Goal: Task Accomplishment & Management: Use online tool/utility

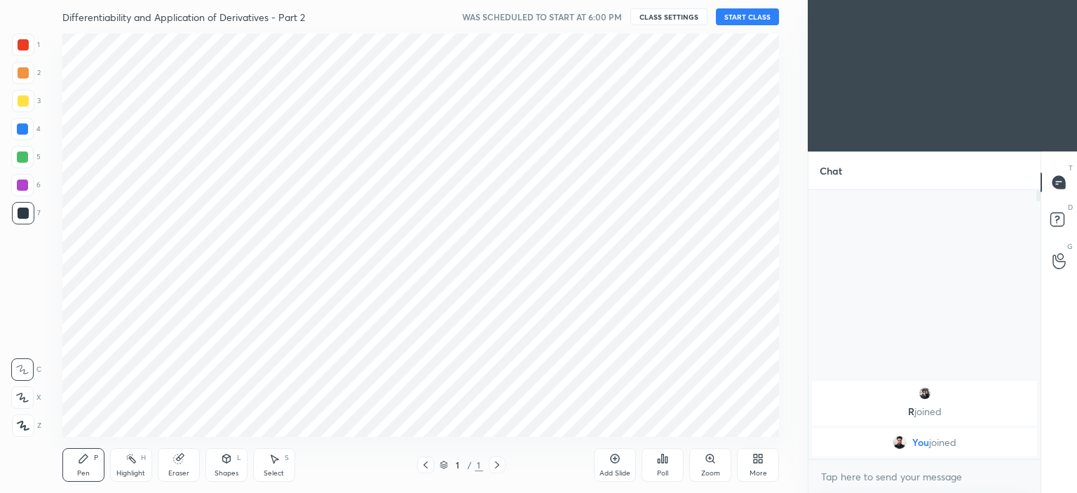
scroll to position [69739, 69391]
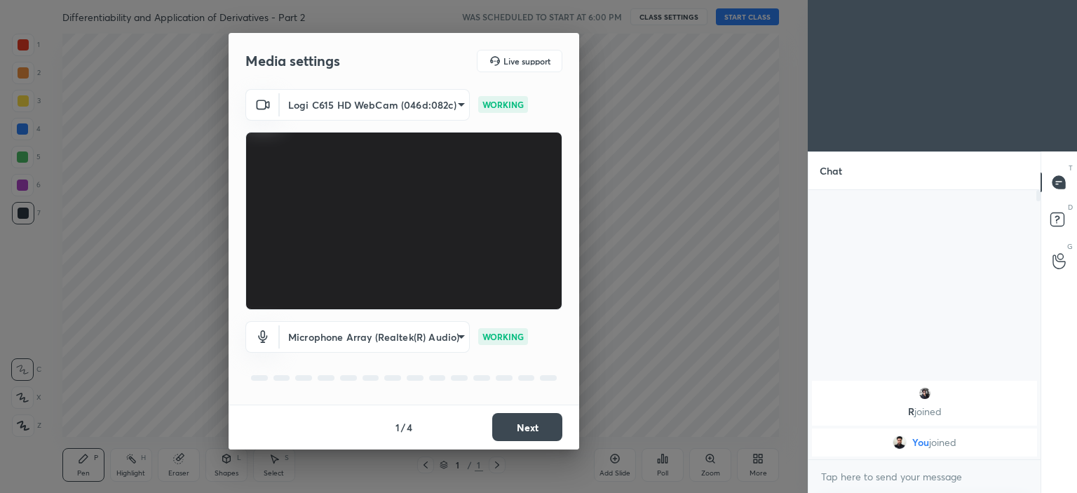
click at [518, 424] on button "Next" at bounding box center [527, 427] width 70 height 28
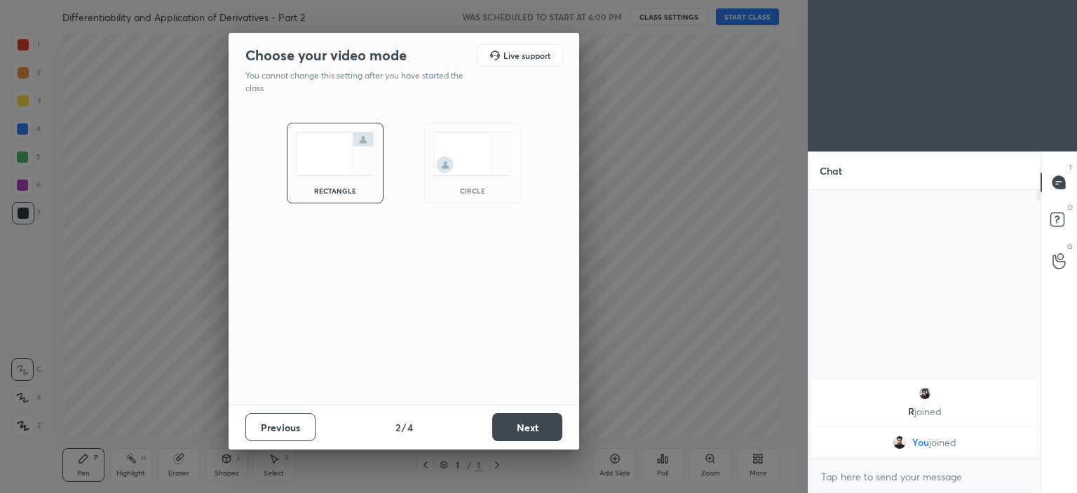
click at [469, 184] on div "circle" at bounding box center [472, 163] width 97 height 81
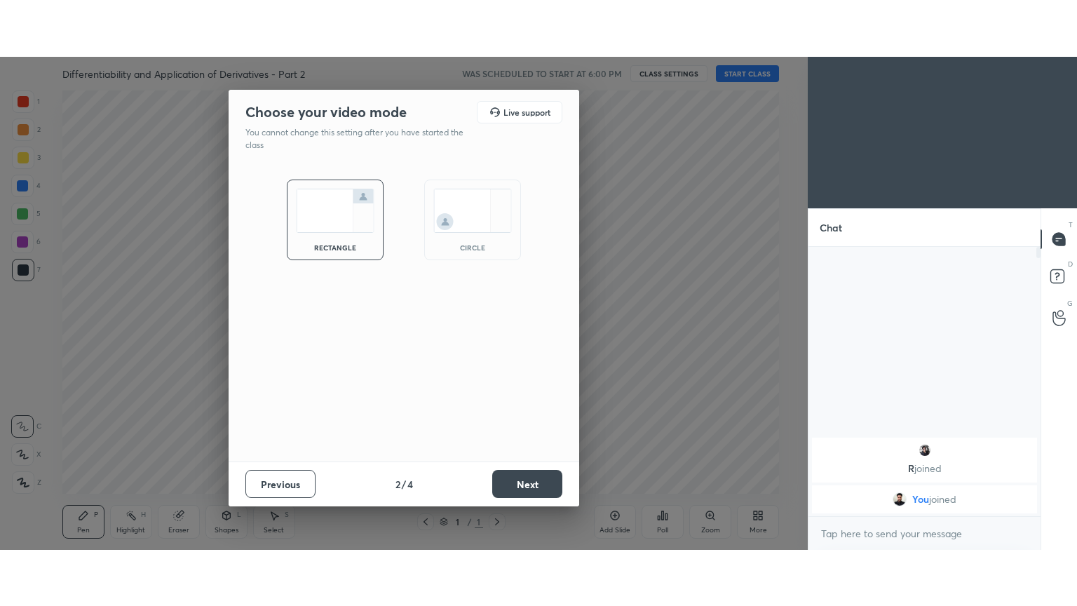
scroll to position [300, 228]
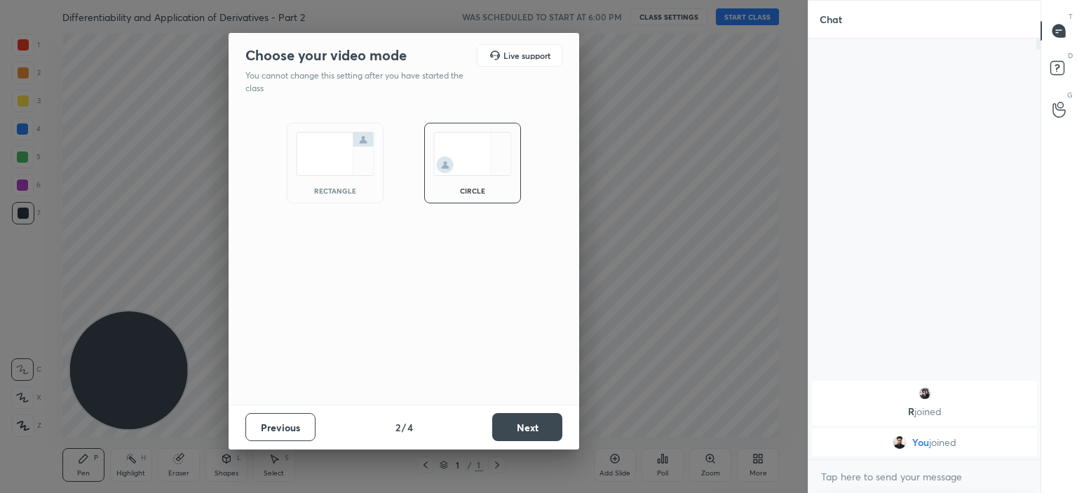
click at [532, 418] on button "Next" at bounding box center [527, 427] width 70 height 28
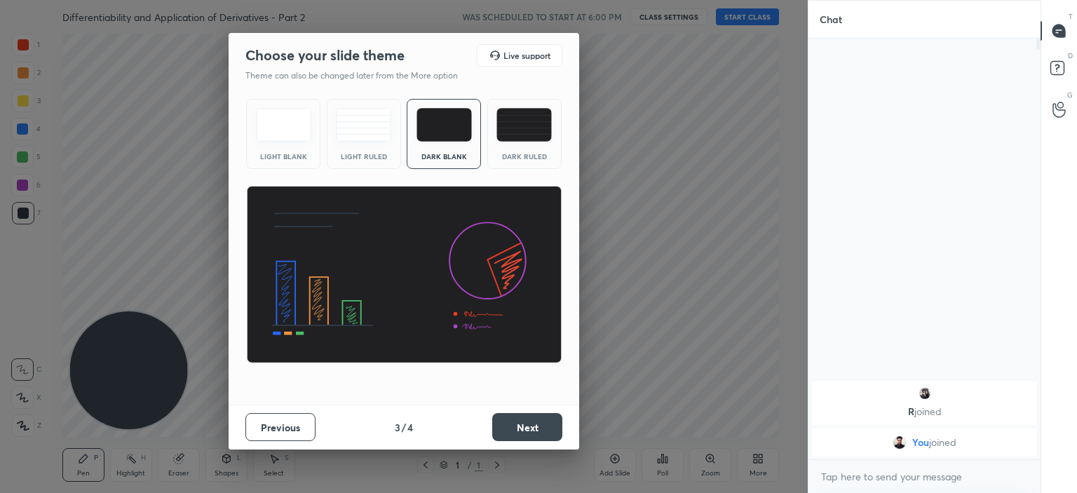
click at [509, 422] on button "Next" at bounding box center [527, 427] width 70 height 28
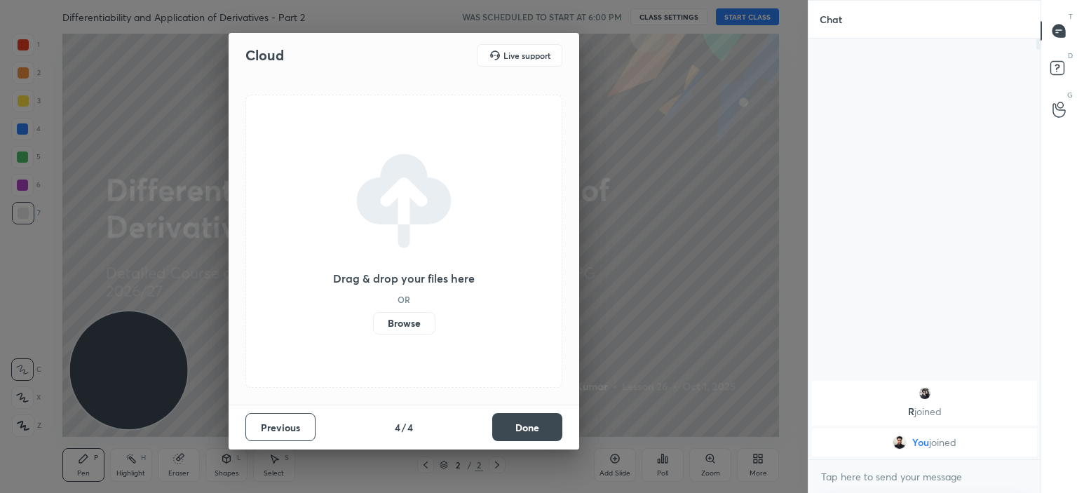
click at [390, 324] on label "Browse" at bounding box center [404, 323] width 62 height 22
click at [373, 324] on input "Browse" at bounding box center [373, 323] width 0 height 22
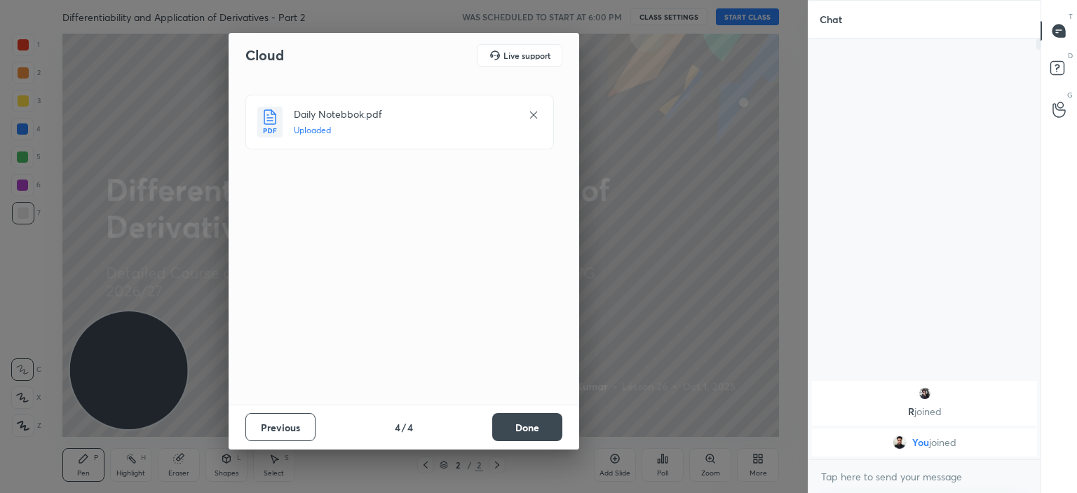
click at [522, 425] on button "Done" at bounding box center [527, 427] width 70 height 28
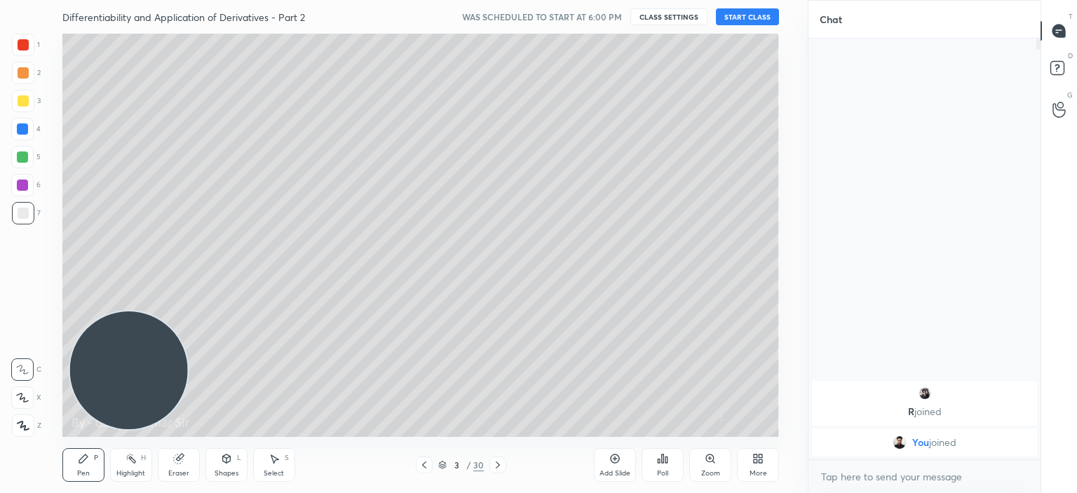
click at [426, 468] on icon at bounding box center [424, 464] width 11 height 11
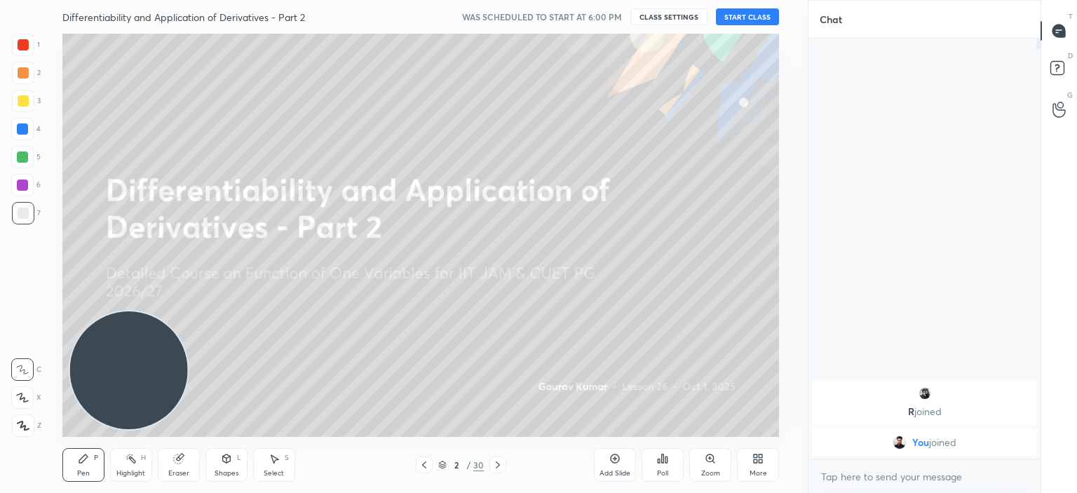
click at [748, 16] on button "START CLASS" at bounding box center [747, 16] width 63 height 17
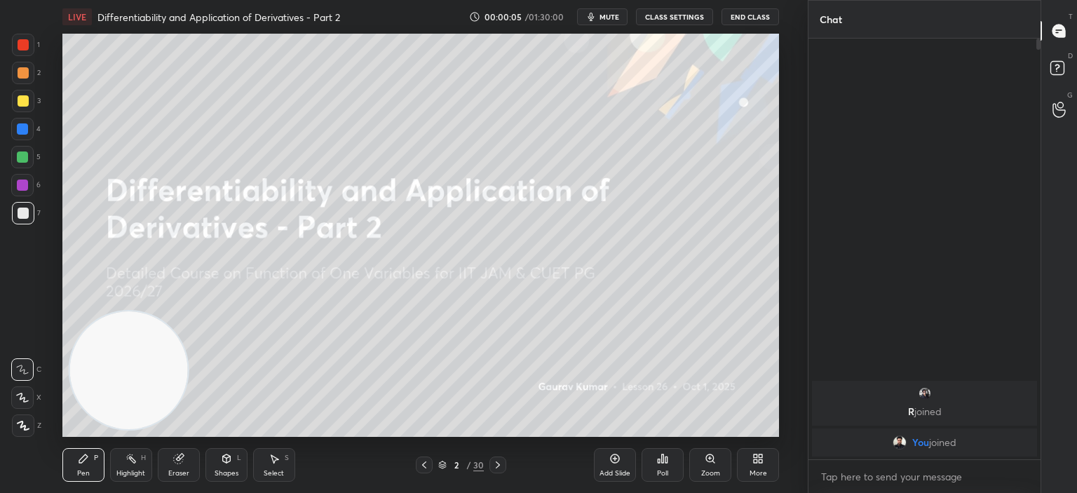
click at [750, 455] on div "More" at bounding box center [758, 465] width 42 height 34
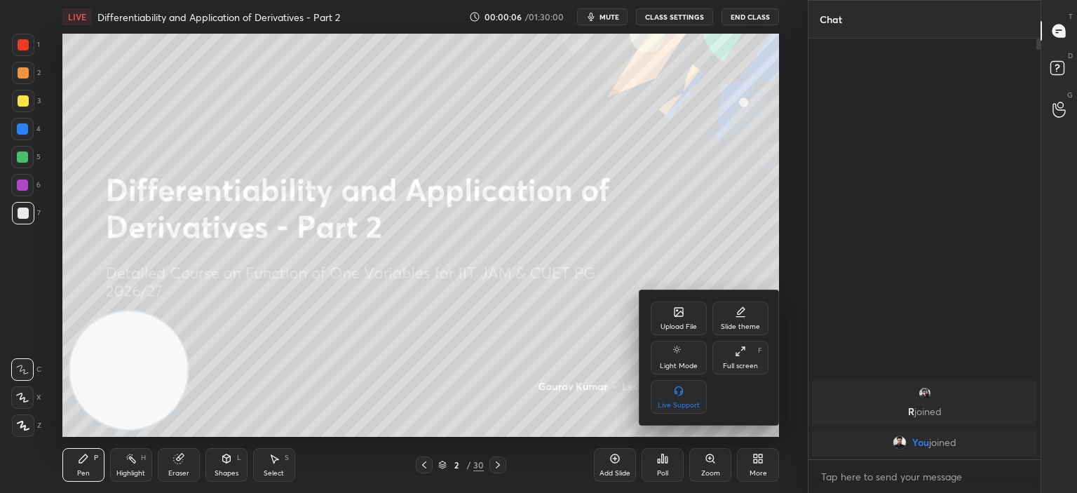
click at [736, 354] on icon at bounding box center [737, 354] width 3 height 3
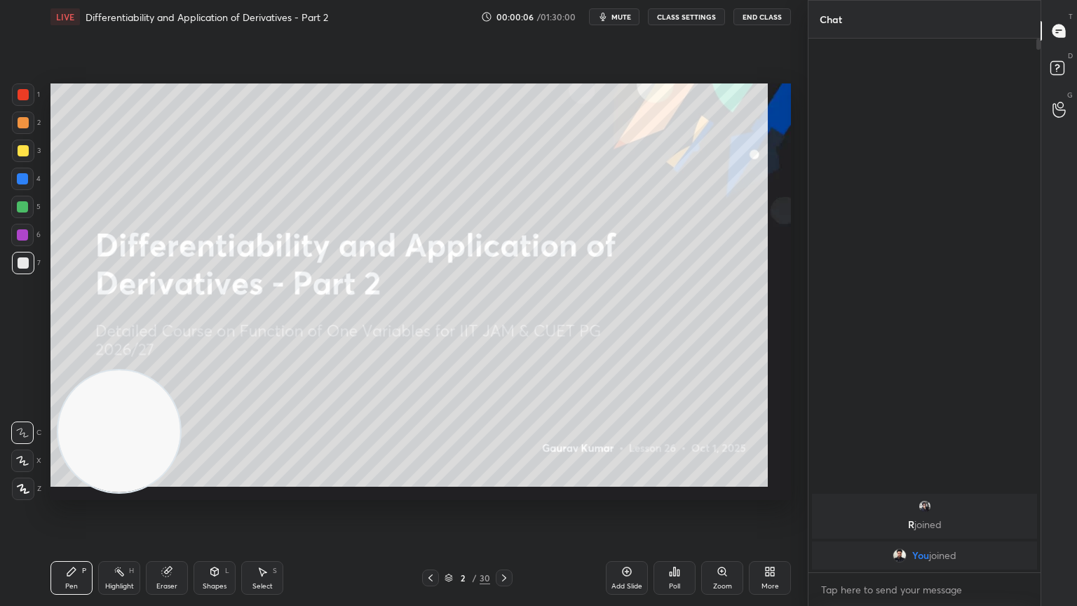
scroll to position [413, 228]
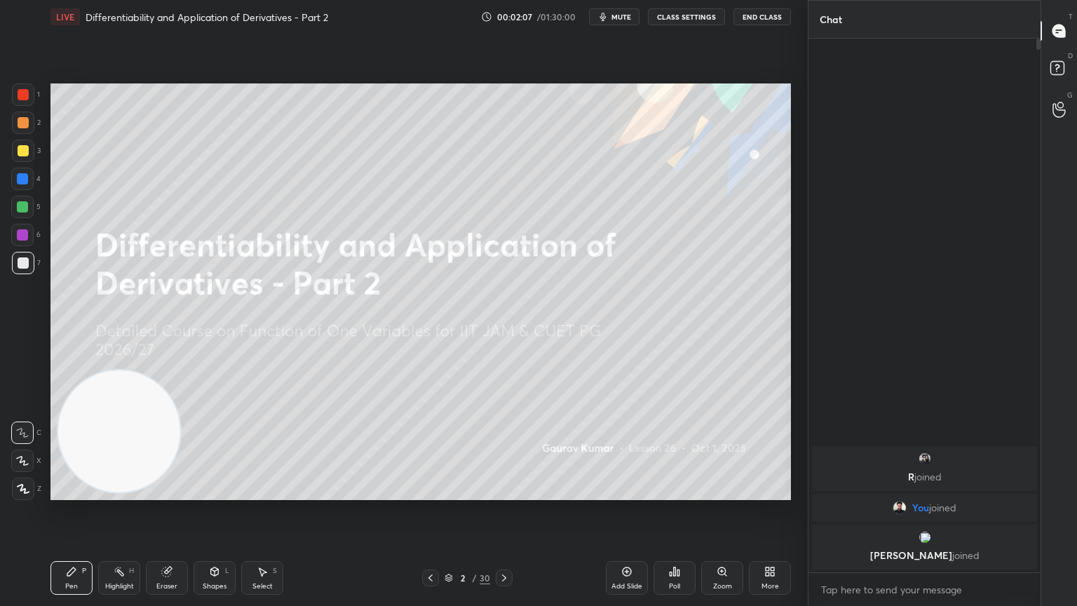
click at [957, 96] on div "R joined You joined [PERSON_NAME] joined" at bounding box center [925, 306] width 232 height 534
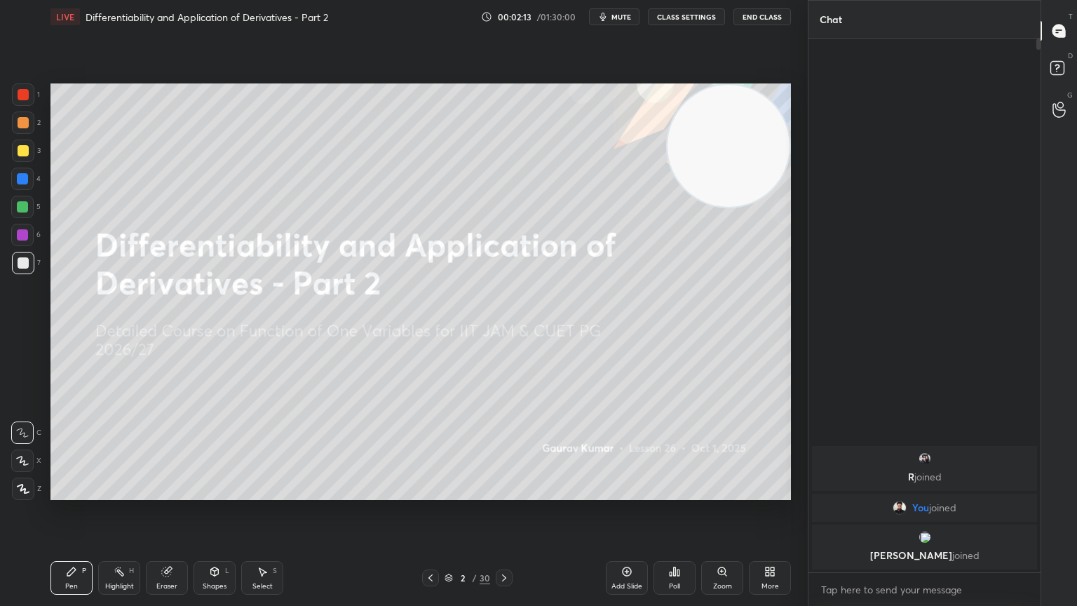
click at [159, 492] on div "Eraser" at bounding box center [167, 578] width 42 height 34
click at [76, 492] on div "Pen P" at bounding box center [72, 578] width 42 height 34
click at [22, 123] on div at bounding box center [23, 122] width 11 height 11
click at [22, 462] on icon at bounding box center [22, 461] width 11 height 8
click at [505, 492] on icon at bounding box center [504, 577] width 4 height 7
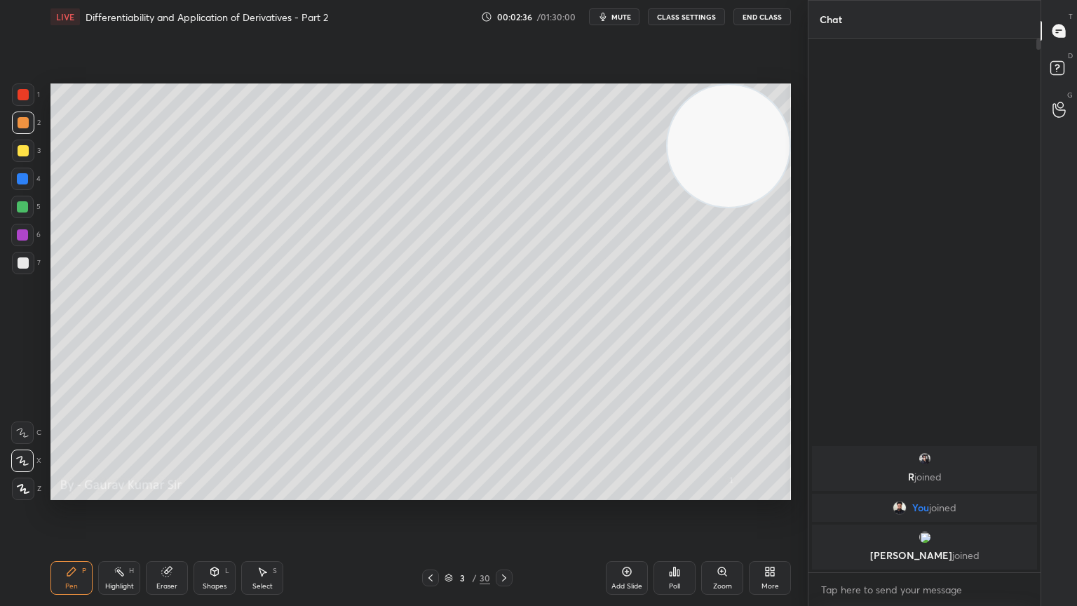
click at [27, 149] on div at bounding box center [23, 150] width 11 height 11
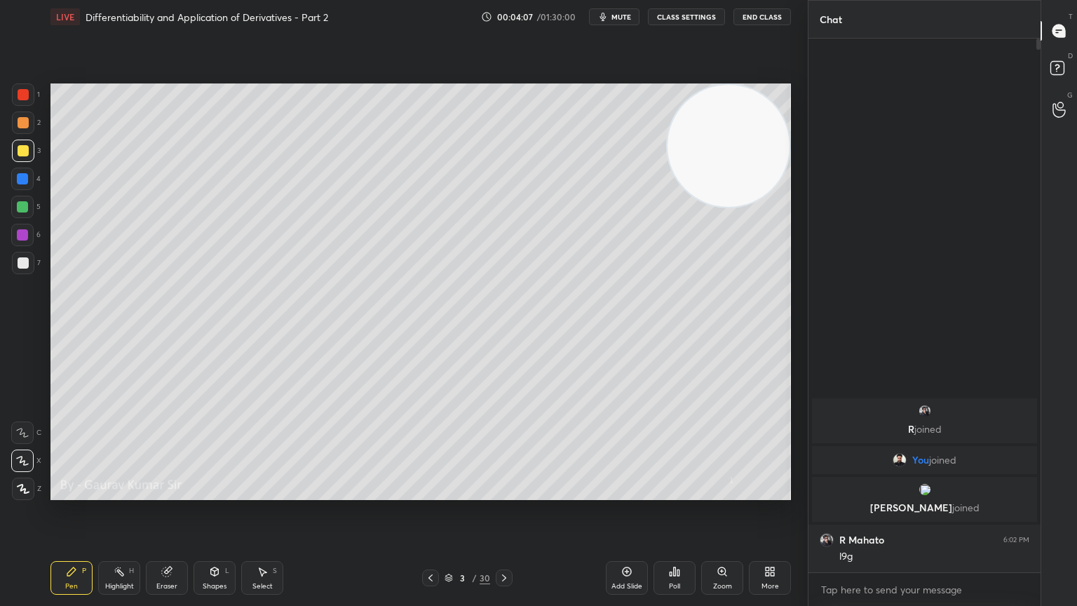
click at [25, 211] on div at bounding box center [22, 206] width 11 height 11
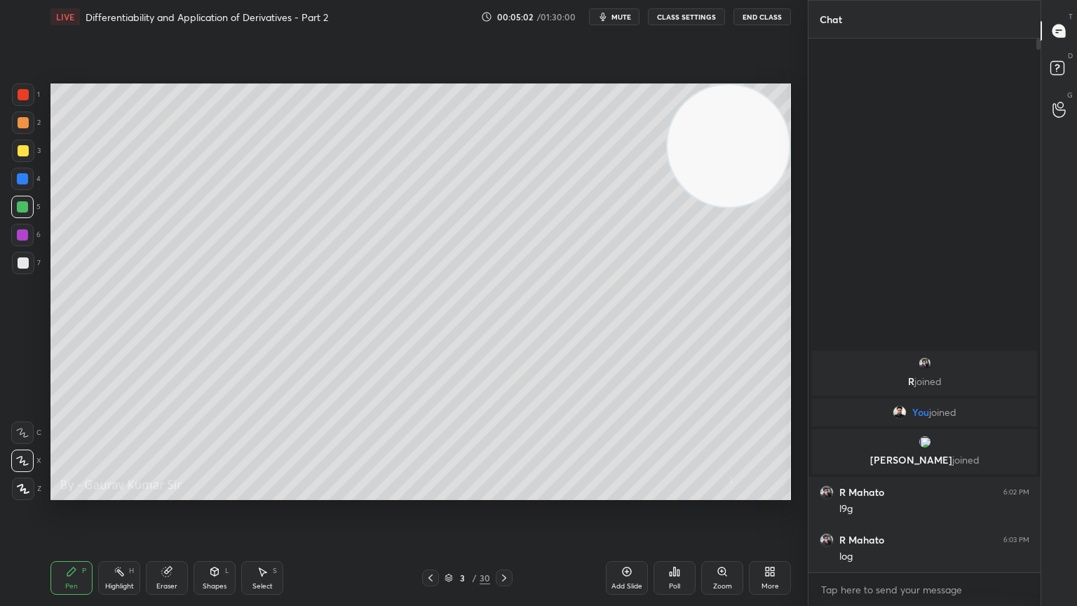
click at [168, 492] on icon at bounding box center [166, 571] width 9 height 9
click at [70, 492] on div "Pen" at bounding box center [71, 586] width 13 height 7
click at [171, 492] on div "Eraser" at bounding box center [167, 578] width 42 height 34
click at [76, 492] on div "Pen P" at bounding box center [72, 578] width 42 height 34
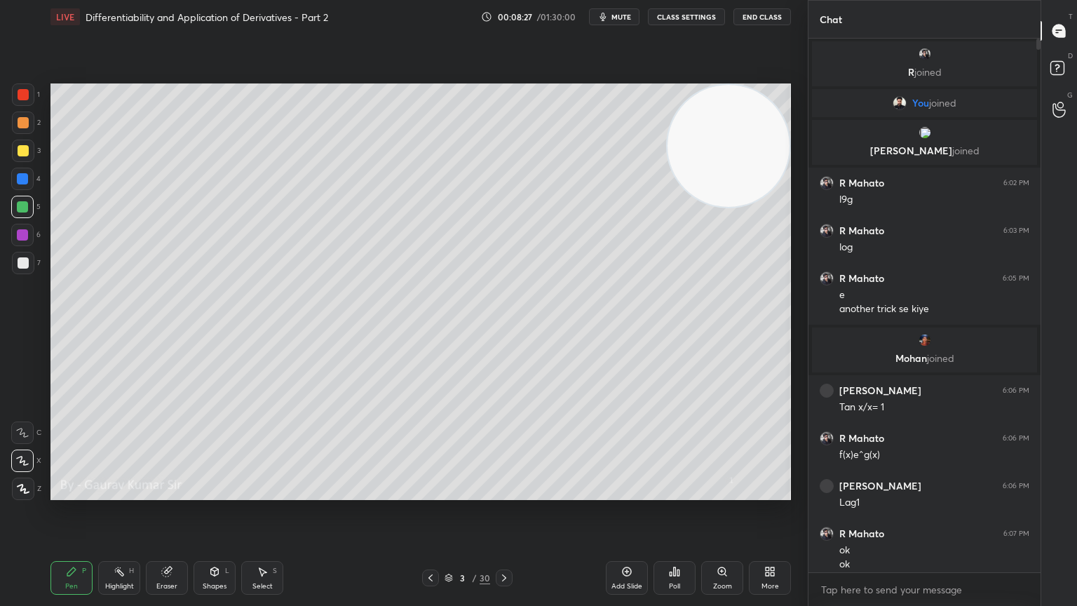
scroll to position [8, 0]
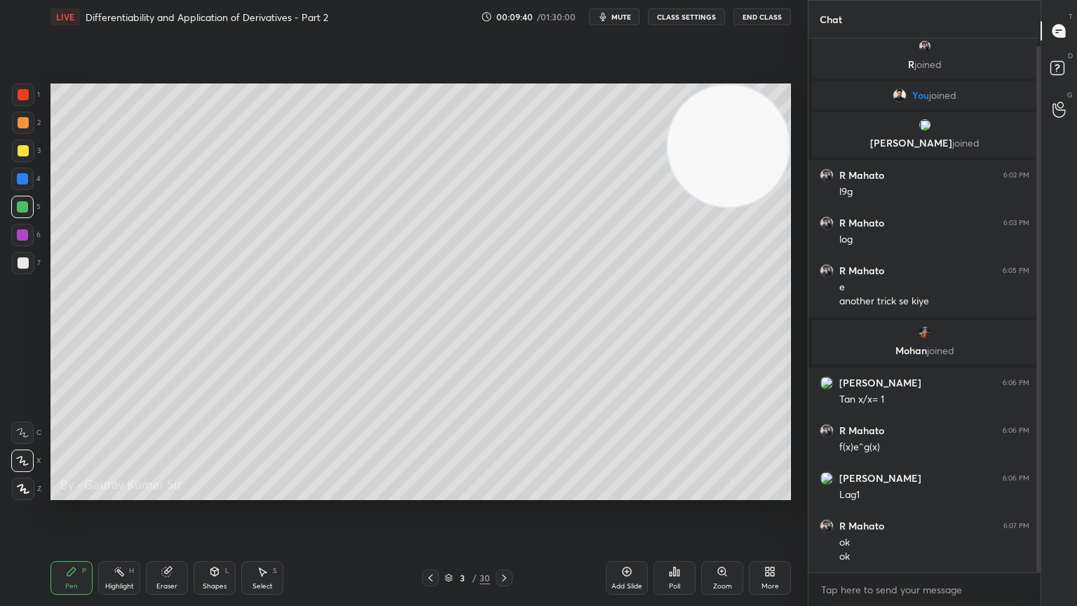
click at [171, 492] on div "Eraser" at bounding box center [166, 586] width 21 height 7
click at [22, 460] on icon at bounding box center [22, 461] width 11 height 12
click at [81, 492] on div "Pen P" at bounding box center [72, 578] width 42 height 34
click at [507, 492] on icon at bounding box center [504, 577] width 11 height 11
click at [430, 492] on icon at bounding box center [430, 577] width 11 height 11
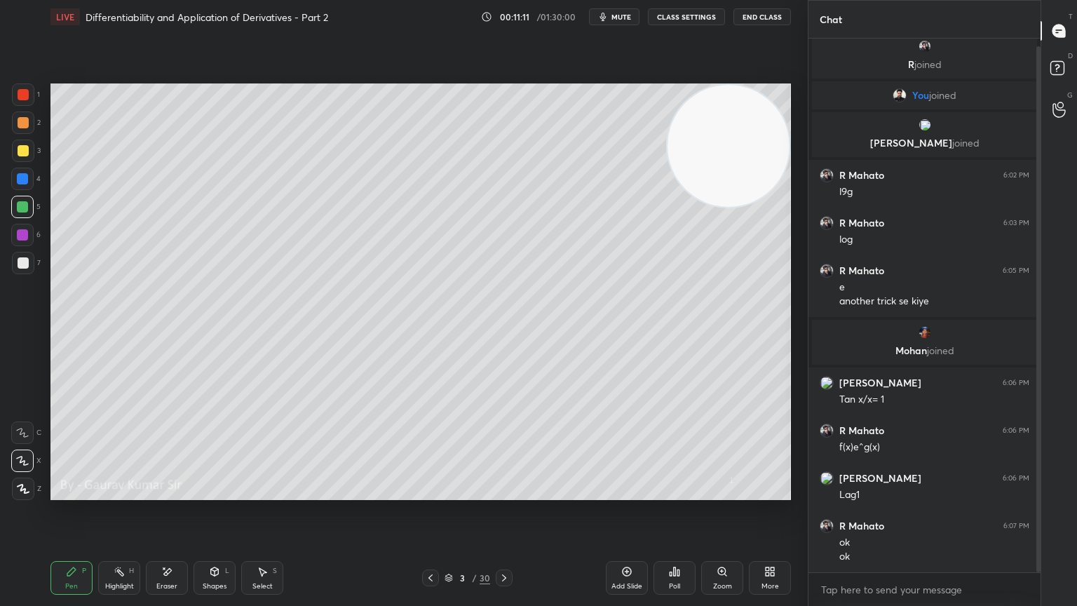
click at [503, 492] on icon at bounding box center [504, 577] width 11 height 11
click at [430, 492] on icon at bounding box center [430, 577] width 11 height 11
click at [504, 492] on icon at bounding box center [504, 577] width 11 height 11
click at [160, 492] on div "Eraser" at bounding box center [167, 578] width 42 height 34
click at [73, 492] on div "Pen P" at bounding box center [72, 578] width 42 height 34
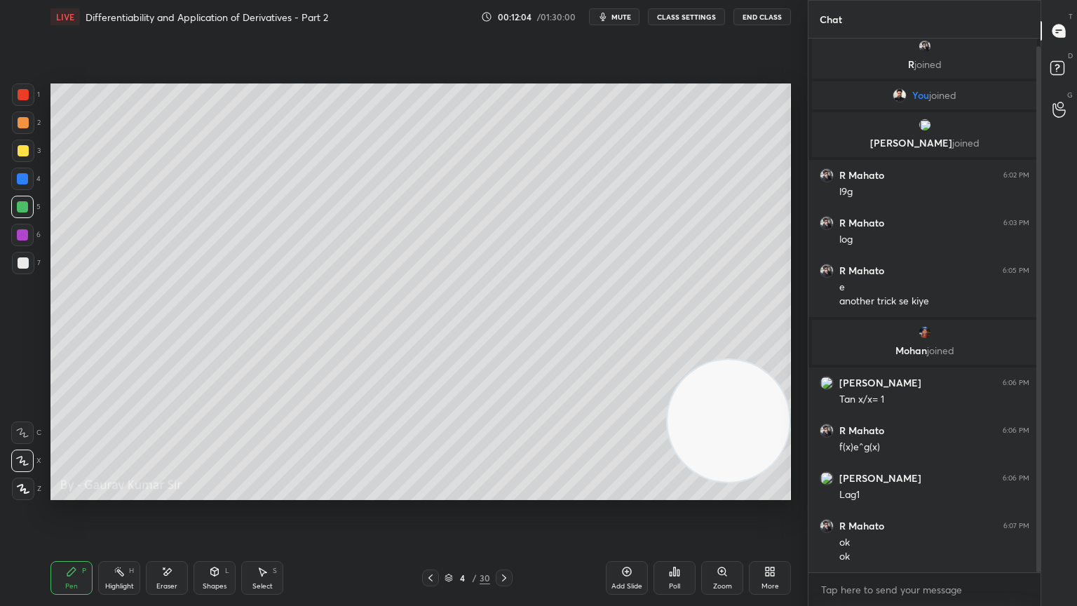
click at [429, 492] on icon at bounding box center [430, 577] width 11 height 11
click at [509, 492] on icon at bounding box center [504, 577] width 11 height 11
click at [425, 492] on icon at bounding box center [430, 577] width 11 height 11
click at [504, 492] on icon at bounding box center [504, 577] width 11 height 11
click at [174, 492] on div "Eraser" at bounding box center [166, 586] width 21 height 7
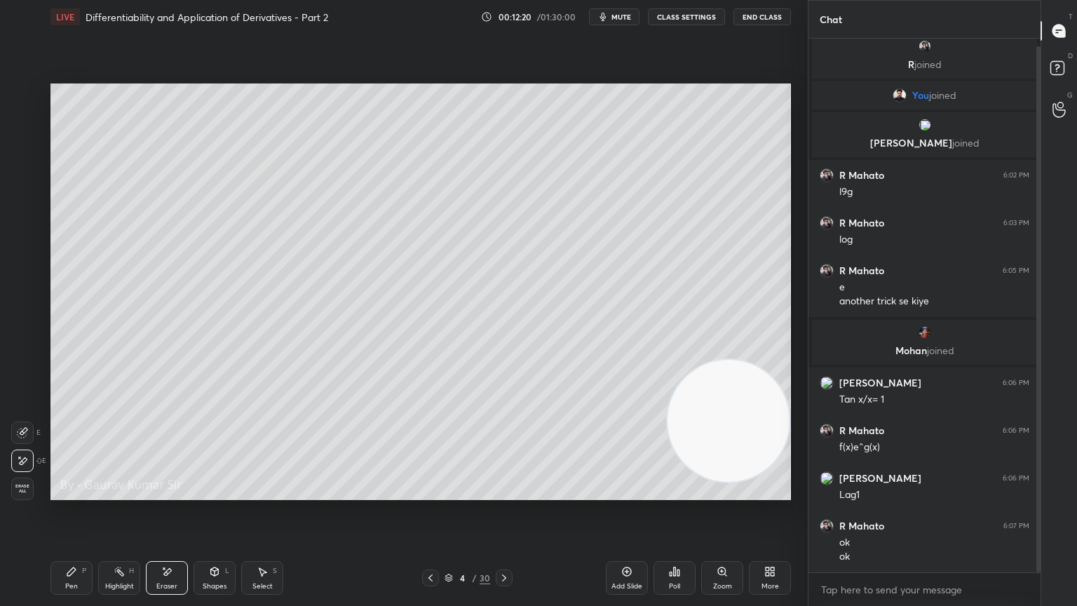
click at [79, 492] on div "Pen P" at bounding box center [72, 578] width 42 height 34
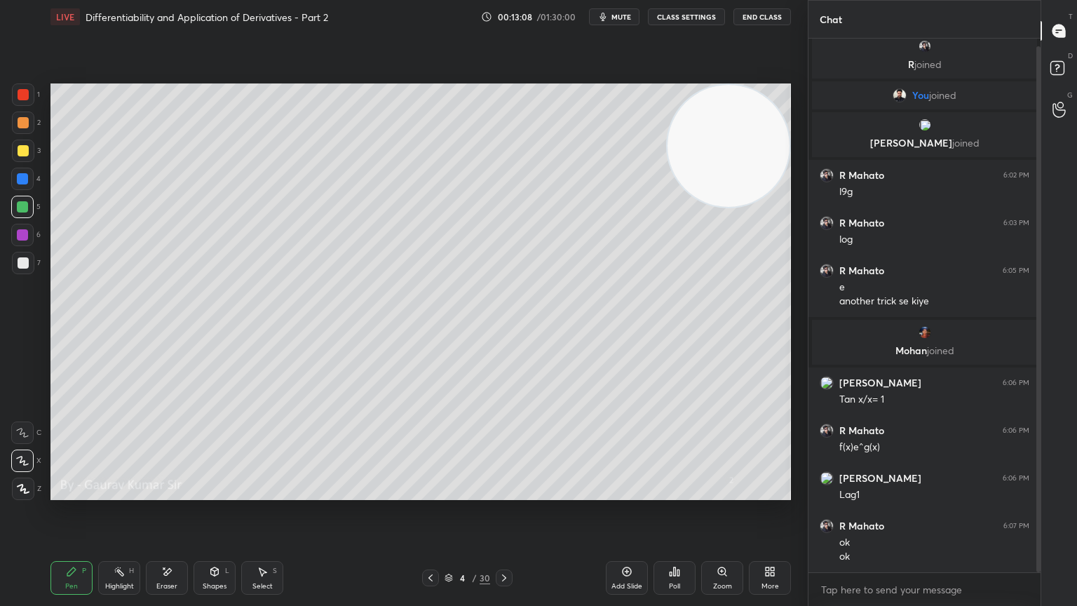
click at [430, 492] on icon at bounding box center [430, 577] width 11 height 11
click at [505, 492] on icon at bounding box center [504, 577] width 11 height 11
click at [166, 492] on div "Eraser" at bounding box center [166, 586] width 21 height 7
click at [70, 492] on div "Pen P" at bounding box center [72, 578] width 42 height 34
click at [464, 492] on div "Setting up your live class Poll for secs No correct answer Start poll" at bounding box center [421, 292] width 752 height 516
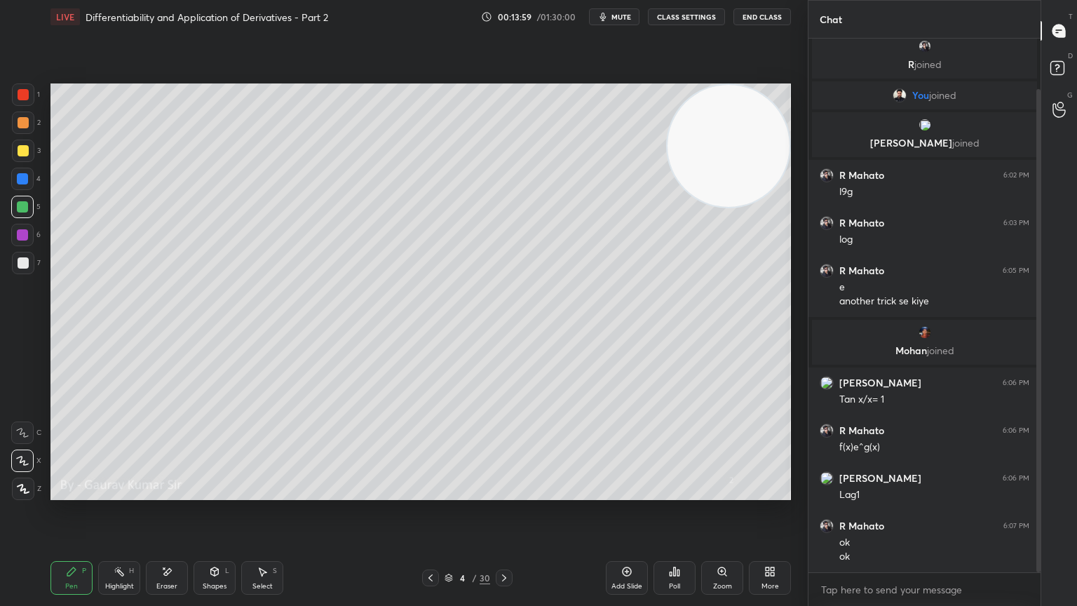
scroll to position [55, 0]
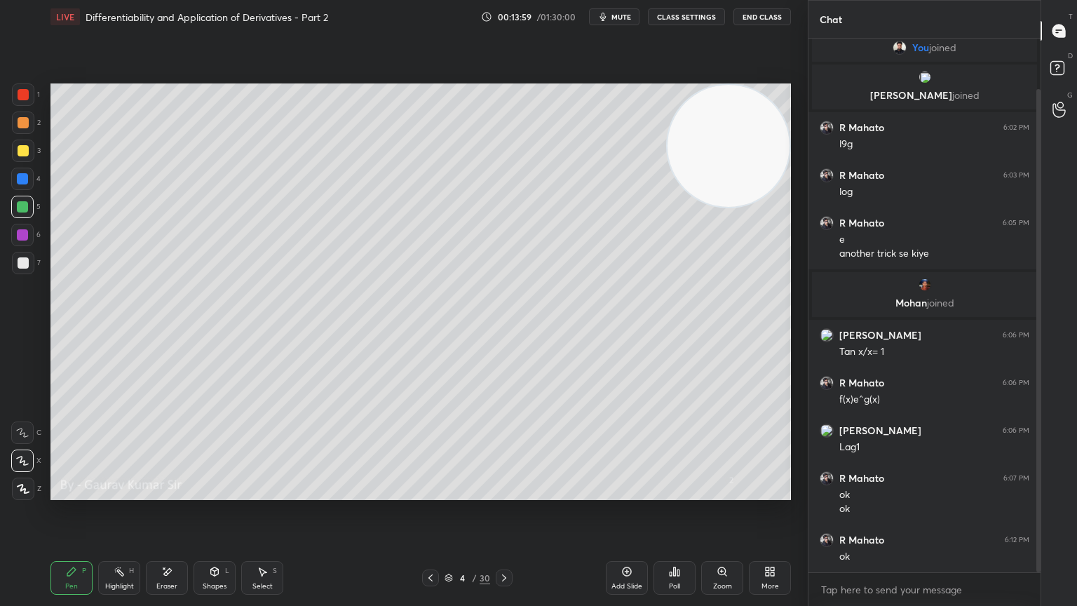
click at [426, 492] on icon at bounding box center [430, 577] width 11 height 11
click at [25, 261] on div at bounding box center [23, 262] width 11 height 11
click at [502, 492] on icon at bounding box center [504, 577] width 11 height 11
click at [501, 492] on icon at bounding box center [504, 577] width 11 height 11
click at [22, 123] on div at bounding box center [23, 122] width 11 height 11
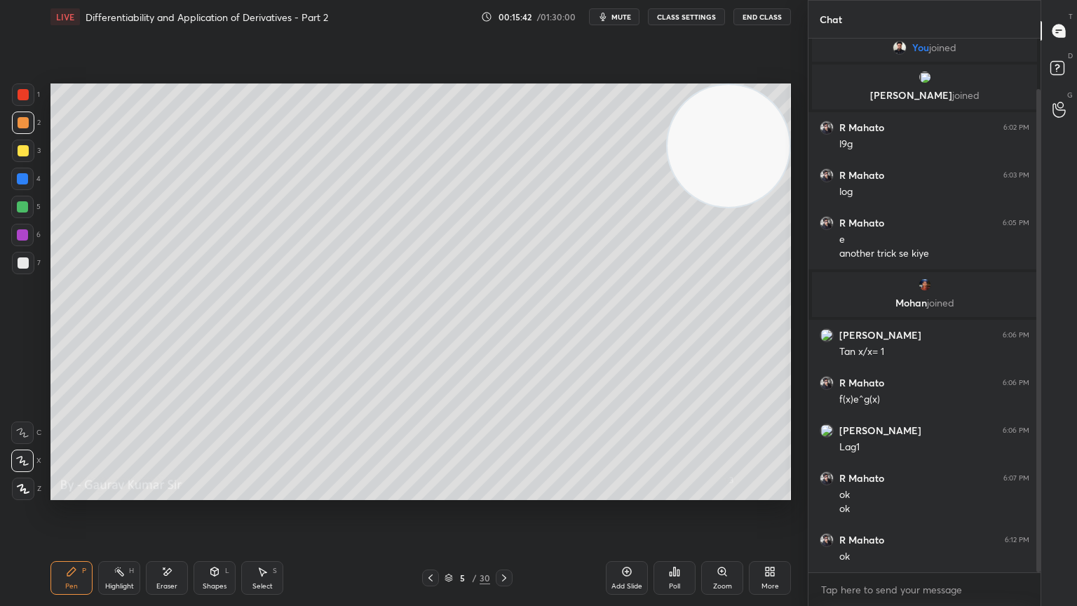
click at [25, 206] on div at bounding box center [22, 206] width 11 height 11
click at [22, 207] on div at bounding box center [22, 206] width 11 height 11
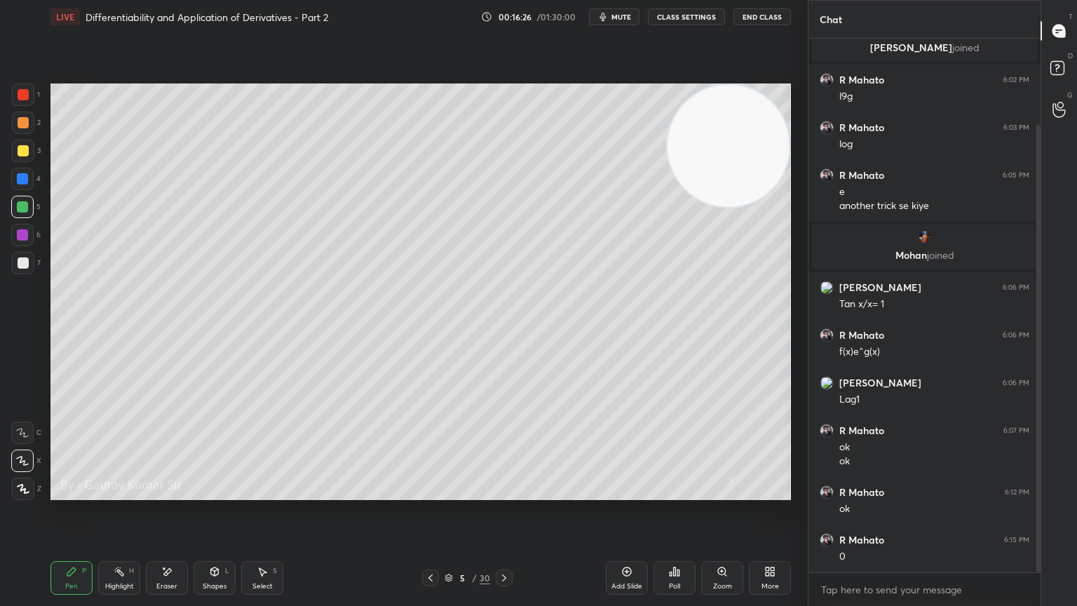
click at [166, 492] on icon at bounding box center [166, 572] width 11 height 12
click at [72, 492] on icon at bounding box center [71, 571] width 8 height 8
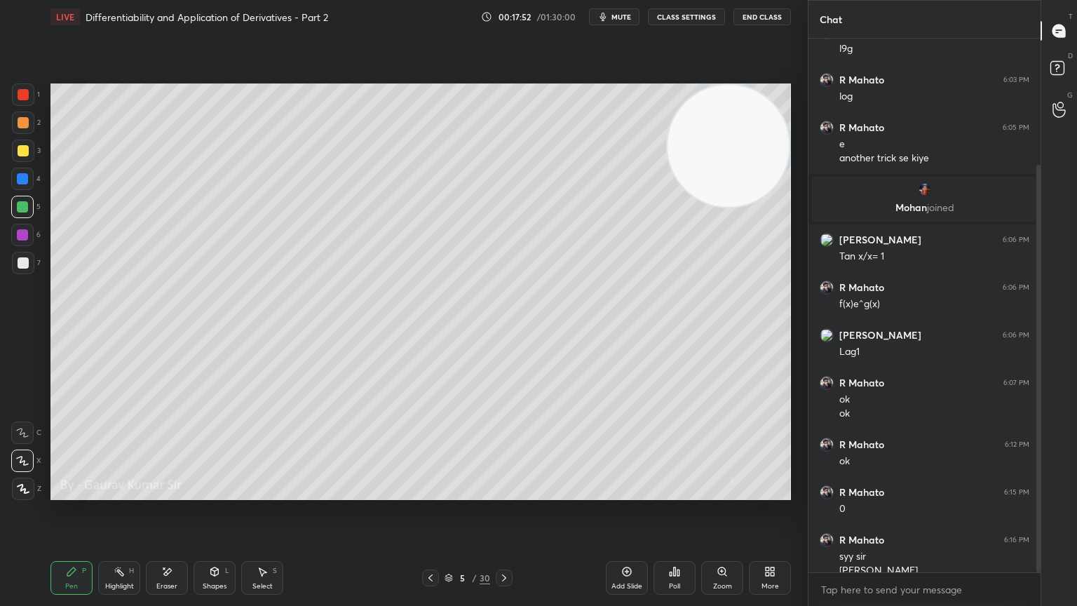
scroll to position [165, 0]
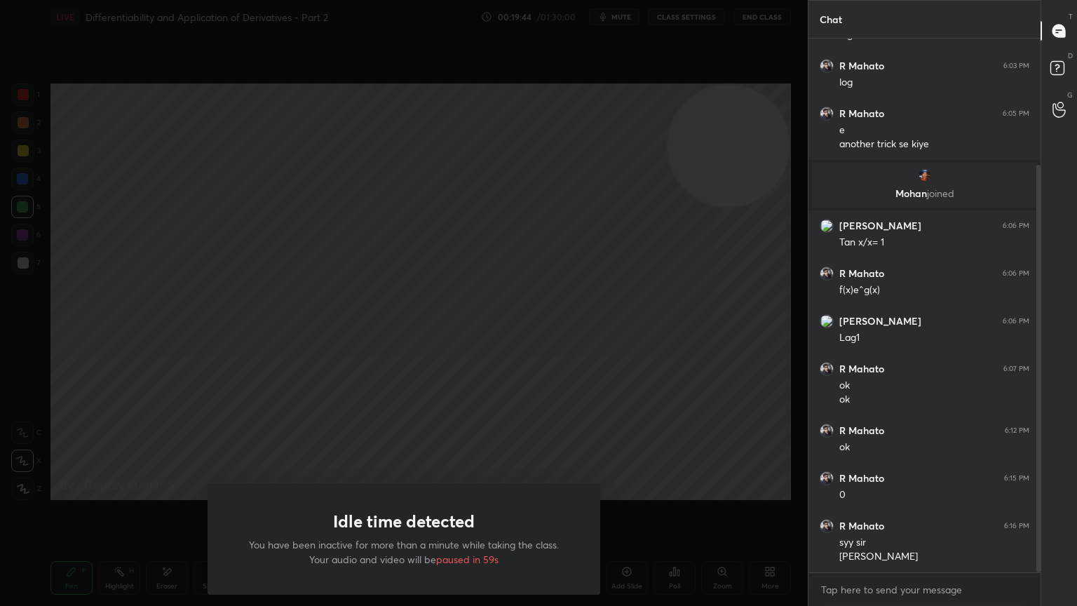
click at [608, 176] on div "Idle time detected You have been inactive for more than a minute while taking t…" at bounding box center [404, 303] width 808 height 606
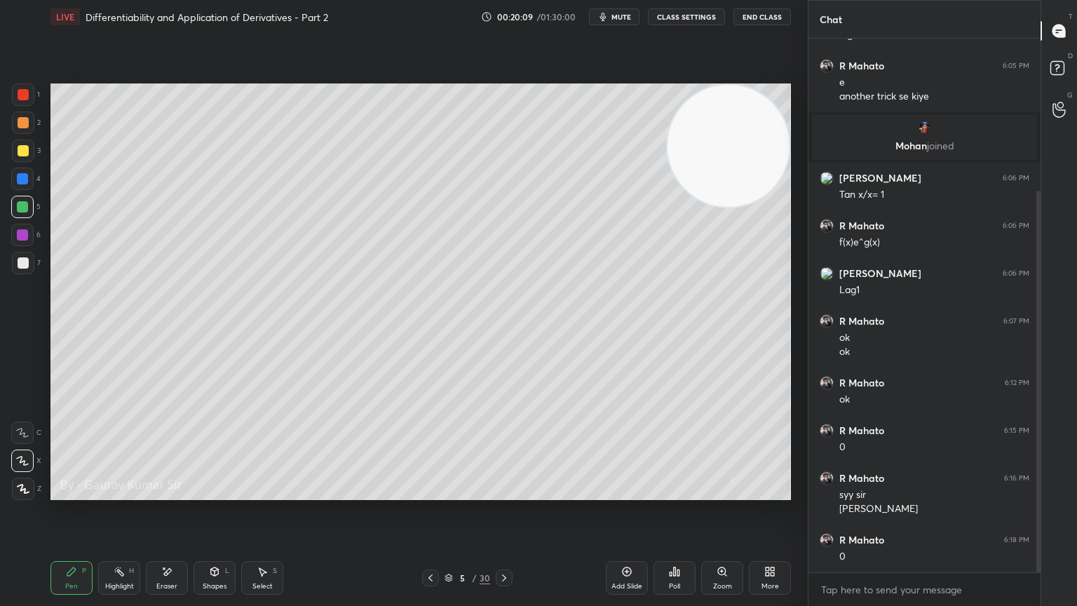
scroll to position [260, 0]
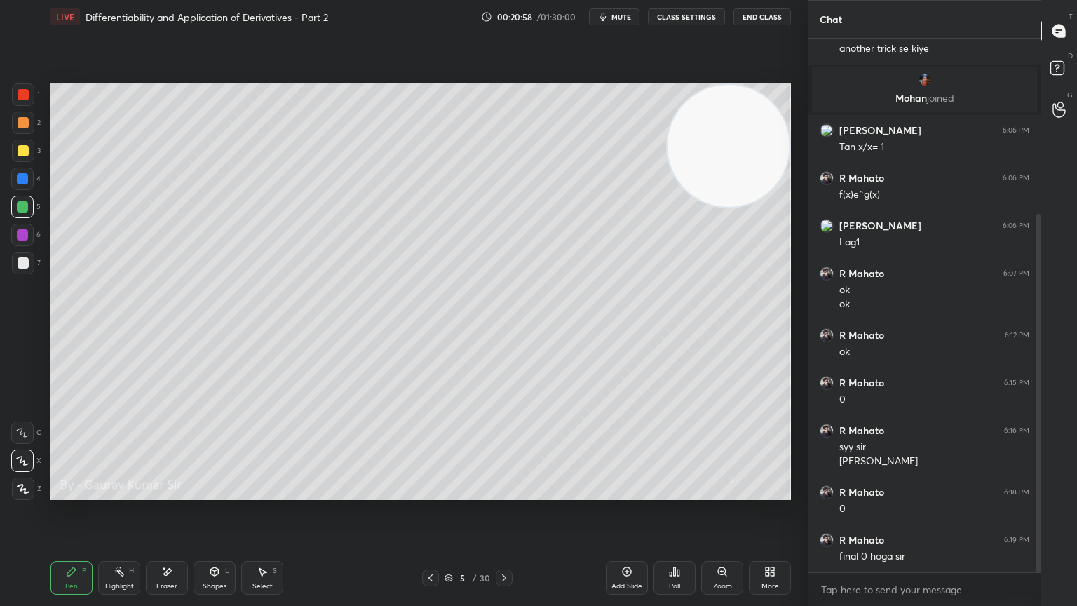
click at [503, 492] on icon at bounding box center [504, 577] width 11 height 11
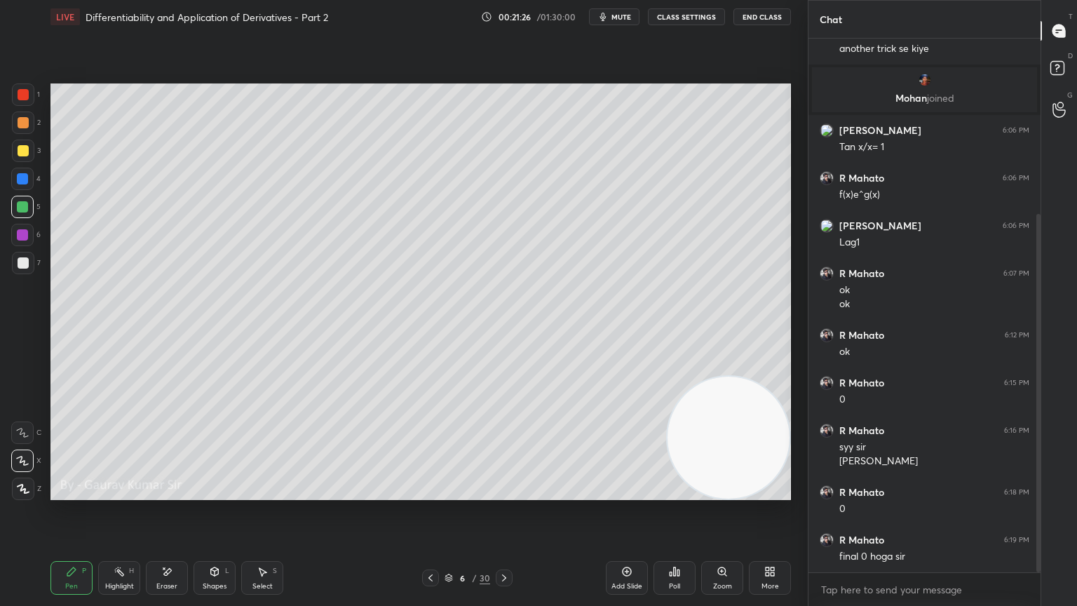
click at [181, 492] on div "Eraser" at bounding box center [167, 578] width 42 height 34
click at [71, 492] on div "Pen P" at bounding box center [72, 578] width 42 height 34
click at [171, 492] on div "Eraser" at bounding box center [166, 586] width 21 height 7
click at [428, 492] on icon at bounding box center [430, 577] width 11 height 11
click at [79, 492] on div "Pen P" at bounding box center [72, 578] width 42 height 34
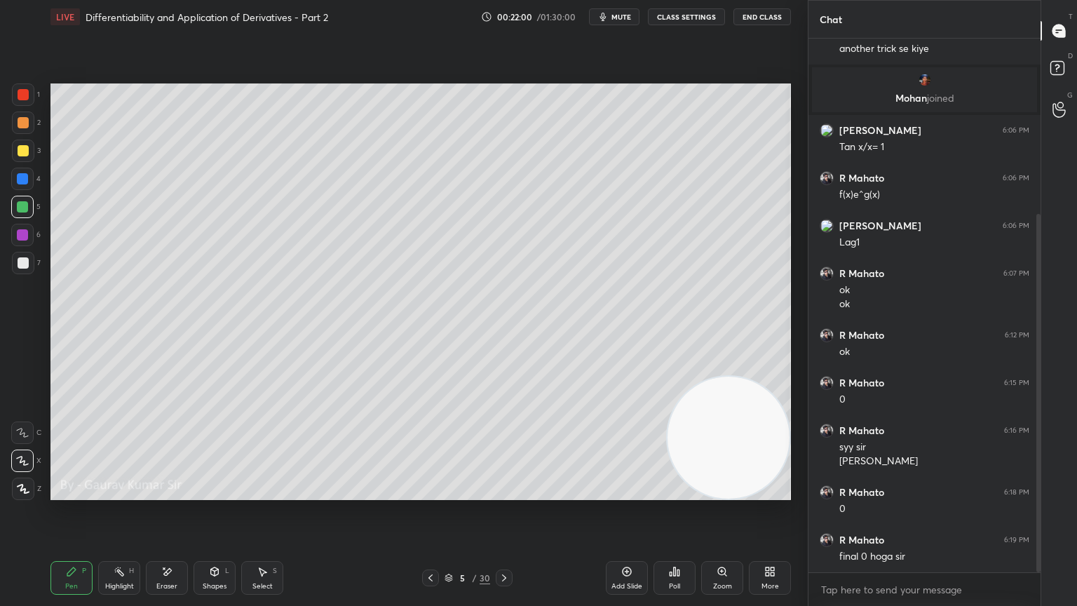
click at [171, 492] on icon at bounding box center [166, 572] width 11 height 12
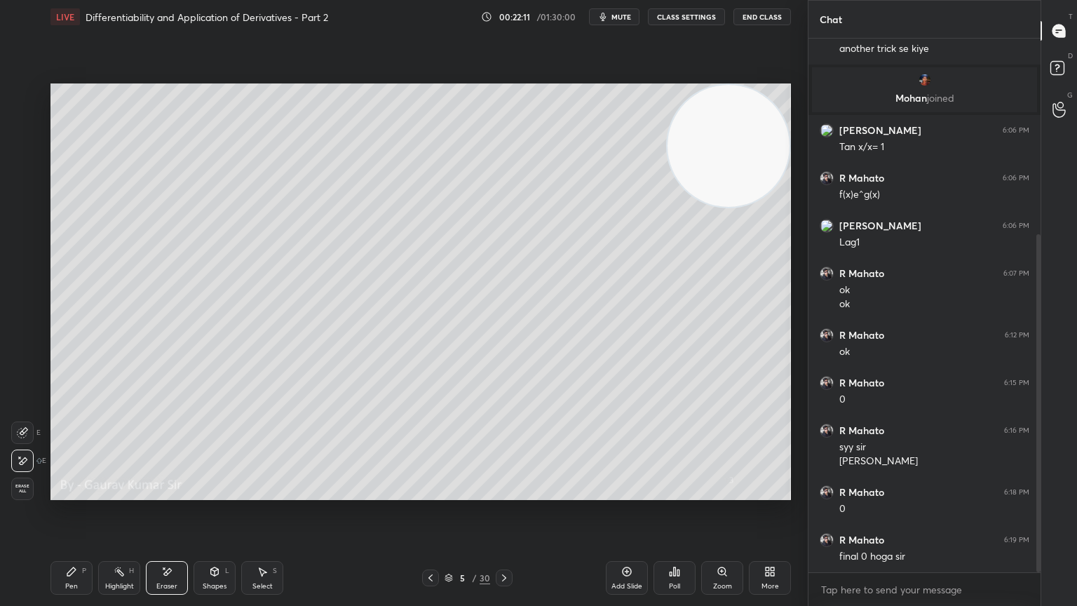
scroll to position [308, 0]
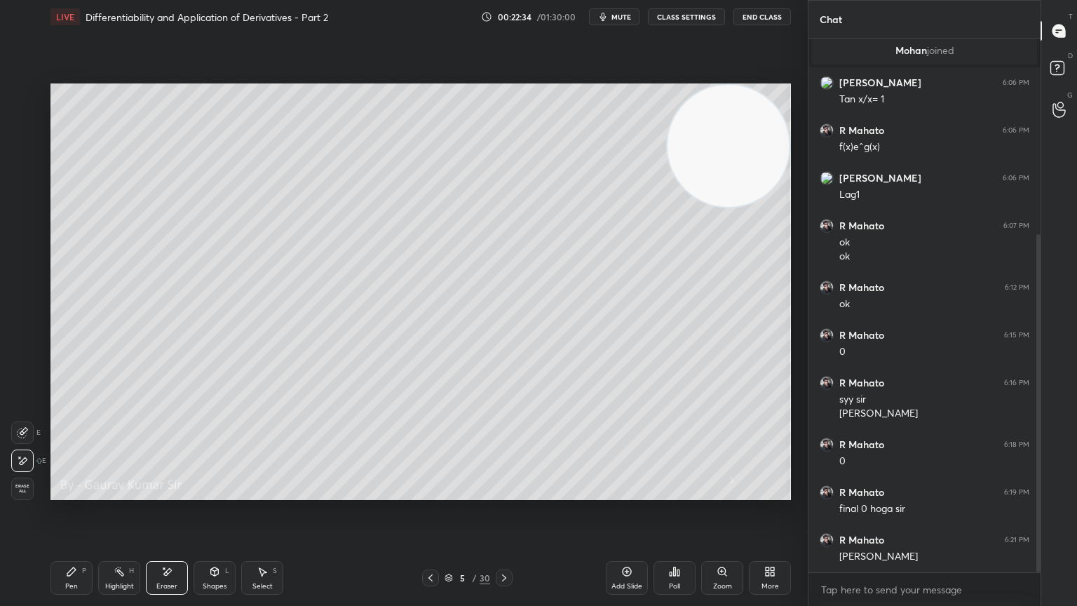
click at [84, 492] on div "P" at bounding box center [84, 570] width 4 height 7
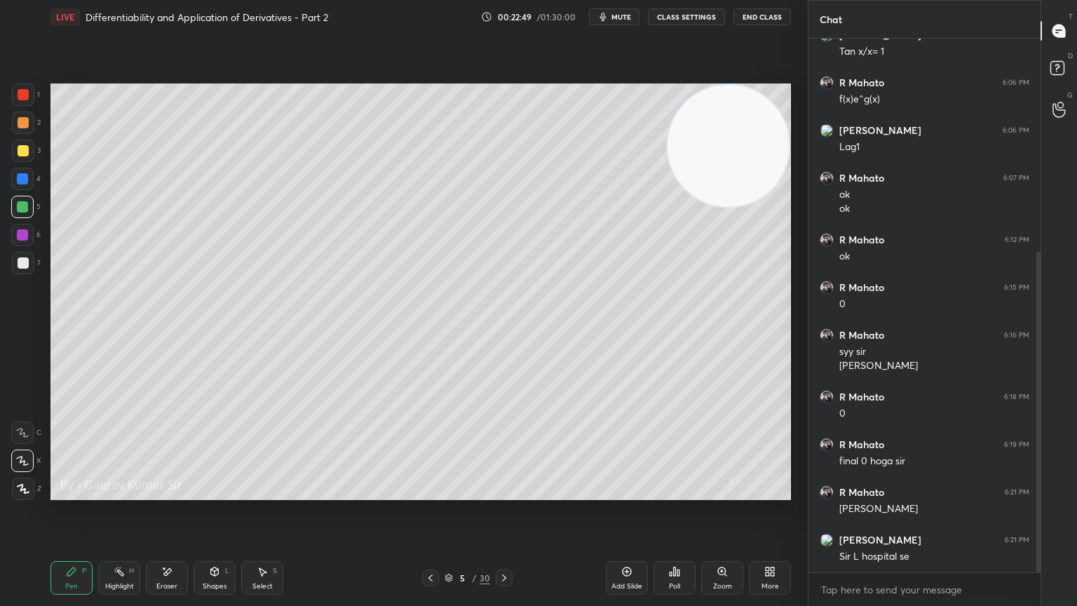
click at [172, 492] on div "Eraser" at bounding box center [166, 586] width 21 height 7
click at [73, 492] on div "Pen P" at bounding box center [72, 578] width 42 height 34
click at [504, 492] on icon at bounding box center [504, 577] width 4 height 7
click at [425, 492] on icon at bounding box center [430, 577] width 11 height 11
click at [503, 492] on icon at bounding box center [504, 577] width 11 height 11
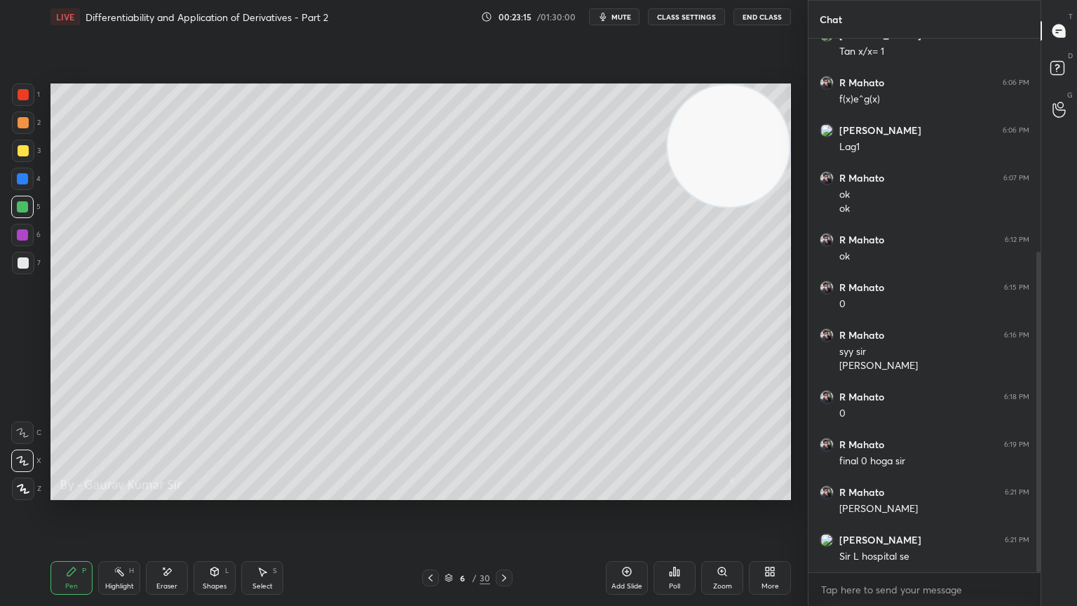
click at [429, 492] on icon at bounding box center [430, 577] width 11 height 11
click at [505, 492] on icon at bounding box center [504, 577] width 11 height 11
click at [430, 492] on icon at bounding box center [430, 577] width 11 height 11
click at [502, 492] on icon at bounding box center [504, 577] width 11 height 11
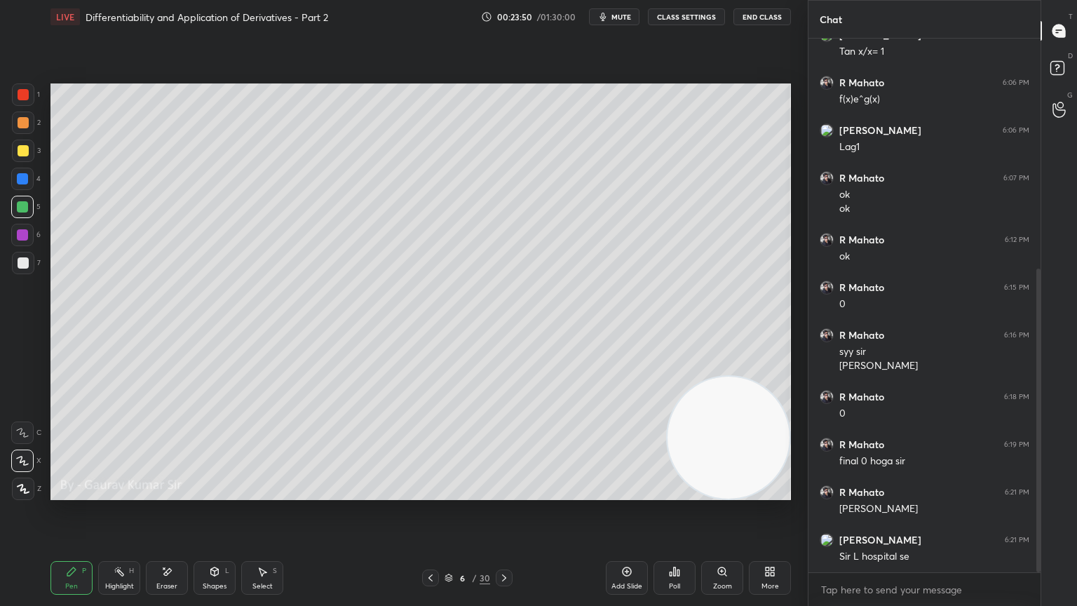
scroll to position [403, 0]
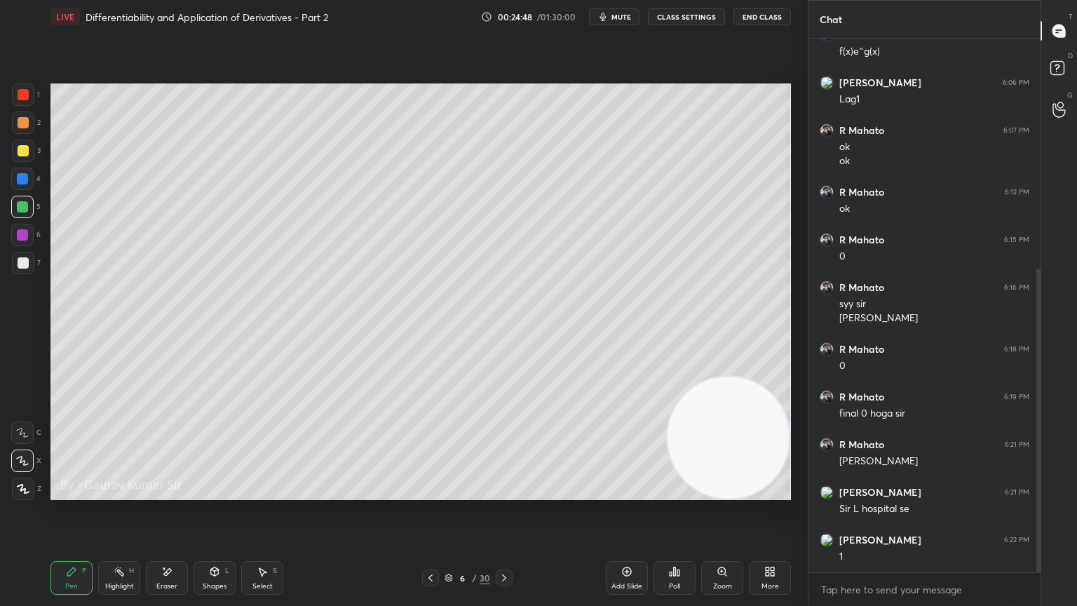
click at [429, 492] on icon at bounding box center [430, 577] width 11 height 11
click at [502, 492] on icon at bounding box center [504, 577] width 11 height 11
click at [429, 492] on icon at bounding box center [430, 577] width 11 height 11
click at [173, 492] on div "Eraser" at bounding box center [167, 578] width 42 height 34
click at [508, 492] on icon at bounding box center [504, 577] width 11 height 11
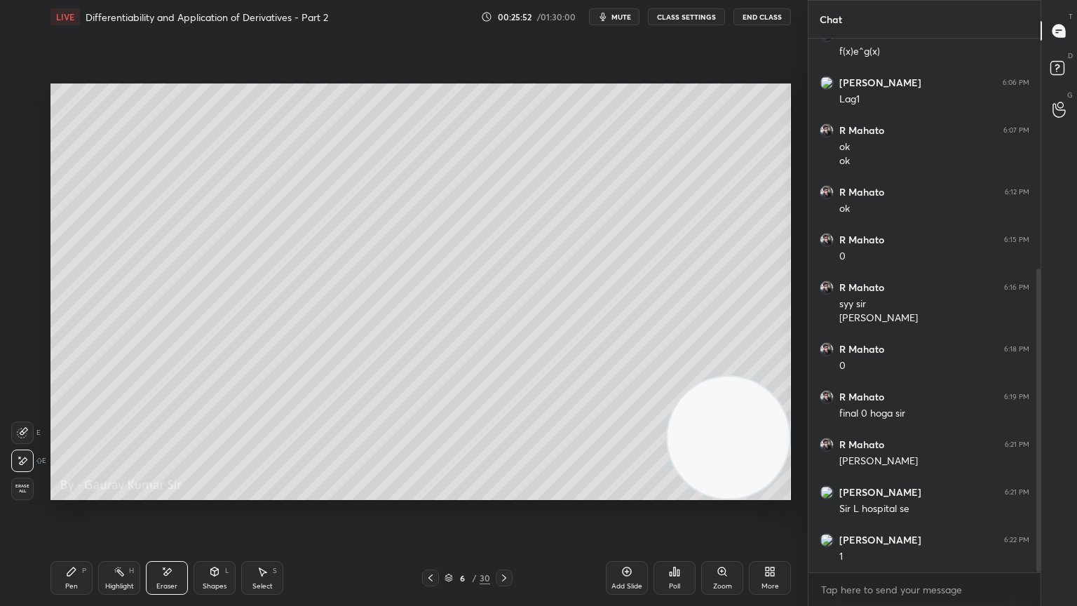
click at [426, 492] on icon at bounding box center [430, 577] width 11 height 11
click at [71, 492] on icon at bounding box center [71, 571] width 8 height 8
click at [27, 264] on div at bounding box center [23, 262] width 11 height 11
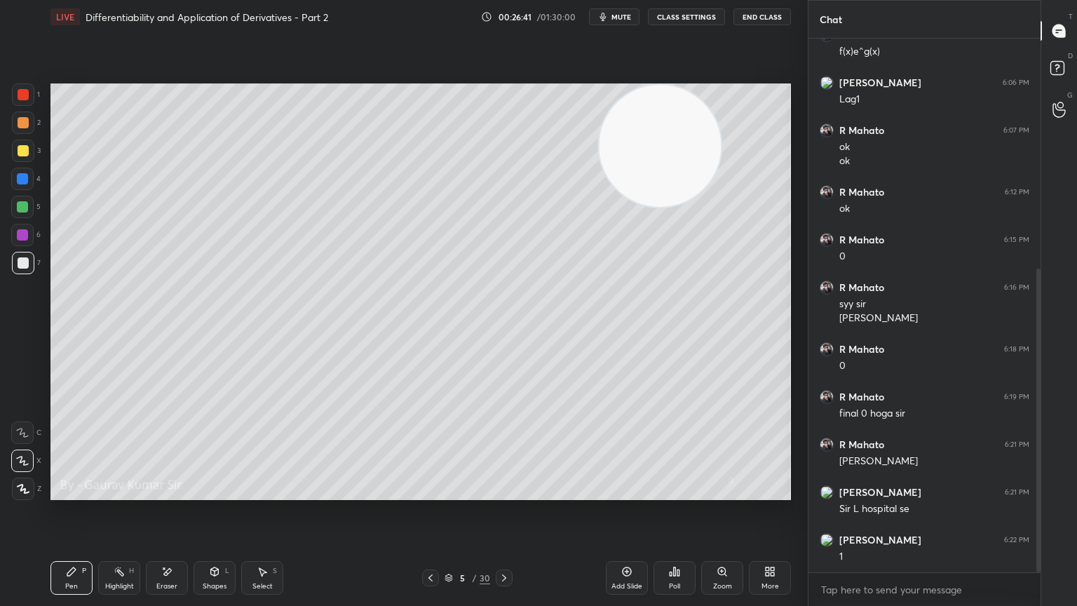
click at [727, 492] on div "Add Slide Poll Zoom More" at bounding box center [698, 578] width 185 height 79
click at [160, 492] on div "Eraser" at bounding box center [167, 578] width 42 height 34
click at [67, 492] on div "Pen" at bounding box center [71, 586] width 13 height 7
click at [505, 492] on icon at bounding box center [504, 577] width 11 height 11
click at [429, 492] on icon at bounding box center [430, 577] width 11 height 11
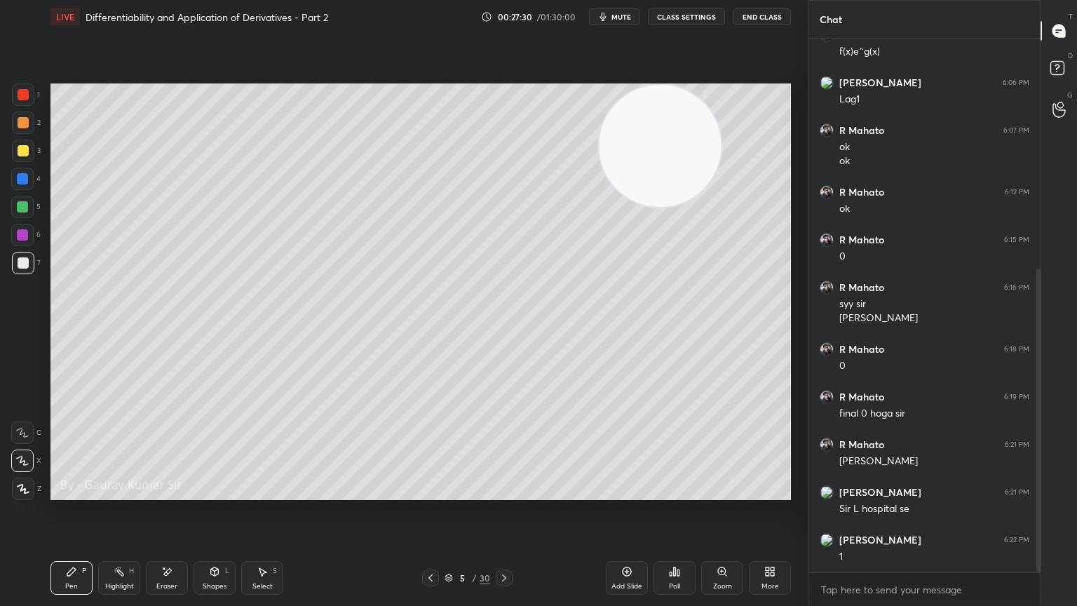
click at [504, 492] on icon at bounding box center [504, 577] width 11 height 11
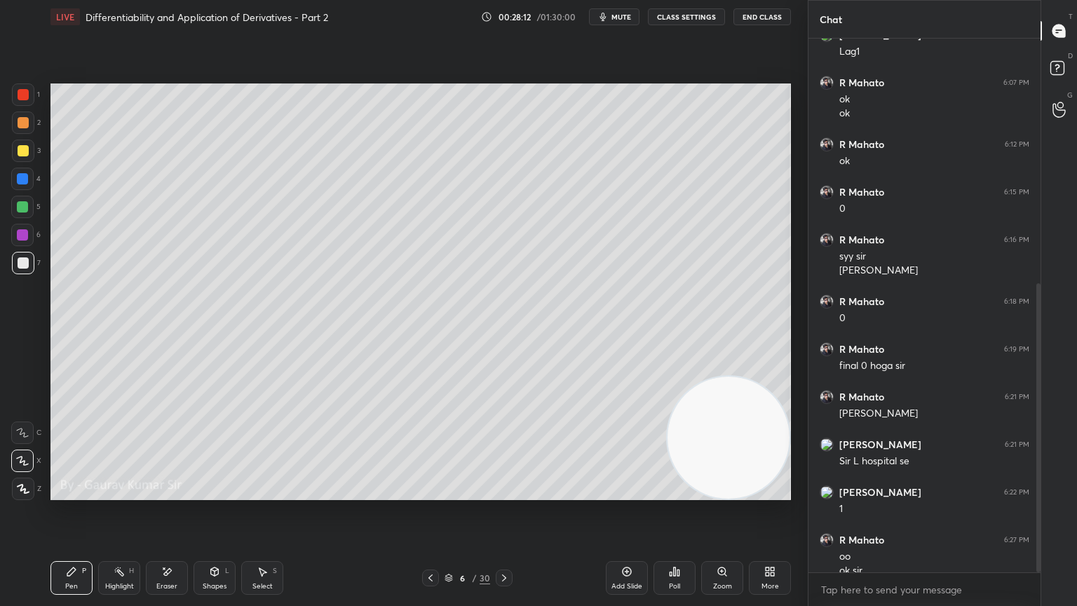
scroll to position [465, 0]
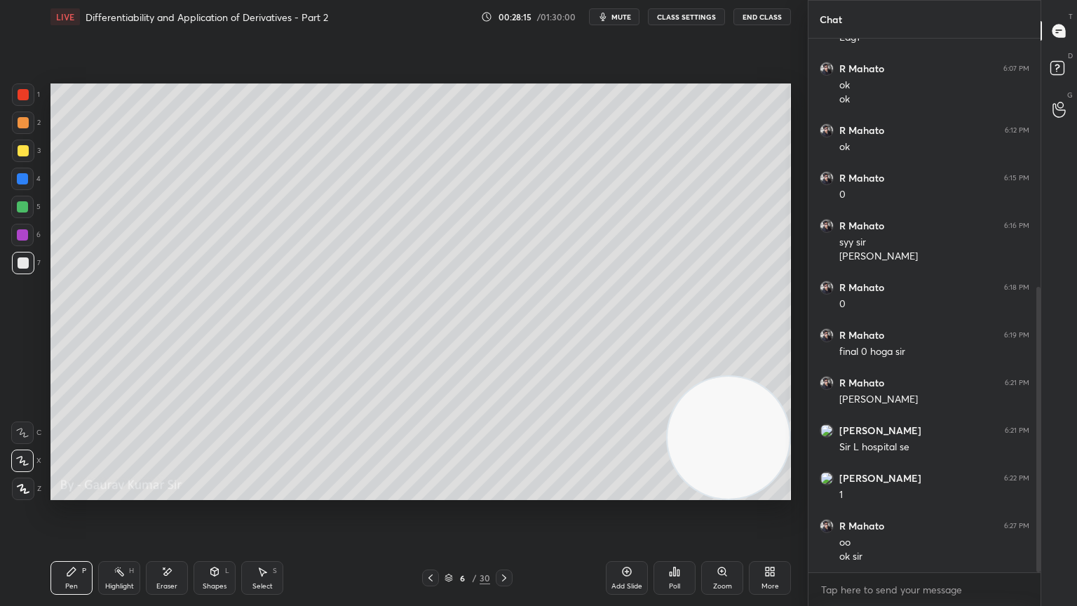
click at [429, 492] on icon at bounding box center [431, 577] width 4 height 7
click at [504, 492] on icon at bounding box center [504, 577] width 11 height 11
click at [503, 492] on icon at bounding box center [504, 577] width 11 height 11
click at [20, 124] on div at bounding box center [23, 122] width 11 height 11
click at [22, 95] on div at bounding box center [23, 94] width 11 height 11
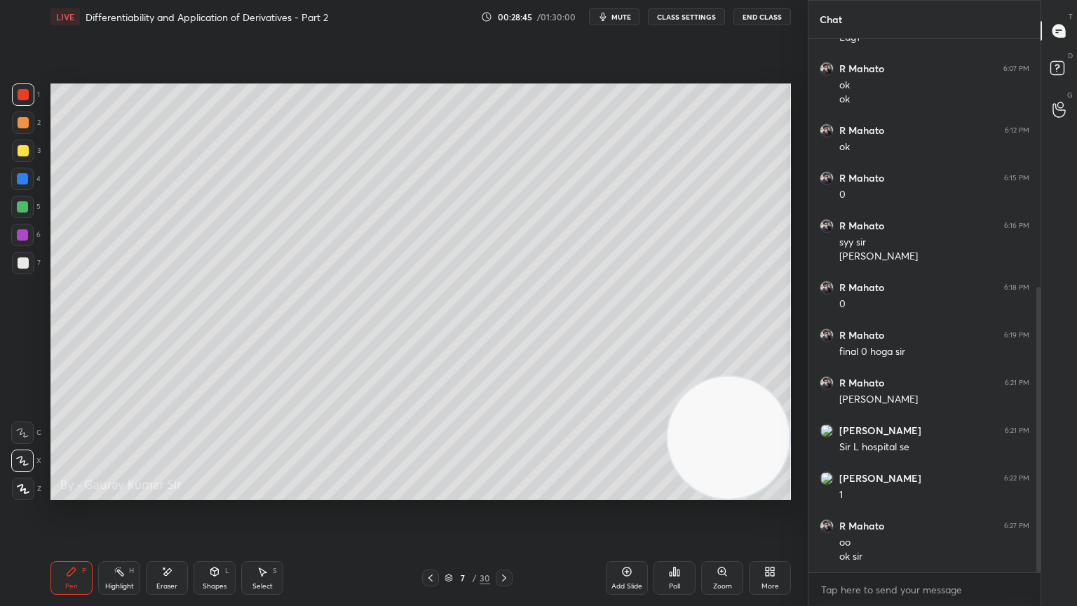
click at [22, 207] on div at bounding box center [22, 206] width 11 height 11
click at [169, 492] on div "Eraser" at bounding box center [167, 578] width 42 height 34
click at [75, 492] on div "Pen P" at bounding box center [72, 578] width 42 height 34
click at [620, 18] on span "mute" at bounding box center [622, 17] width 20 height 10
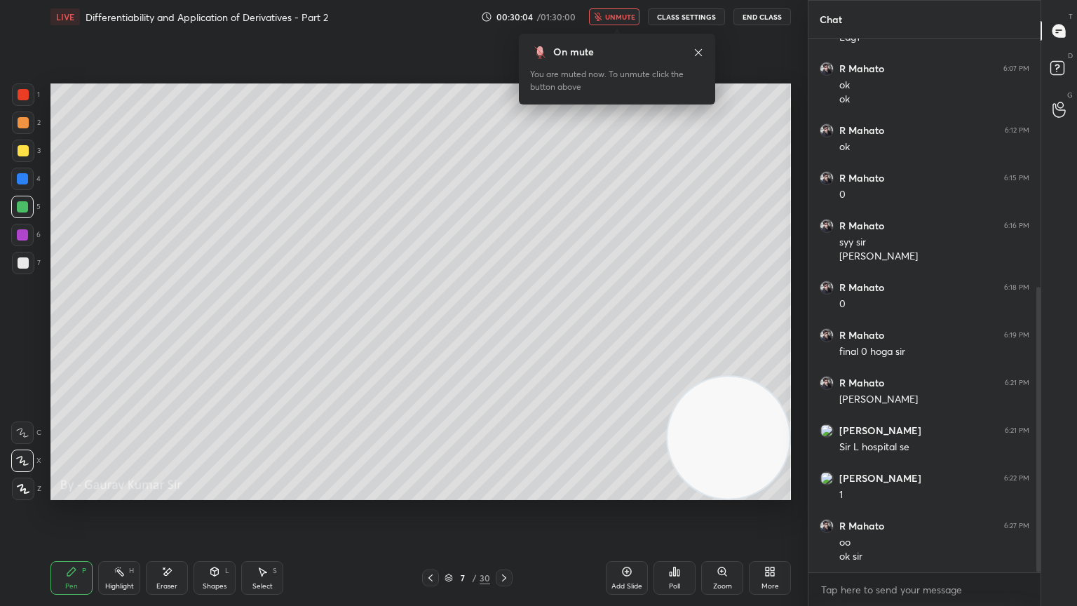
click at [620, 18] on span "unmute" at bounding box center [620, 17] width 30 height 10
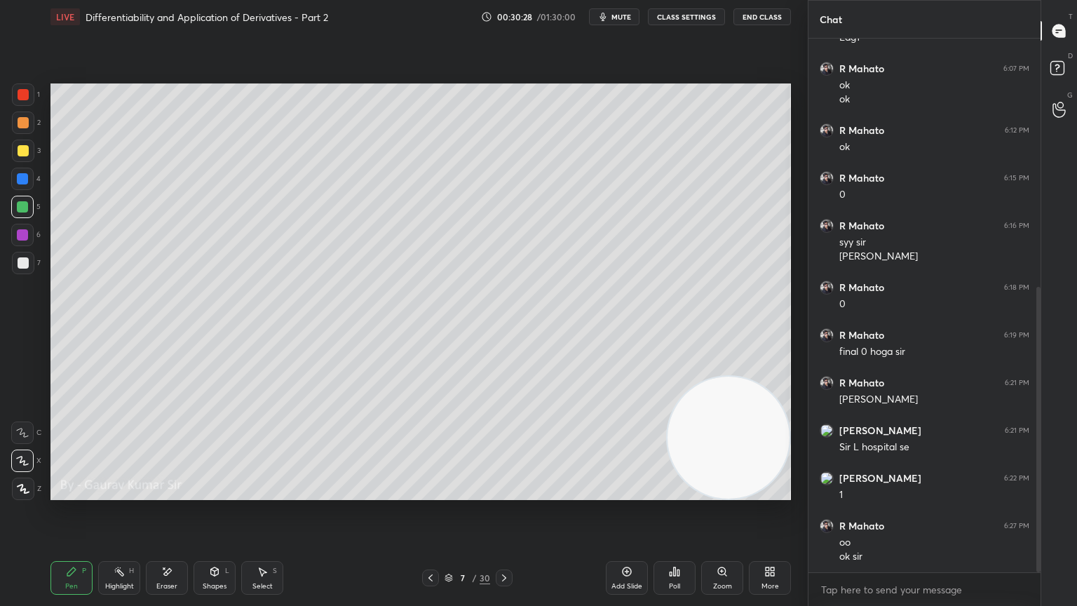
click at [163, 492] on div "Eraser" at bounding box center [166, 586] width 21 height 7
click at [81, 492] on div "Pen P" at bounding box center [72, 578] width 42 height 34
click at [166, 492] on icon at bounding box center [166, 572] width 11 height 12
click at [73, 492] on div "Pen P" at bounding box center [72, 578] width 42 height 34
click at [178, 492] on div "Eraser" at bounding box center [167, 578] width 42 height 34
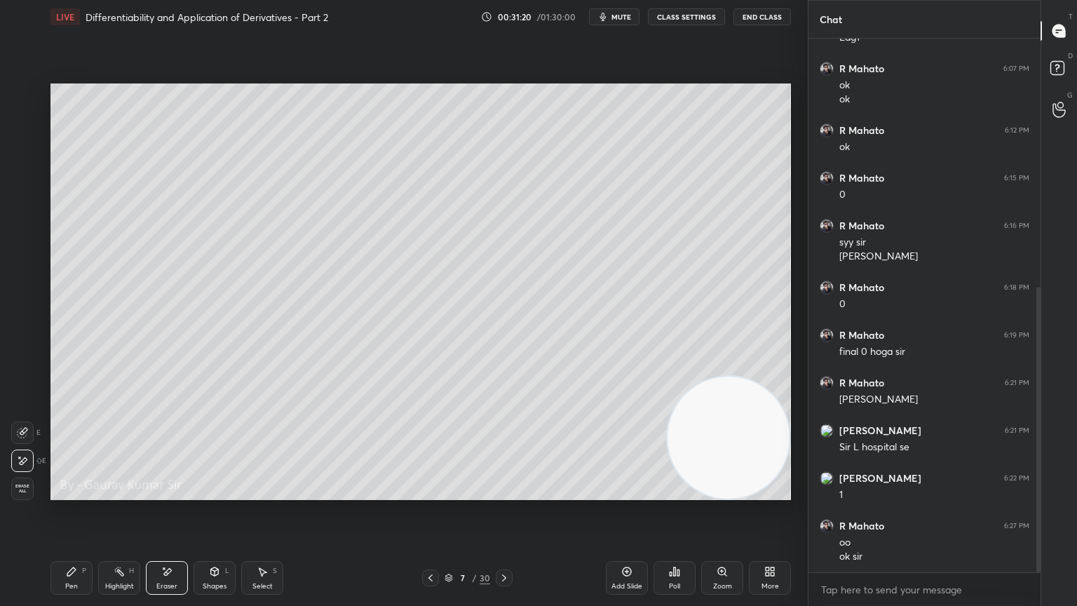
click at [67, 492] on div "Pen P" at bounding box center [72, 578] width 42 height 34
click at [167, 492] on div "Eraser" at bounding box center [167, 578] width 42 height 34
click at [79, 492] on div "Pen P" at bounding box center [72, 578] width 42 height 34
click at [505, 492] on icon at bounding box center [504, 577] width 11 height 11
click at [22, 149] on div at bounding box center [23, 150] width 11 height 11
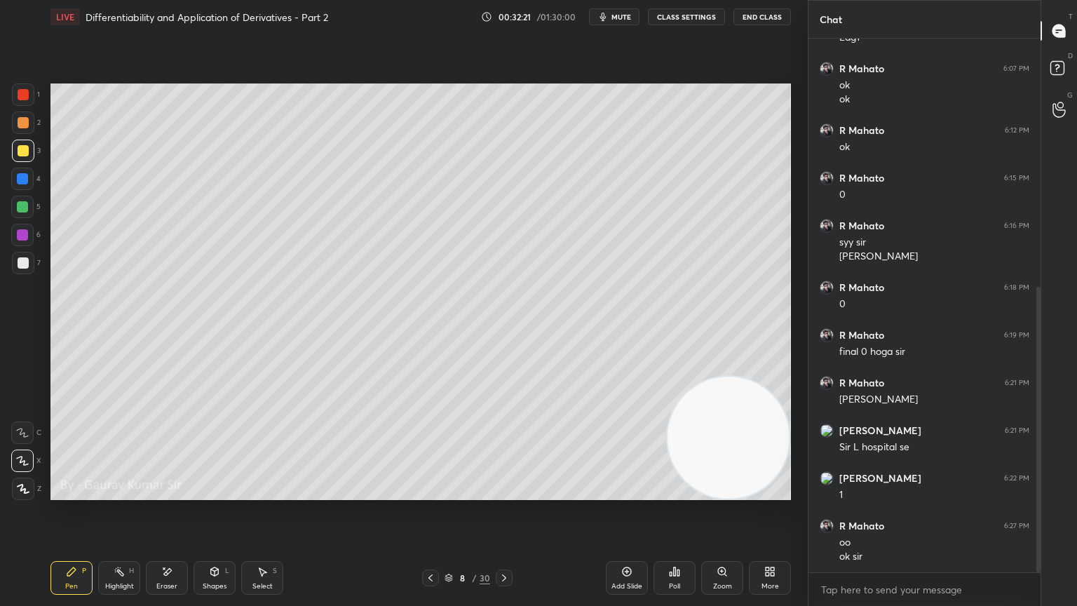
click at [171, 492] on div "Eraser" at bounding box center [167, 578] width 42 height 34
click at [79, 492] on div "Pen P" at bounding box center [72, 578] width 42 height 34
click at [27, 264] on div at bounding box center [23, 262] width 11 height 11
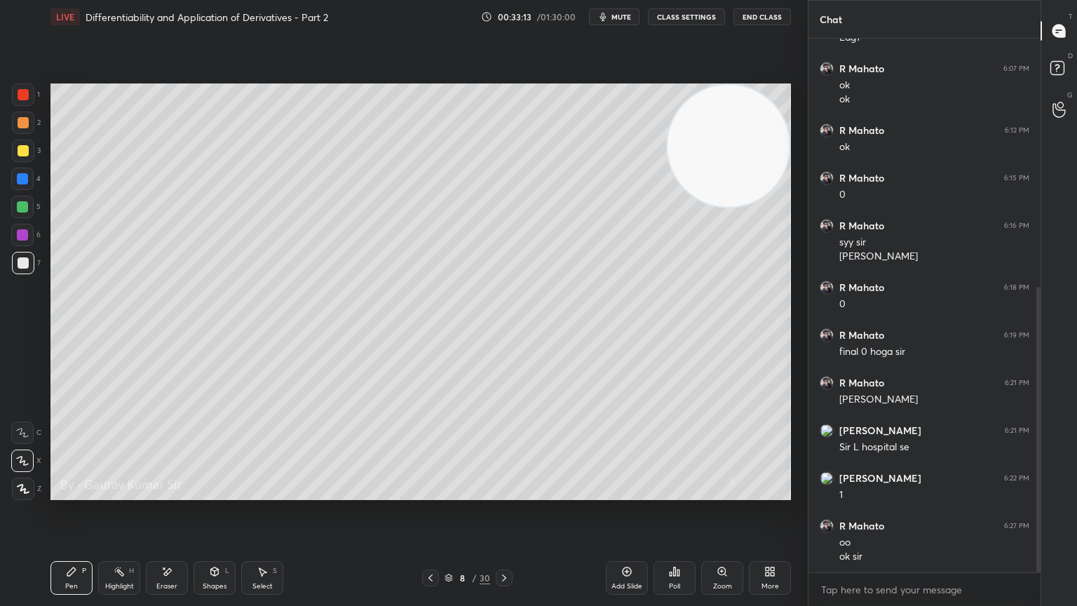
click at [22, 208] on div at bounding box center [22, 206] width 11 height 11
click at [22, 150] on div at bounding box center [23, 150] width 11 height 11
click at [22, 208] on div at bounding box center [22, 206] width 11 height 11
click at [26, 150] on div at bounding box center [23, 150] width 11 height 11
click at [22, 236] on div at bounding box center [22, 234] width 11 height 11
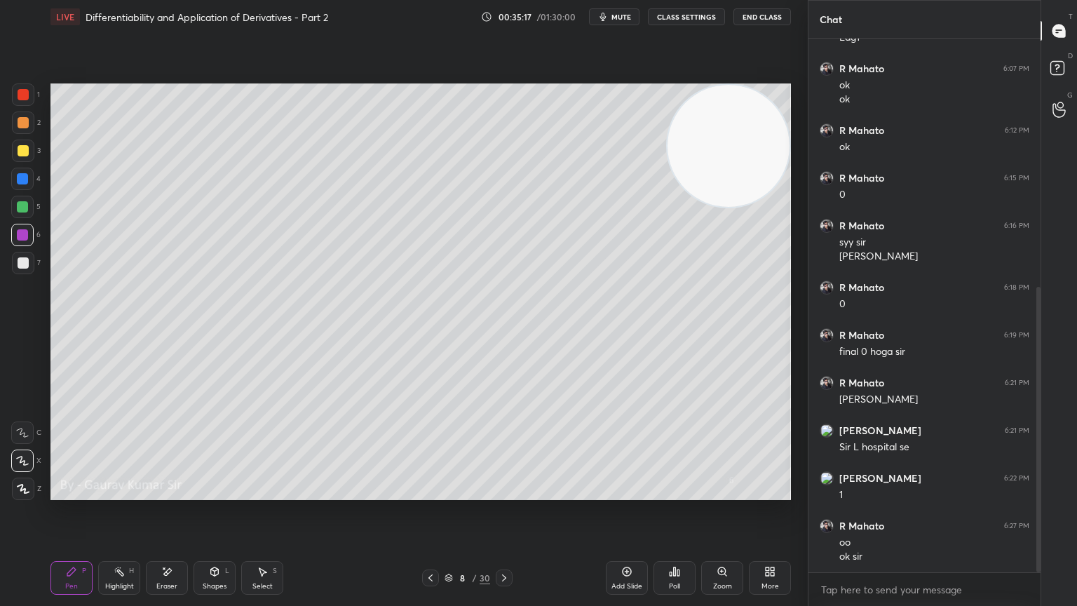
click at [507, 492] on icon at bounding box center [504, 577] width 11 height 11
click at [22, 126] on div at bounding box center [23, 122] width 11 height 11
click at [169, 492] on div "Eraser" at bounding box center [166, 586] width 21 height 7
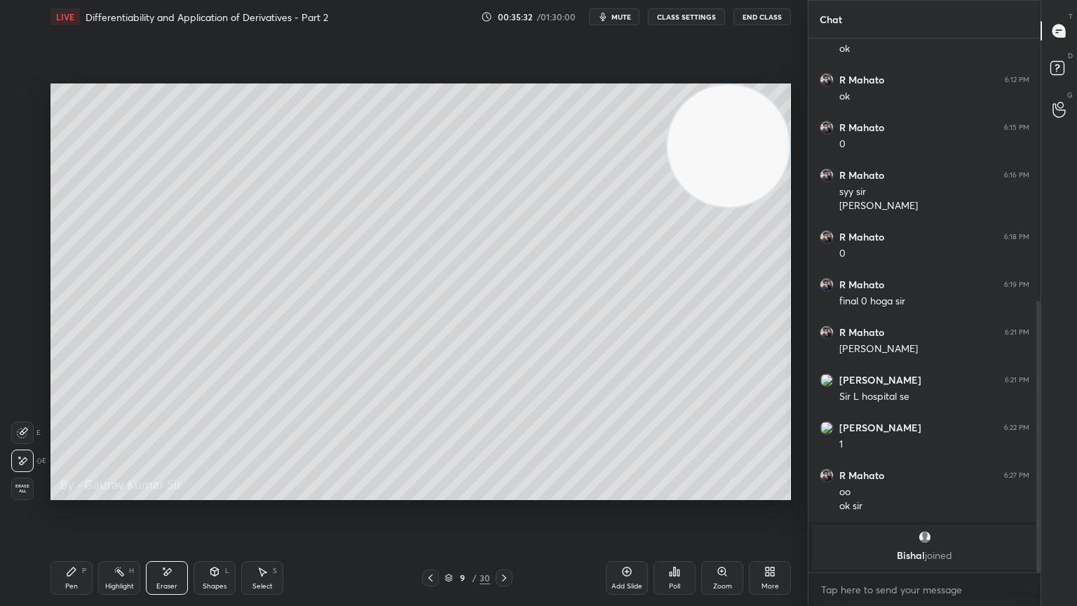
click at [74, 492] on icon at bounding box center [71, 571] width 11 height 11
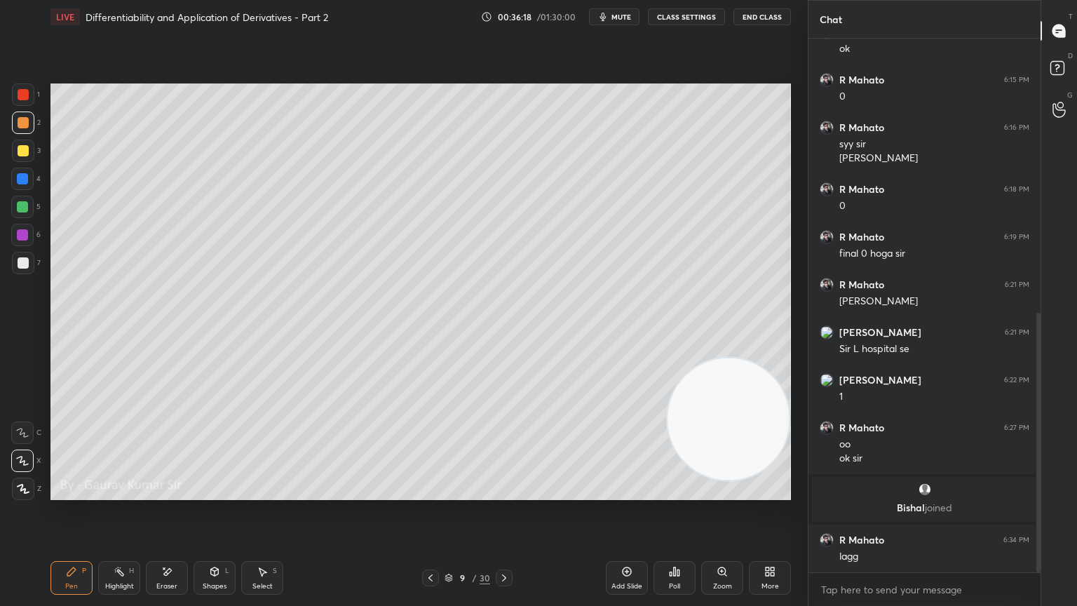
click at [22, 206] on div at bounding box center [22, 206] width 11 height 11
click at [24, 123] on div at bounding box center [23, 122] width 11 height 11
click at [185, 492] on div "Eraser" at bounding box center [167, 578] width 42 height 34
click at [87, 492] on div "Pen P" at bounding box center [72, 578] width 42 height 34
click at [172, 492] on div "Eraser" at bounding box center [166, 586] width 21 height 7
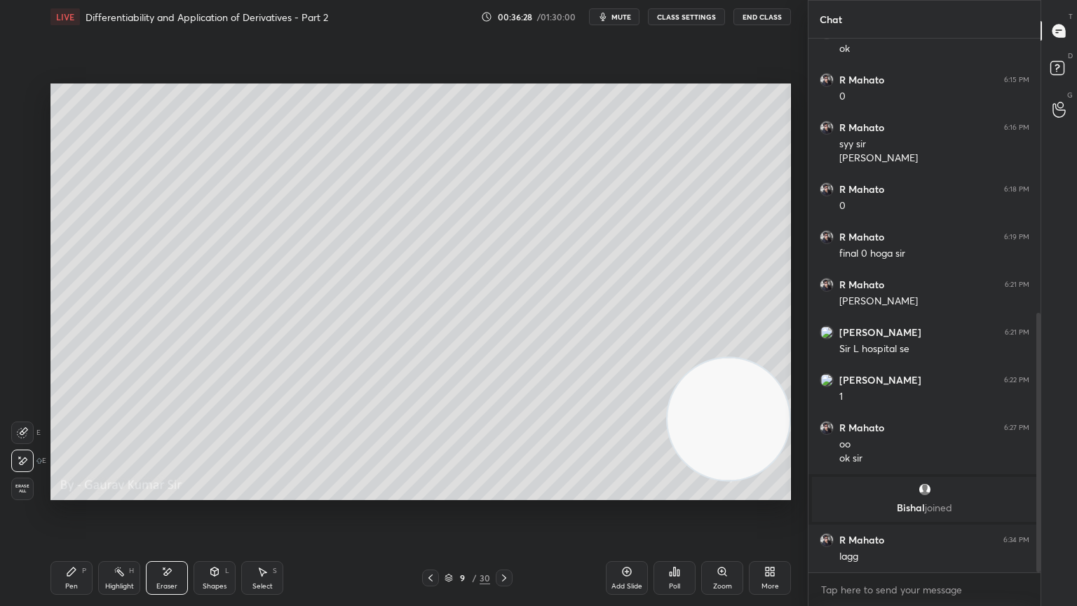
click at [81, 492] on div "Pen P" at bounding box center [72, 578] width 42 height 34
click at [24, 237] on div at bounding box center [22, 234] width 11 height 11
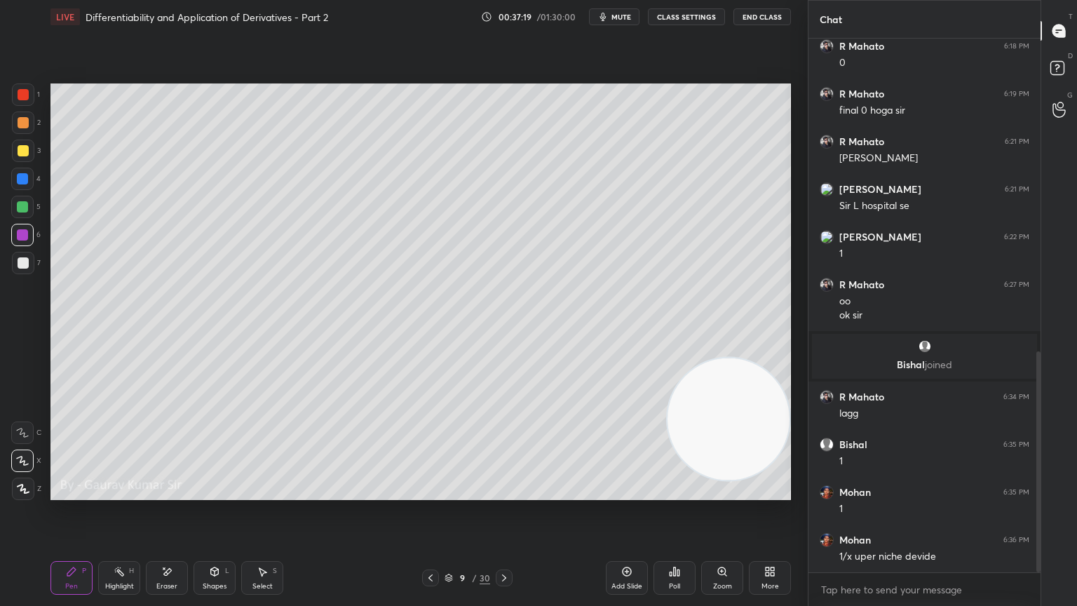
scroll to position [754, 0]
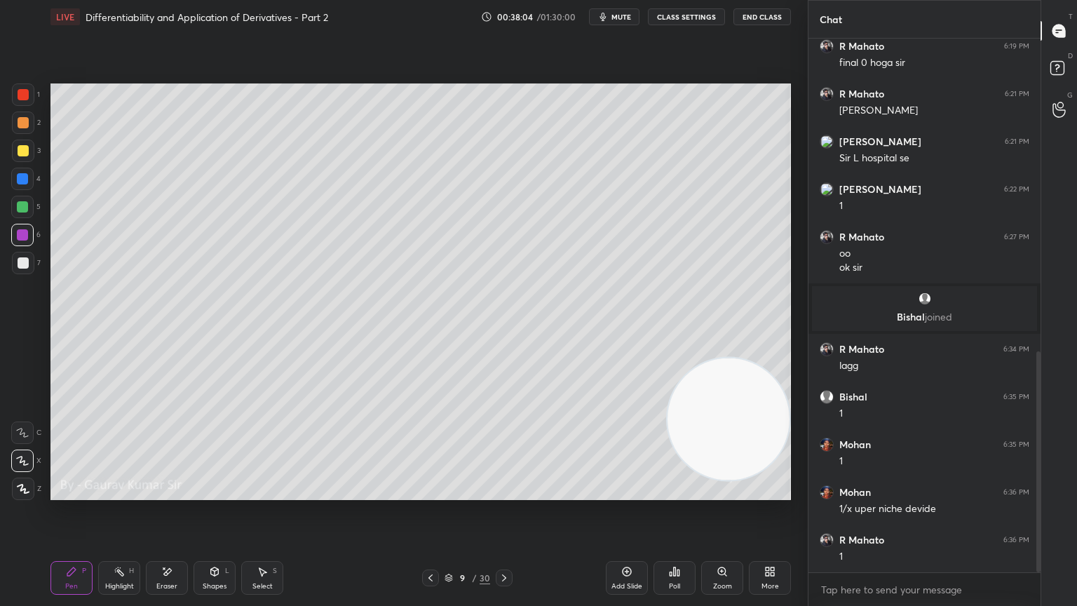
click at [24, 211] on div at bounding box center [22, 206] width 11 height 11
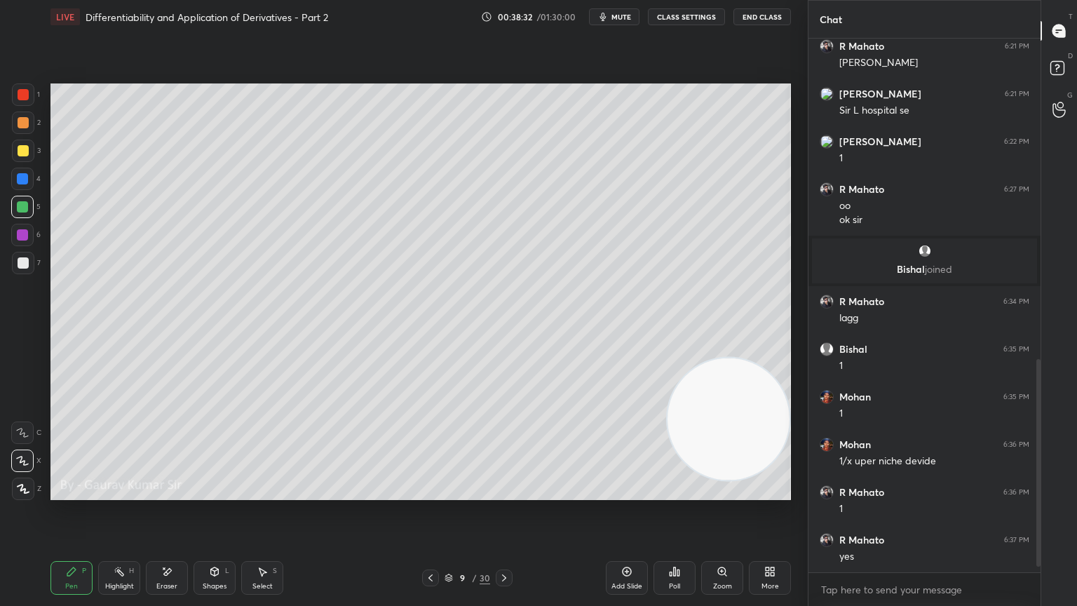
scroll to position [849, 0]
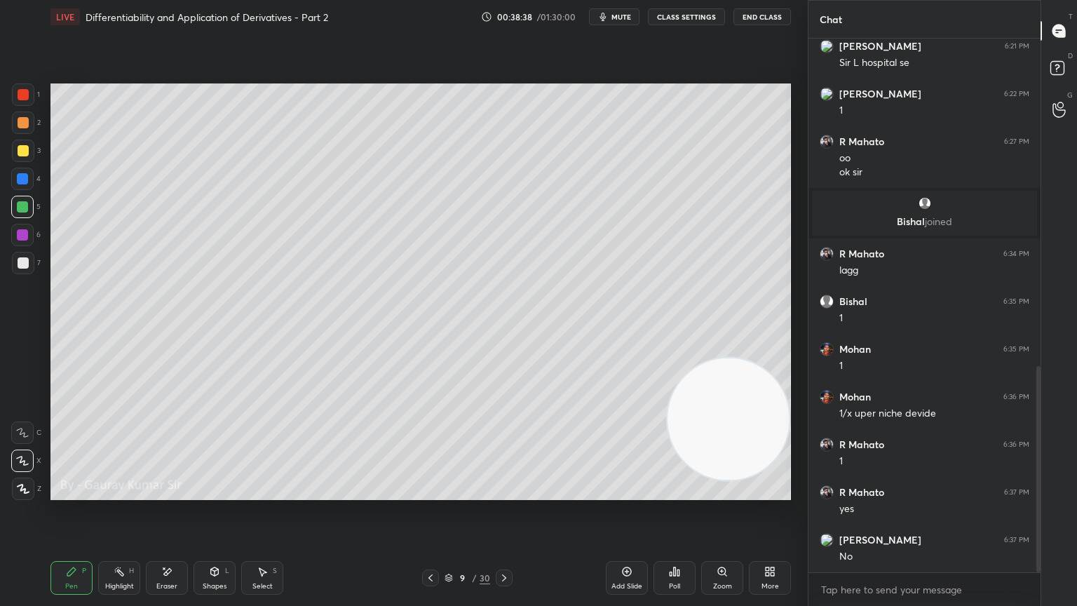
click at [172, 492] on div "Eraser" at bounding box center [166, 586] width 21 height 7
click at [76, 492] on icon at bounding box center [71, 571] width 11 height 11
click at [167, 492] on div "Eraser" at bounding box center [166, 586] width 21 height 7
click at [60, 492] on div "Pen P" at bounding box center [72, 578] width 42 height 34
click at [25, 154] on div at bounding box center [23, 150] width 11 height 11
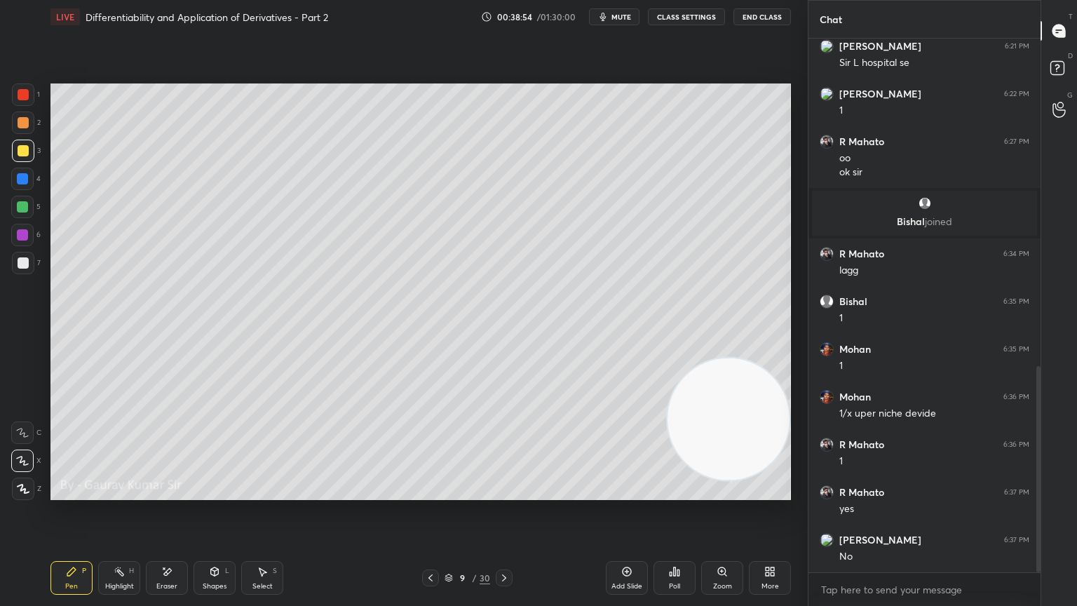
click at [25, 148] on div at bounding box center [23, 150] width 11 height 11
click at [22, 210] on div at bounding box center [22, 206] width 11 height 11
click at [24, 208] on div at bounding box center [22, 206] width 11 height 11
click at [177, 492] on div "Eraser" at bounding box center [167, 578] width 42 height 34
click at [180, 492] on div "Eraser" at bounding box center [167, 578] width 42 height 34
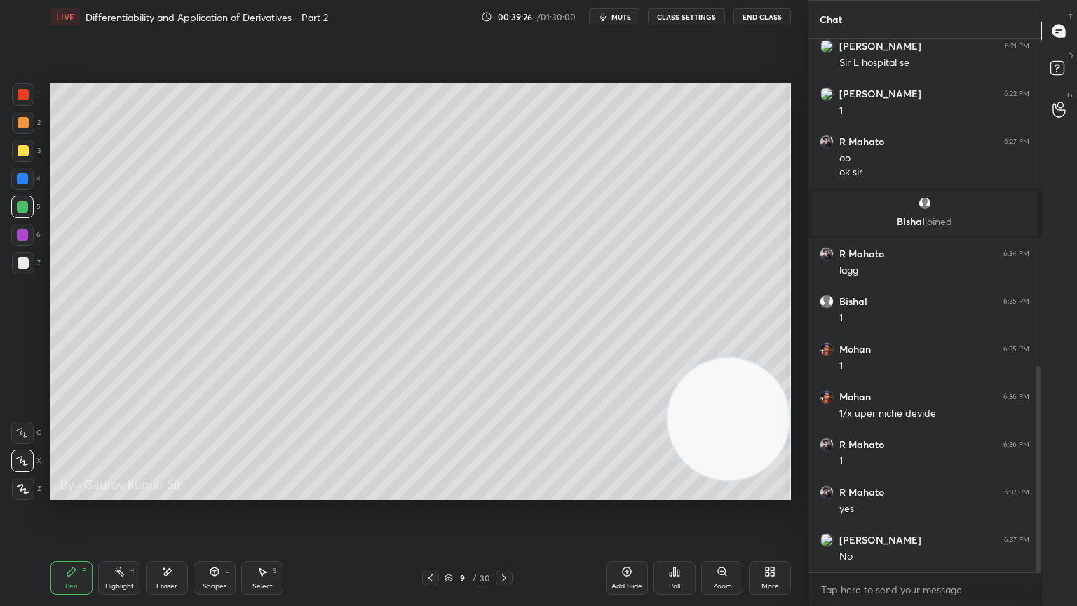
click at [175, 492] on div "Eraser" at bounding box center [166, 586] width 21 height 7
click at [171, 492] on icon at bounding box center [166, 572] width 11 height 12
click at [70, 492] on icon at bounding box center [71, 571] width 8 height 8
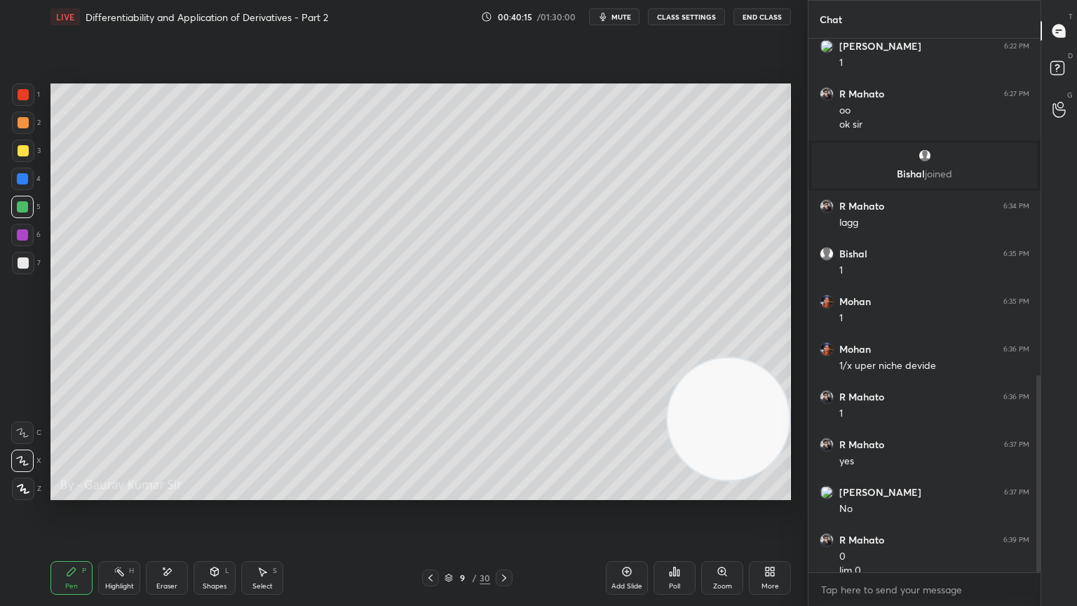
scroll to position [911, 0]
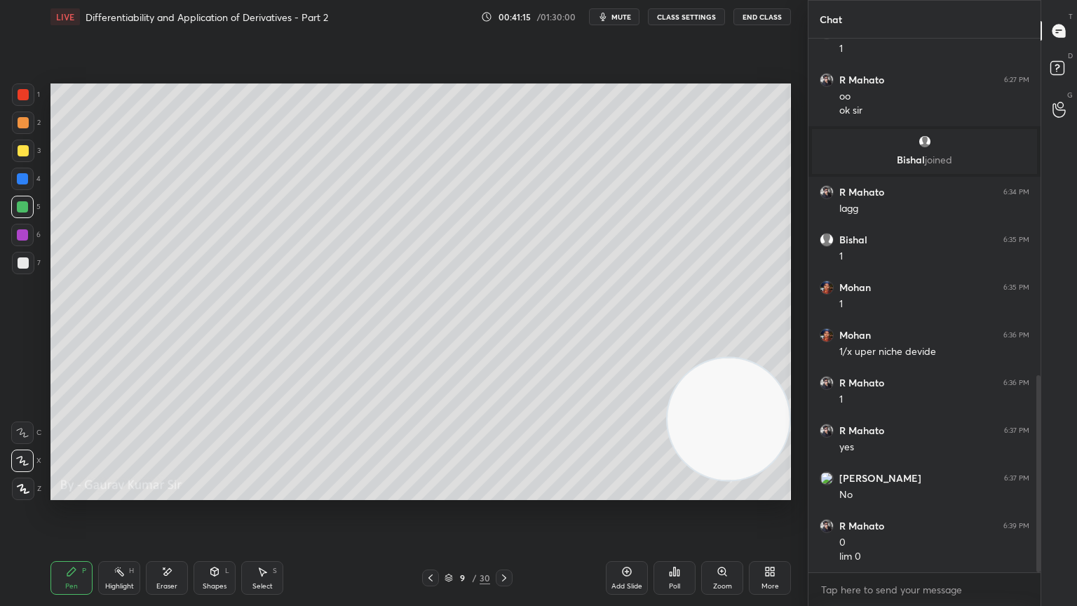
drag, startPoint x: 173, startPoint y: 581, endPoint x: 326, endPoint y: 504, distance: 171.6
click at [175, 492] on div "Eraser" at bounding box center [167, 578] width 42 height 34
click at [72, 492] on div "Pen" at bounding box center [71, 586] width 13 height 7
click at [508, 492] on icon at bounding box center [504, 577] width 11 height 11
click at [25, 233] on div at bounding box center [22, 234] width 11 height 11
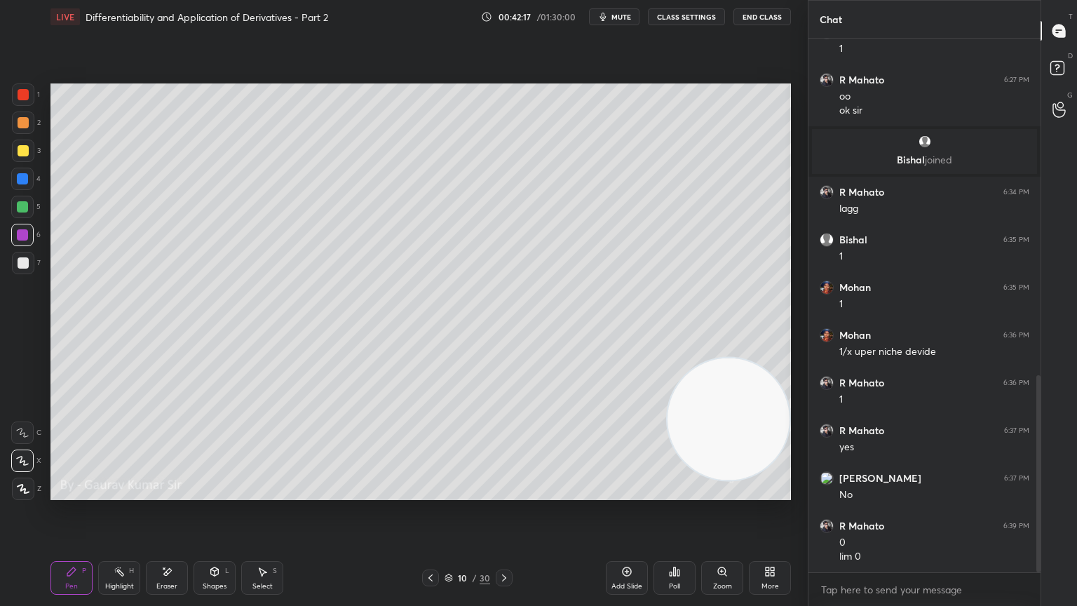
drag, startPoint x: 171, startPoint y: 574, endPoint x: 183, endPoint y: 539, distance: 37.7
click at [174, 492] on div "Eraser" at bounding box center [167, 578] width 42 height 34
drag, startPoint x: 69, startPoint y: 578, endPoint x: 65, endPoint y: 564, distance: 14.9
click at [69, 492] on div "Pen P" at bounding box center [72, 578] width 42 height 34
click at [629, 25] on button "mute" at bounding box center [614, 16] width 51 height 17
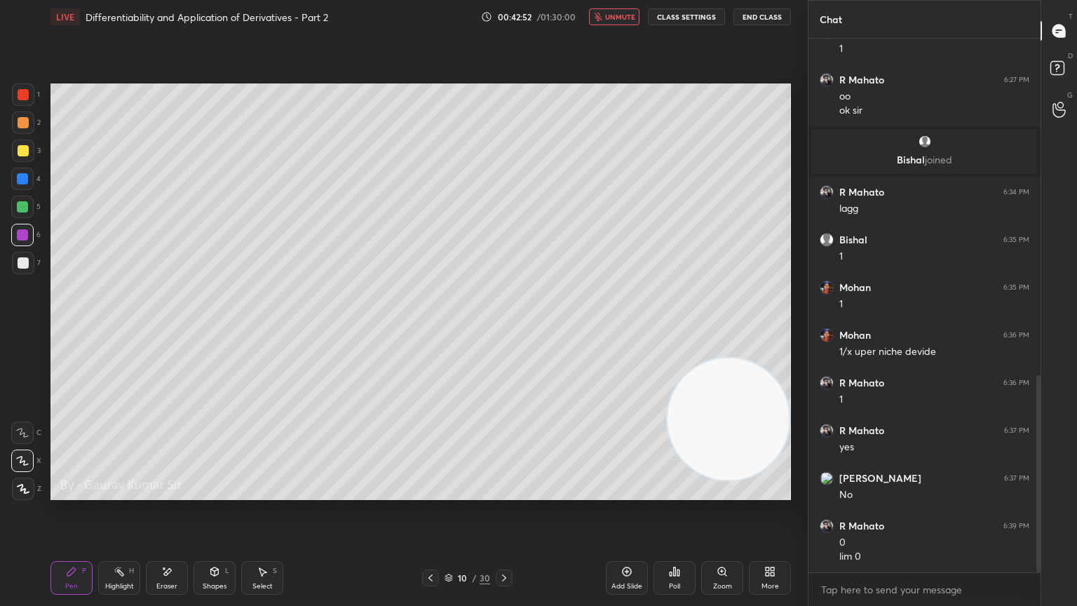
click at [610, 11] on button "unmute" at bounding box center [614, 16] width 51 height 17
click at [164, 492] on div "Eraser" at bounding box center [167, 578] width 42 height 34
drag, startPoint x: 76, startPoint y: 576, endPoint x: 98, endPoint y: 529, distance: 52.1
click at [76, 492] on icon at bounding box center [71, 571] width 11 height 11
drag, startPoint x: 174, startPoint y: 575, endPoint x: 187, endPoint y: 544, distance: 34.3
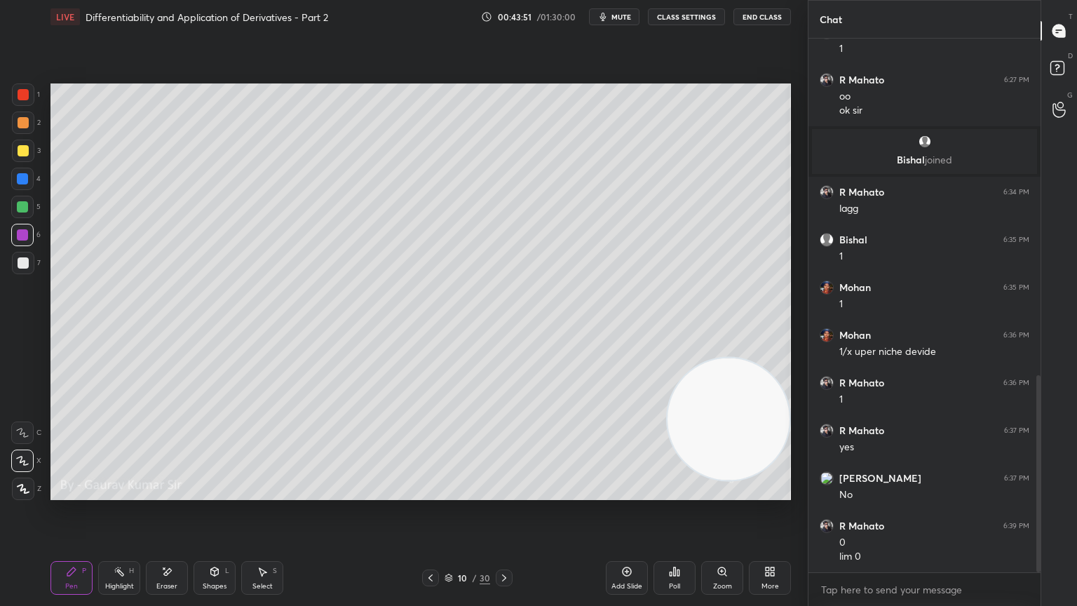
click at [176, 492] on div "Eraser" at bounding box center [167, 578] width 42 height 34
drag, startPoint x: 76, startPoint y: 572, endPoint x: 86, endPoint y: 551, distance: 23.2
click at [77, 492] on div "Pen P" at bounding box center [72, 578] width 42 height 34
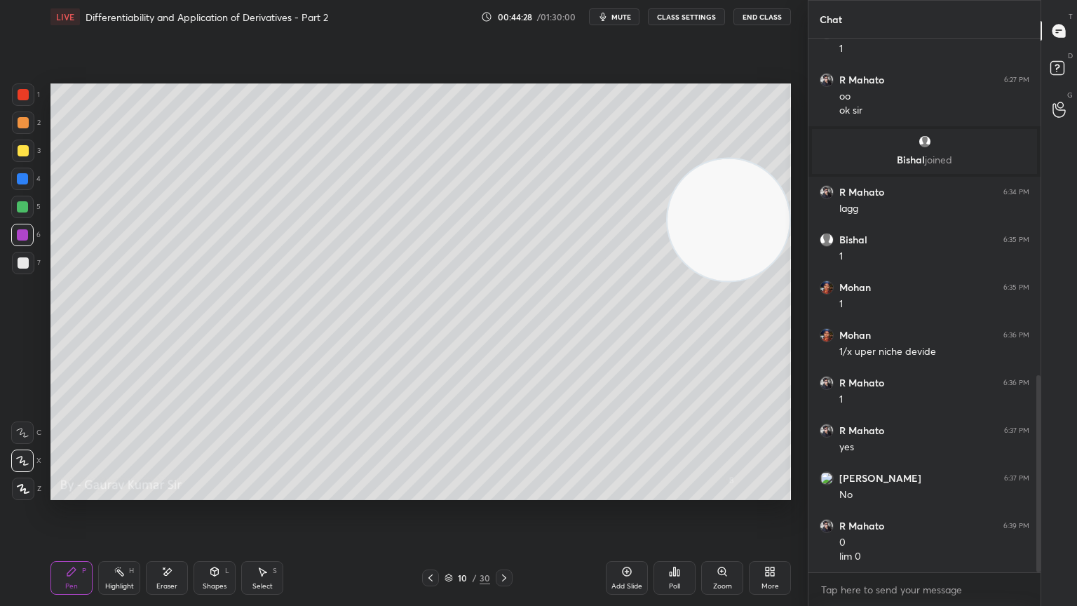
drag, startPoint x: 749, startPoint y: 368, endPoint x: 776, endPoint y: 230, distance: 140.0
click at [776, 230] on video at bounding box center [729, 220] width 122 height 122
click at [505, 492] on icon at bounding box center [504, 577] width 11 height 11
click at [24, 95] on div at bounding box center [23, 94] width 11 height 11
click at [27, 120] on div at bounding box center [23, 122] width 11 height 11
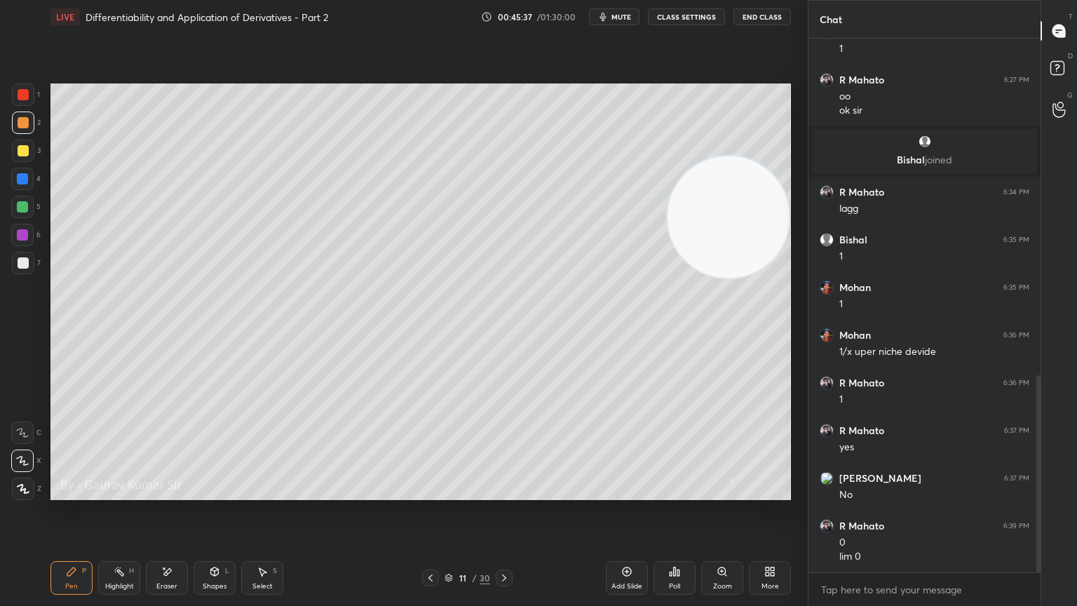
click at [304, 492] on div "Setting up your live class Poll for secs No correct answer Start poll" at bounding box center [421, 292] width 752 height 516
click at [25, 236] on div at bounding box center [22, 234] width 11 height 11
drag, startPoint x: 166, startPoint y: 579, endPoint x: 188, endPoint y: 527, distance: 56.6
click at [163, 492] on div "Eraser" at bounding box center [167, 578] width 42 height 34
click at [72, 492] on div "Pen P" at bounding box center [72, 578] width 42 height 34
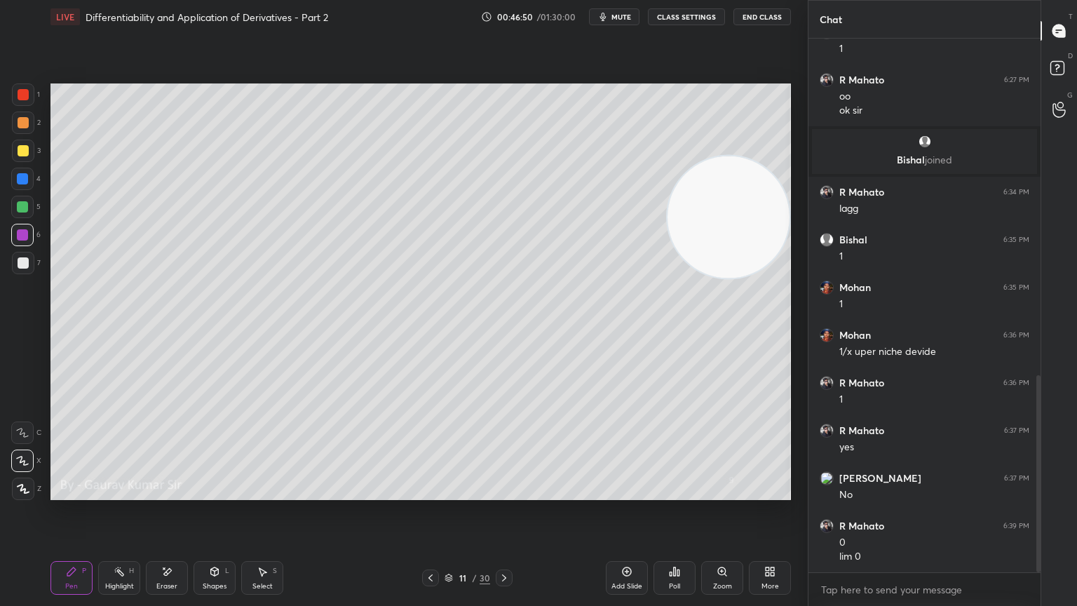
click at [22, 267] on div at bounding box center [23, 262] width 11 height 11
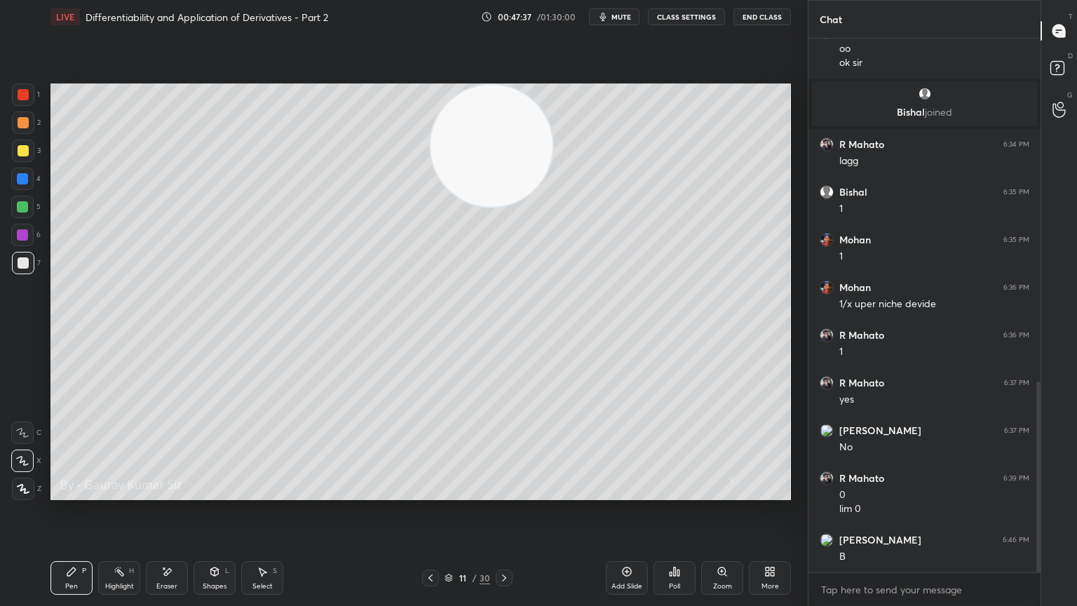
drag, startPoint x: 720, startPoint y: 211, endPoint x: 112, endPoint y: 70, distance: 624.9
click at [17, 57] on div "1 2 3 4 5 6 7 C X Z E E Erase all H H LIVE Differentiability and Application of…" at bounding box center [398, 303] width 797 height 606
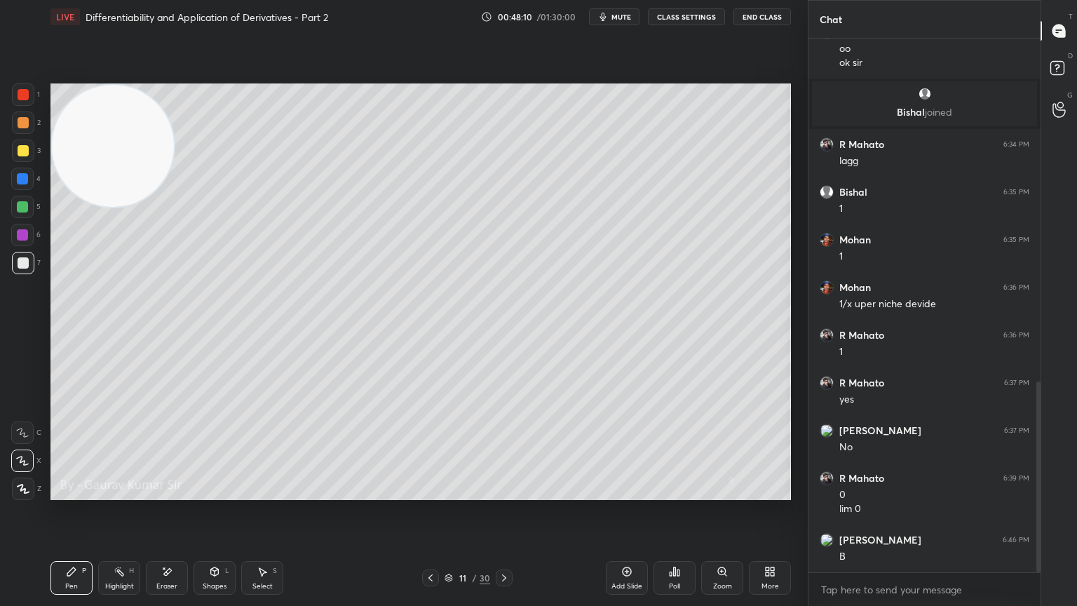
drag, startPoint x: 506, startPoint y: 578, endPoint x: 506, endPoint y: 553, distance: 24.6
click at [506, 492] on icon at bounding box center [504, 577] width 11 height 11
click at [20, 245] on div at bounding box center [22, 235] width 22 height 22
drag, startPoint x: 23, startPoint y: 266, endPoint x: 25, endPoint y: 258, distance: 8.0
click at [25, 266] on div at bounding box center [23, 262] width 11 height 11
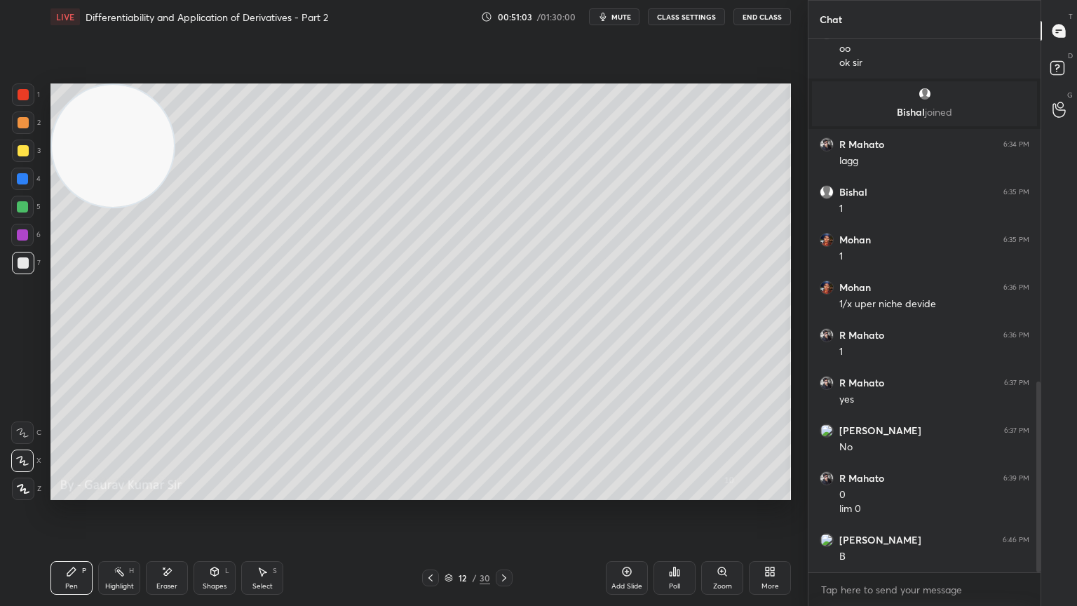
click at [506, 492] on icon at bounding box center [504, 577] width 11 height 11
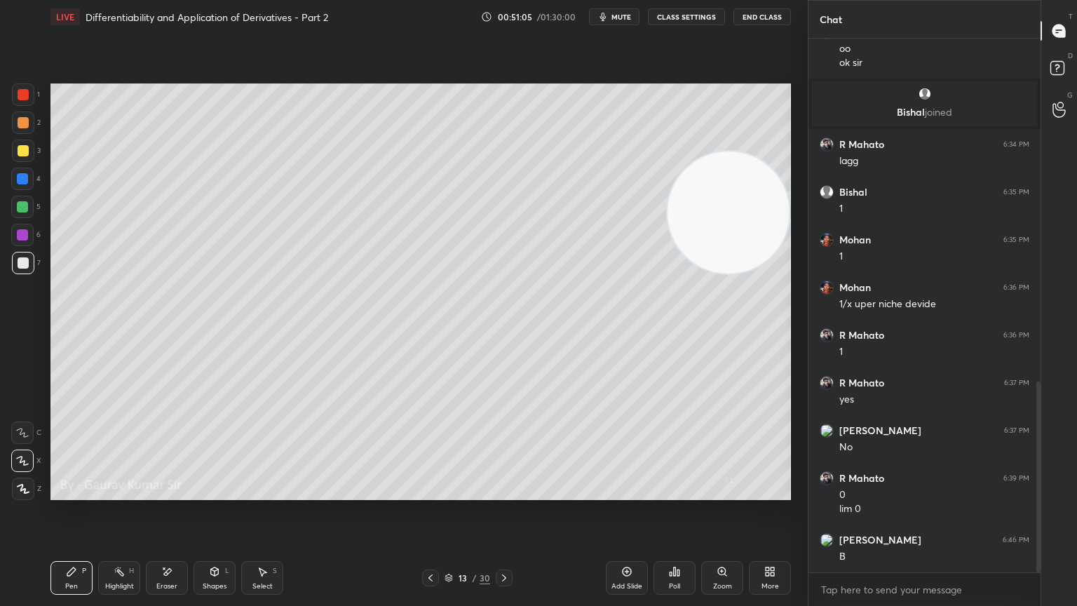
drag, startPoint x: 121, startPoint y: 135, endPoint x: 782, endPoint y: 187, distance: 662.8
click at [798, 194] on div "1 2 3 4 5 6 7 C X Z E E Erase all H H LIVE Differentiability and Application of…" at bounding box center [404, 303] width 808 height 606
click at [29, 96] on div at bounding box center [23, 94] width 22 height 22
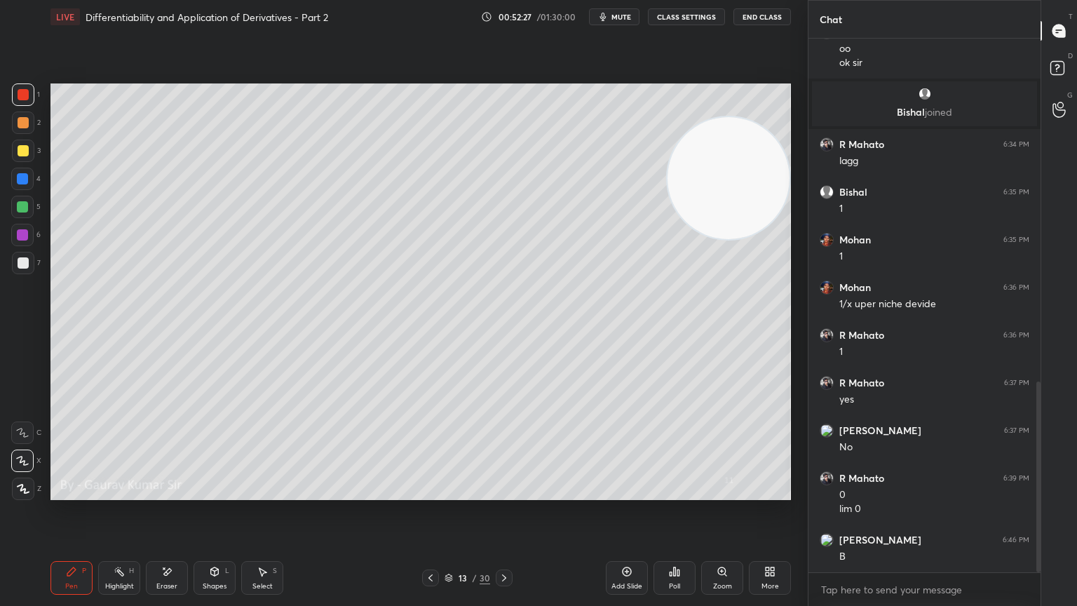
drag, startPoint x: 722, startPoint y: 228, endPoint x: 744, endPoint y: 196, distance: 37.9
click at [744, 196] on video at bounding box center [729, 178] width 122 height 122
drag, startPoint x: 22, startPoint y: 156, endPoint x: 20, endPoint y: 149, distance: 8.0
click at [22, 154] on div at bounding box center [23, 151] width 22 height 22
click at [505, 492] on icon at bounding box center [504, 577] width 11 height 11
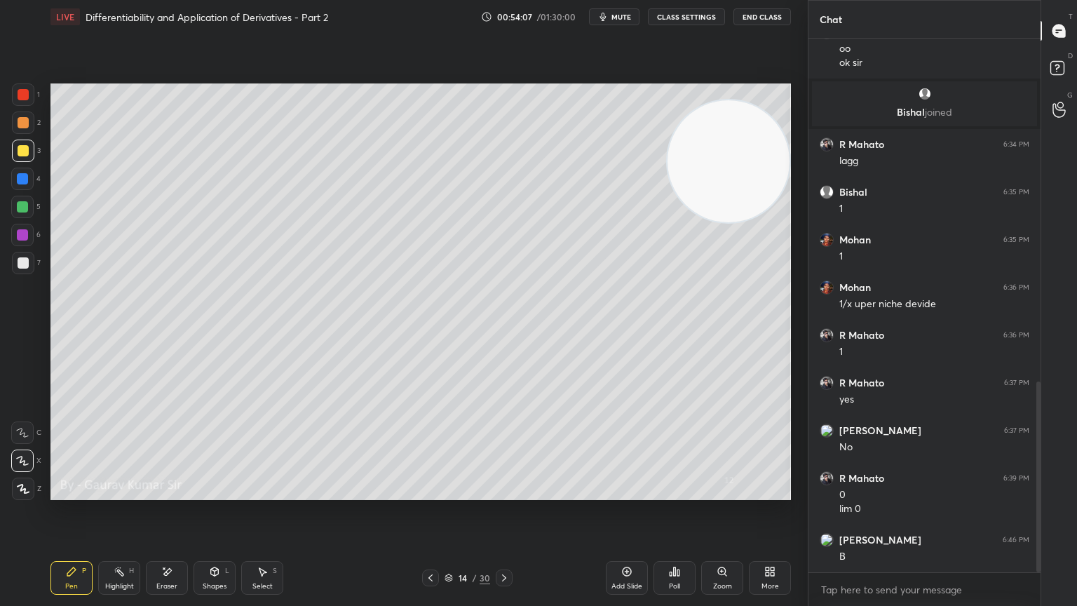
click at [27, 96] on div at bounding box center [23, 94] width 11 height 11
click at [22, 121] on div at bounding box center [23, 122] width 11 height 11
click at [21, 152] on div at bounding box center [23, 150] width 11 height 11
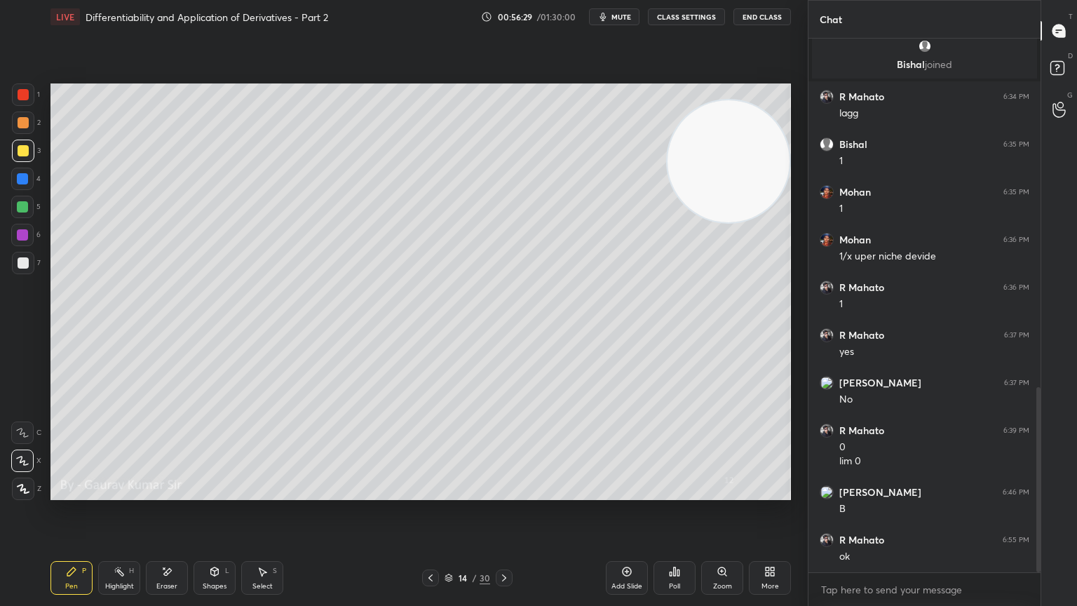
drag, startPoint x: 502, startPoint y: 575, endPoint x: 499, endPoint y: 565, distance: 10.9
click at [499, 492] on icon at bounding box center [504, 577] width 11 height 11
click at [27, 120] on div at bounding box center [23, 122] width 11 height 11
click at [22, 95] on div at bounding box center [23, 94] width 11 height 11
drag, startPoint x: 20, startPoint y: 152, endPoint x: 45, endPoint y: 140, distance: 27.0
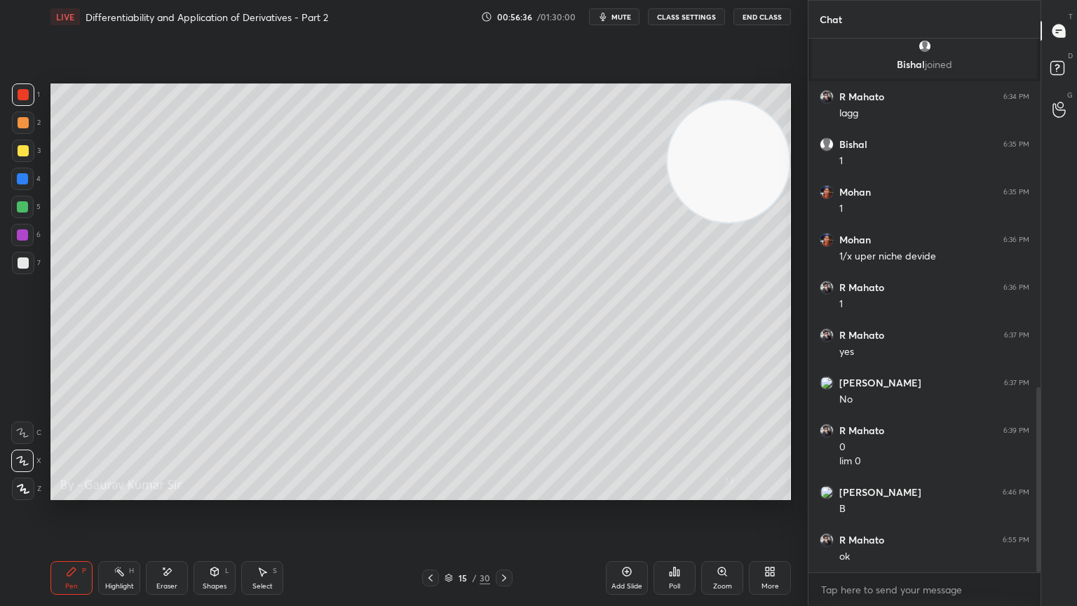
click at [25, 152] on div at bounding box center [23, 150] width 11 height 11
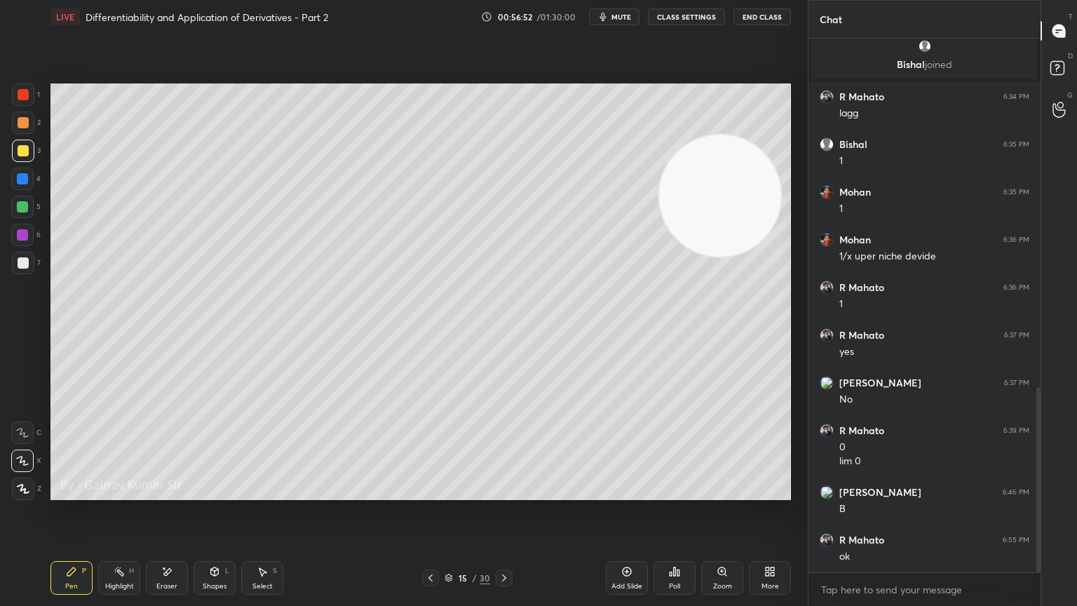
drag, startPoint x: 687, startPoint y: 195, endPoint x: 681, endPoint y: 316, distance: 121.5
click at [680, 257] on video at bounding box center [720, 196] width 122 height 122
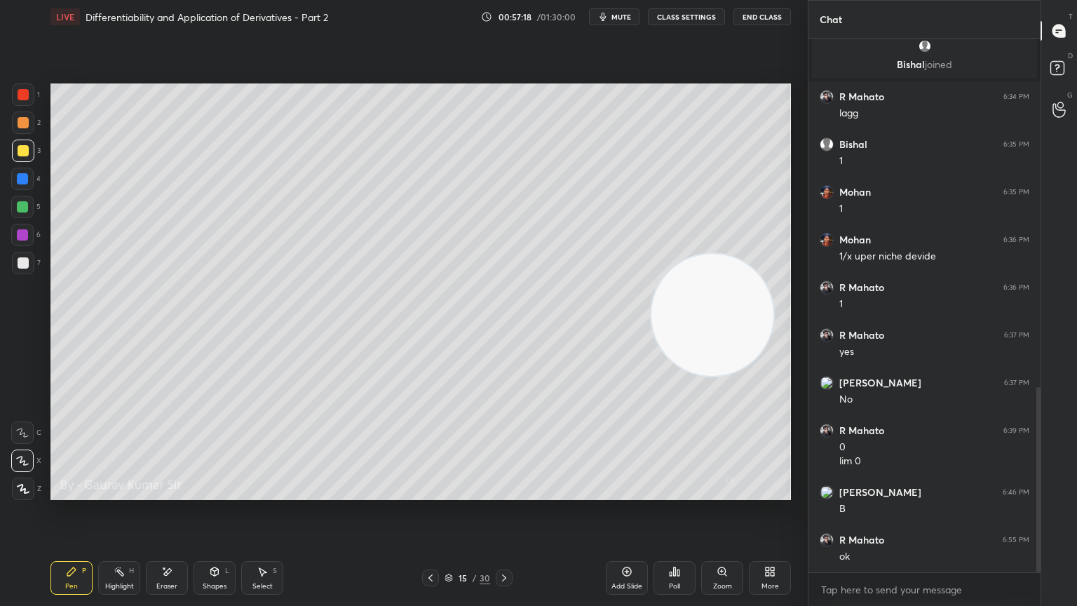
click at [504, 492] on icon at bounding box center [504, 577] width 11 height 11
click at [20, 259] on div at bounding box center [23, 262] width 11 height 11
click at [18, 124] on div at bounding box center [23, 122] width 11 height 11
click at [20, 213] on div at bounding box center [22, 207] width 22 height 22
click at [171, 492] on icon at bounding box center [166, 572] width 11 height 12
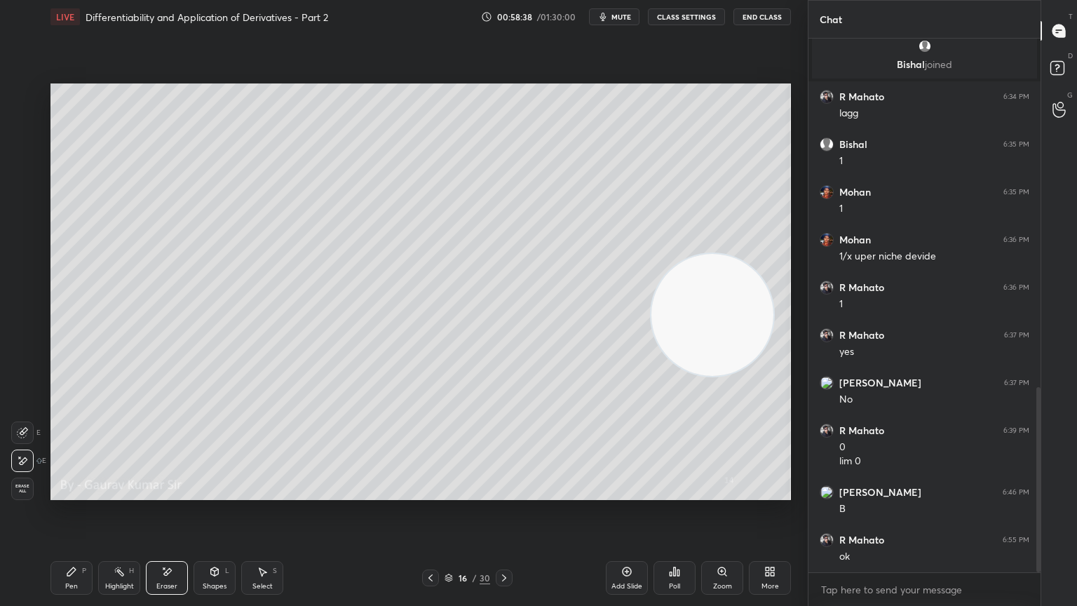
drag, startPoint x: 66, startPoint y: 580, endPoint x: 98, endPoint y: 525, distance: 63.5
click at [65, 492] on div "Pen P" at bounding box center [72, 578] width 42 height 34
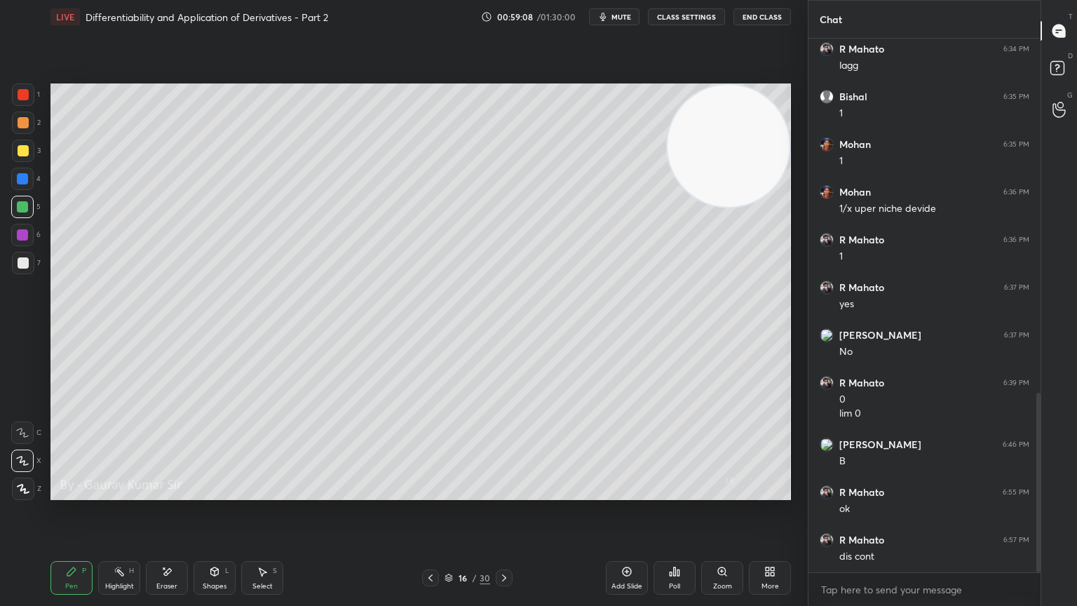
drag, startPoint x: 737, startPoint y: 307, endPoint x: 782, endPoint y: 135, distance: 176.9
click at [795, 135] on div "Setting up your live class Poll for secs No correct answer Start poll" at bounding box center [421, 292] width 752 height 516
click at [27, 243] on div at bounding box center [22, 235] width 22 height 22
click at [511, 492] on div at bounding box center [504, 578] width 17 height 17
drag, startPoint x: 162, startPoint y: 581, endPoint x: 161, endPoint y: 567, distance: 13.4
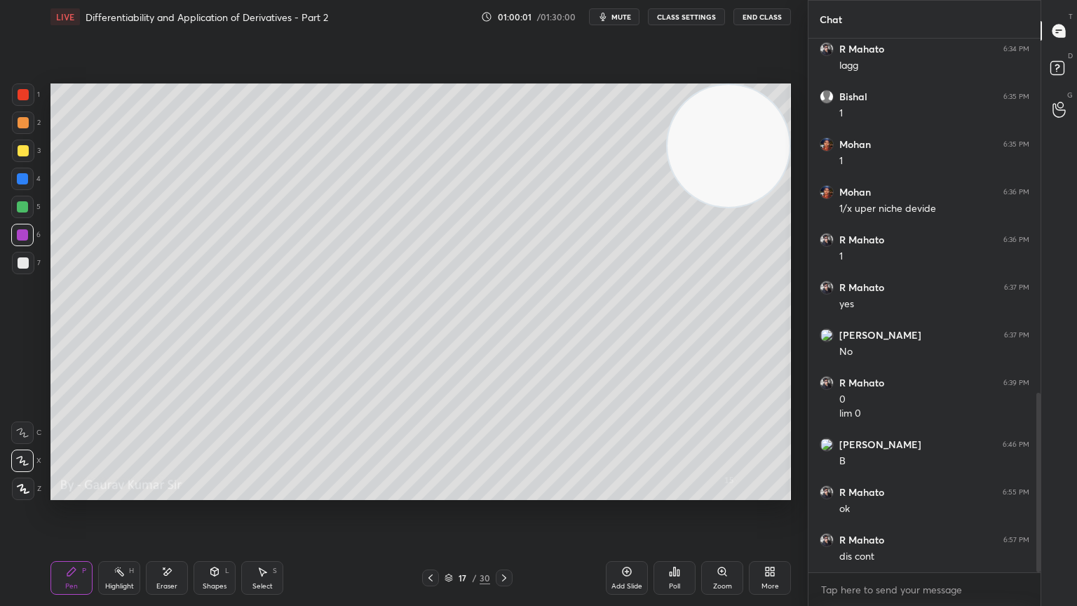
click at [163, 492] on div "Eraser" at bounding box center [167, 578] width 42 height 34
drag, startPoint x: 70, startPoint y: 570, endPoint x: 81, endPoint y: 505, distance: 65.4
click at [70, 492] on div "Pen P" at bounding box center [72, 578] width 42 height 34
click at [23, 266] on div at bounding box center [23, 263] width 22 height 22
click at [22, 210] on div at bounding box center [22, 206] width 11 height 11
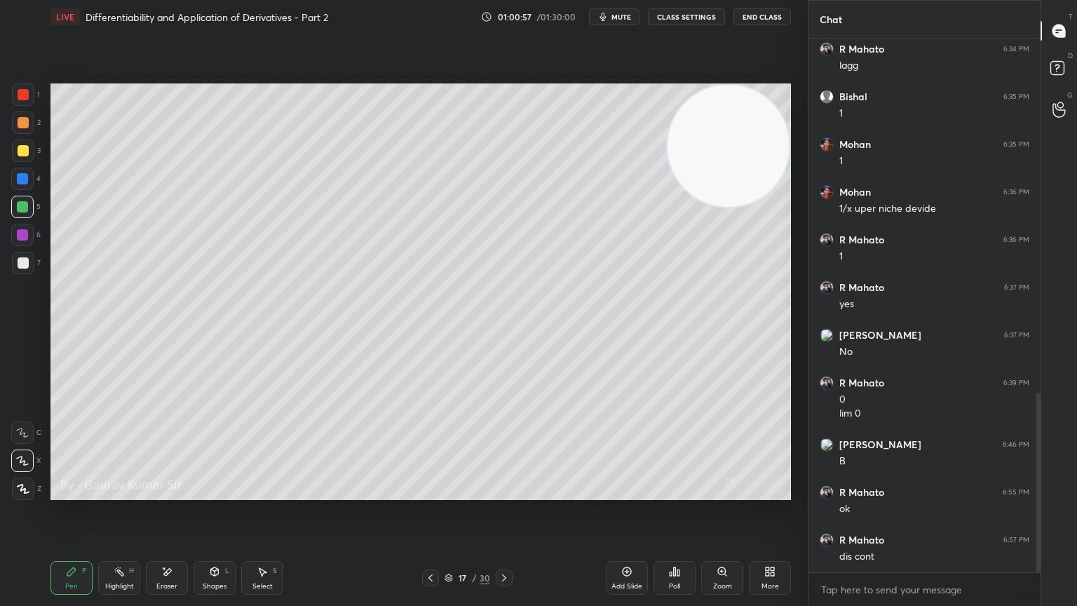
drag, startPoint x: 429, startPoint y: 579, endPoint x: 425, endPoint y: 527, distance: 52.1
click at [428, 492] on icon at bounding box center [430, 577] width 11 height 11
click at [505, 492] on icon at bounding box center [504, 577] width 11 height 11
click at [578, 487] on div "Setting up your live class Poll for secs No correct answer Start poll" at bounding box center [421, 292] width 752 height 516
click at [433, 492] on icon at bounding box center [430, 577] width 11 height 11
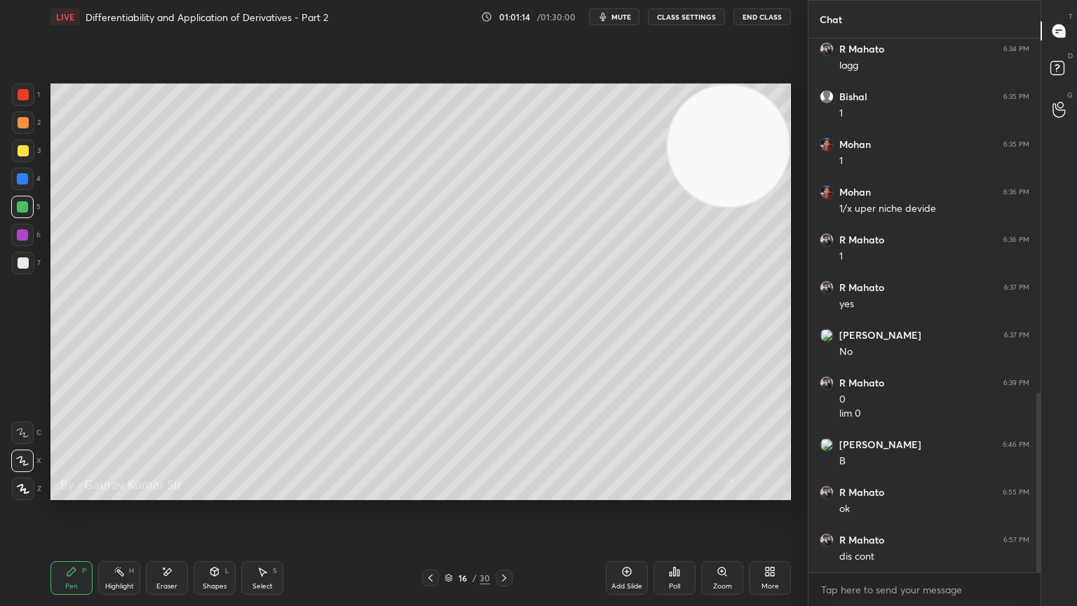
click at [502, 492] on icon at bounding box center [504, 577] width 11 height 11
drag, startPoint x: 163, startPoint y: 573, endPoint x: 166, endPoint y: 564, distance: 9.4
click at [166, 492] on icon at bounding box center [168, 571] width 8 height 7
click at [74, 492] on icon at bounding box center [71, 571] width 11 height 11
drag, startPoint x: 429, startPoint y: 575, endPoint x: 415, endPoint y: 508, distance: 68.8
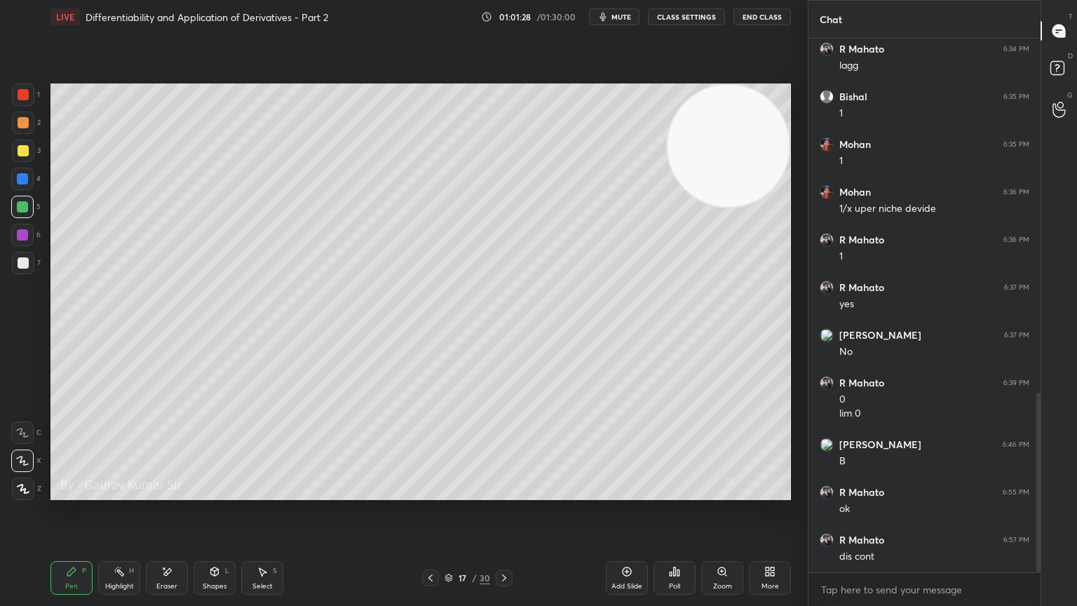
click at [426, 492] on icon at bounding box center [430, 577] width 11 height 11
click at [499, 492] on icon at bounding box center [504, 577] width 11 height 11
click at [508, 492] on icon at bounding box center [504, 577] width 11 height 11
click at [34, 118] on div at bounding box center [23, 123] width 22 height 22
drag, startPoint x: 21, startPoint y: 264, endPoint x: 25, endPoint y: 245, distance: 19.4
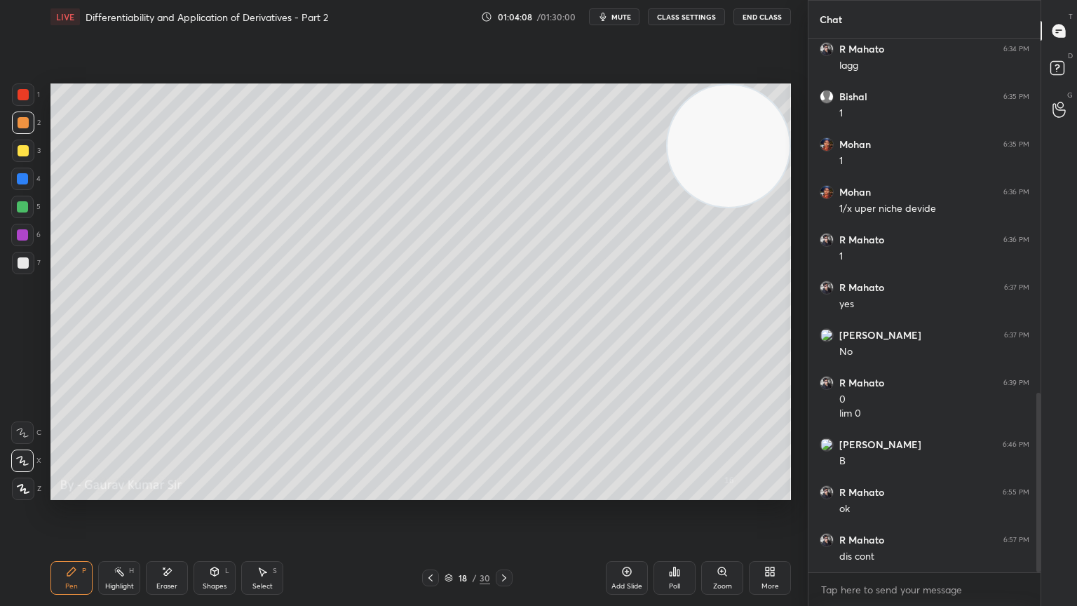
click at [19, 264] on div at bounding box center [23, 262] width 11 height 11
click at [170, 492] on div "Eraser" at bounding box center [167, 578] width 42 height 34
click at [74, 492] on div "Pen P" at bounding box center [72, 578] width 42 height 34
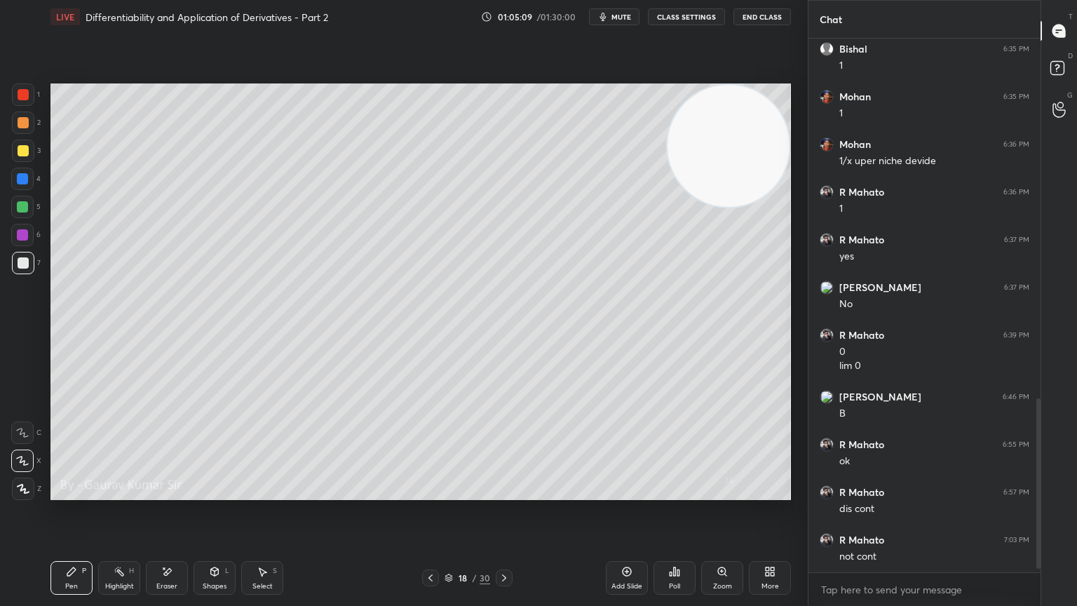
scroll to position [1150, 0]
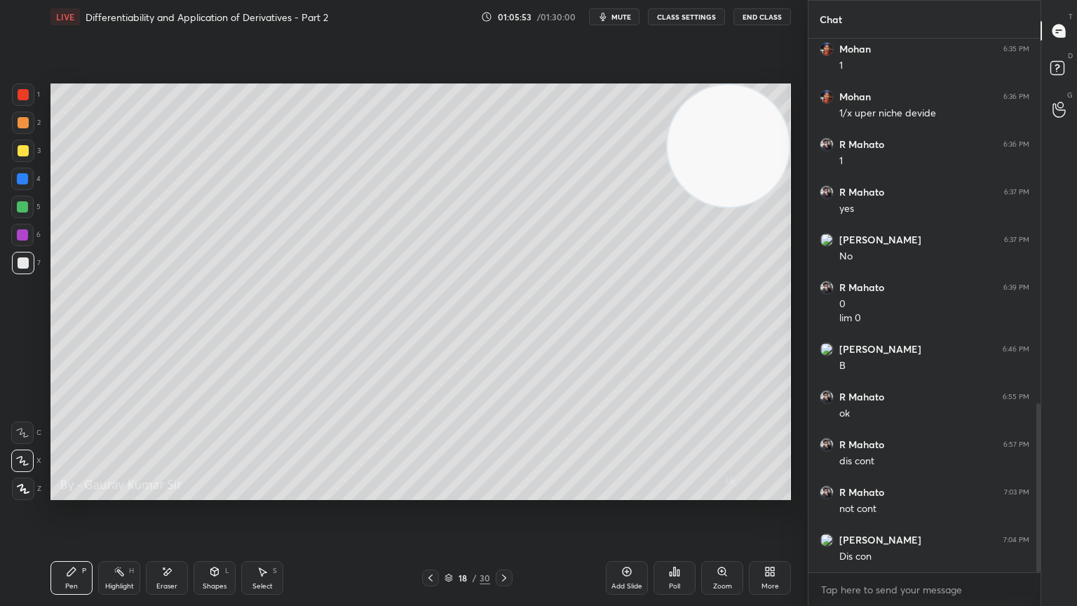
click at [506, 492] on icon at bounding box center [504, 577] width 11 height 11
drag, startPoint x: 23, startPoint y: 119, endPoint x: 31, endPoint y: 114, distance: 9.5
click at [25, 119] on div at bounding box center [23, 122] width 11 height 11
click at [15, 213] on div at bounding box center [22, 207] width 22 height 22
click at [157, 492] on div "Eraser" at bounding box center [167, 578] width 42 height 34
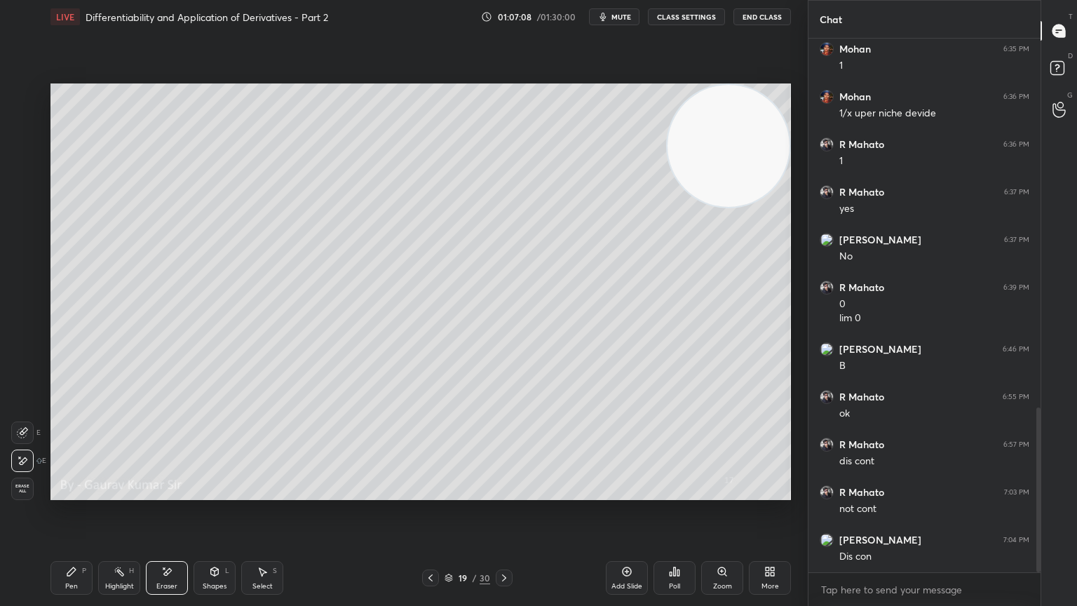
scroll to position [1197, 0]
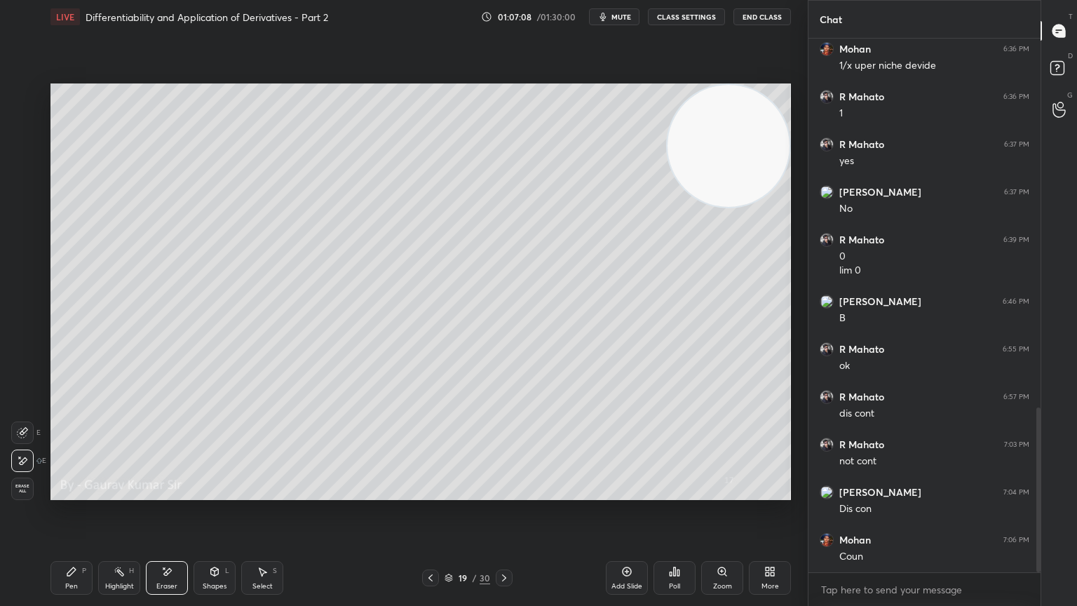
click at [75, 492] on div "Pen P" at bounding box center [72, 578] width 42 height 34
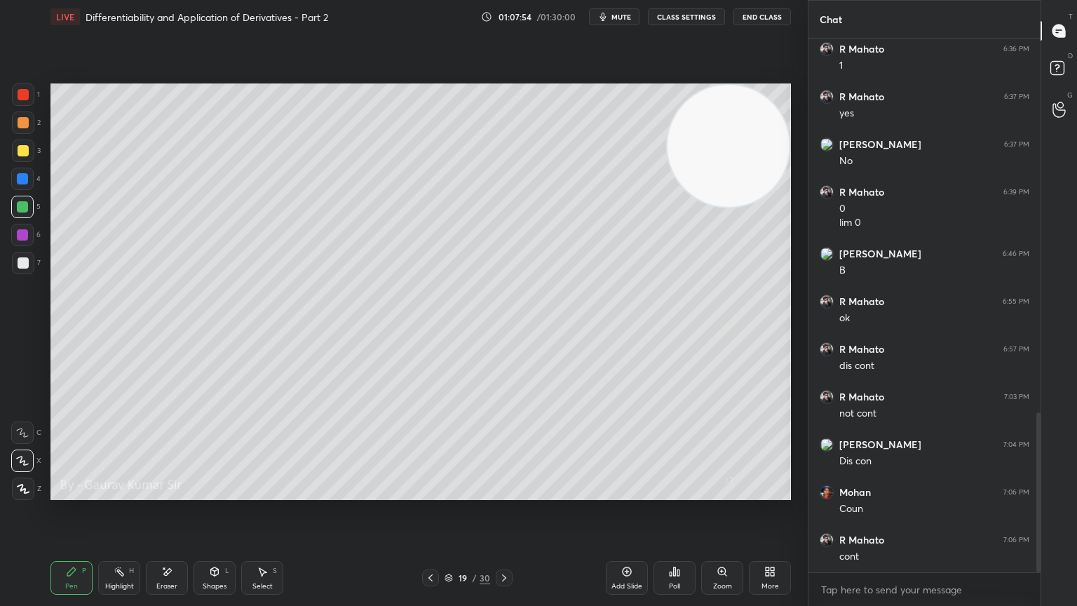
drag, startPoint x: 174, startPoint y: 565, endPoint x: 176, endPoint y: 511, distance: 54.1
click at [176, 492] on div "Pen P Highlight H Eraser Shapes L Select S 19 / 30 Add Slide Poll Zoom More" at bounding box center [421, 578] width 741 height 56
drag, startPoint x: 170, startPoint y: 579, endPoint x: 170, endPoint y: 523, distance: 56.1
click at [170, 492] on div "Eraser" at bounding box center [167, 578] width 42 height 34
drag, startPoint x: 74, startPoint y: 573, endPoint x: 109, endPoint y: 509, distance: 73.1
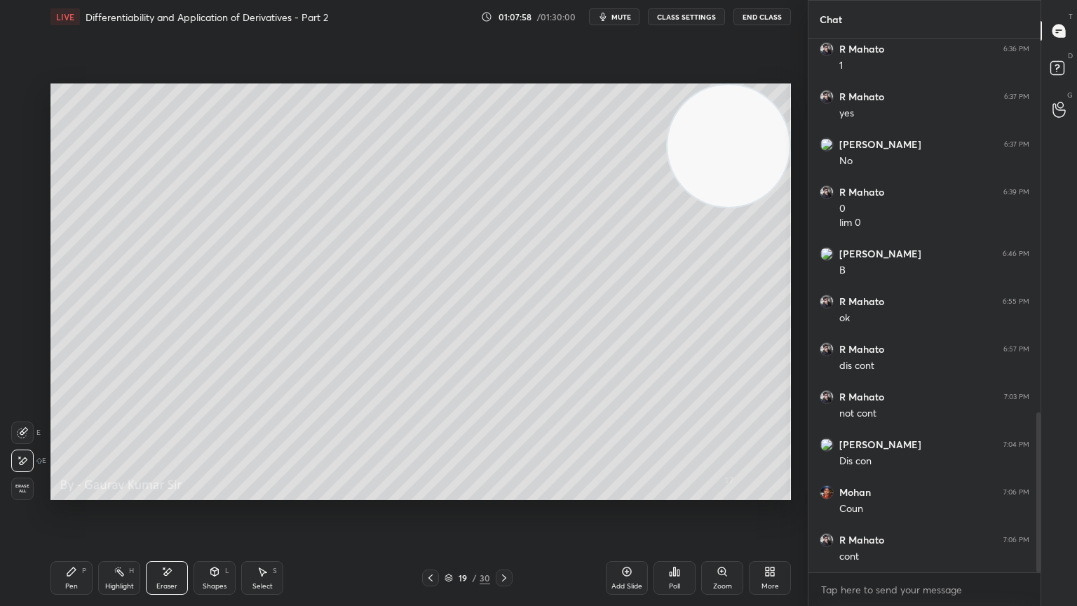
click at [76, 492] on icon at bounding box center [71, 571] width 11 height 11
drag, startPoint x: 506, startPoint y: 578, endPoint x: 502, endPoint y: 559, distance: 19.3
click at [502, 492] on icon at bounding box center [504, 577] width 11 height 11
click at [18, 126] on div at bounding box center [23, 122] width 11 height 11
click at [171, 492] on div "Eraser" at bounding box center [167, 578] width 42 height 34
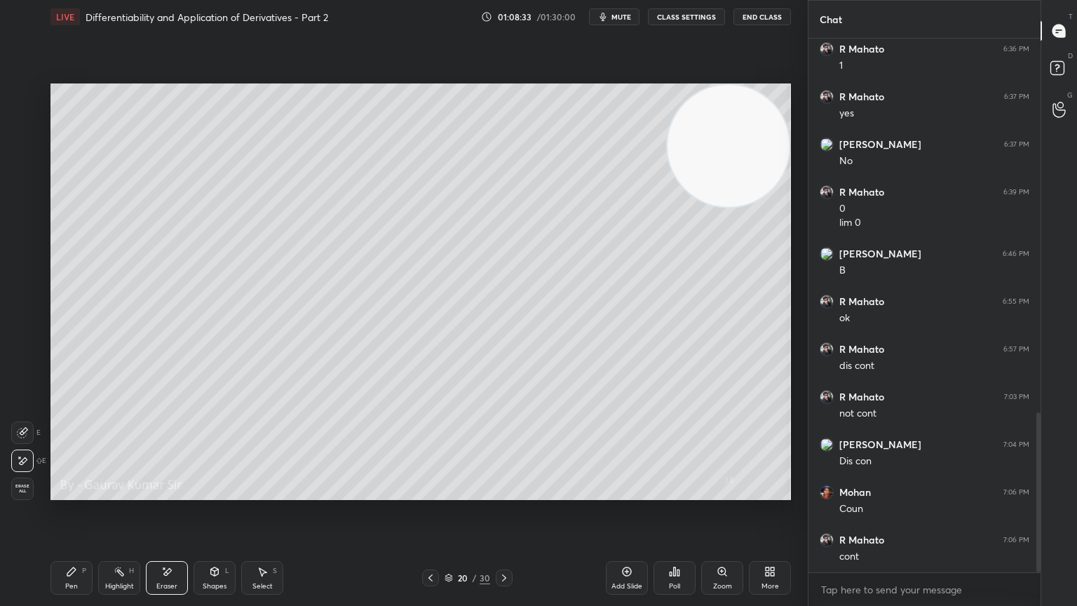
click at [69, 492] on div "Pen" at bounding box center [71, 586] width 13 height 7
drag, startPoint x: 715, startPoint y: 152, endPoint x: 699, endPoint y: 405, distance: 253.0
click at [699, 210] on video at bounding box center [722, 149] width 122 height 122
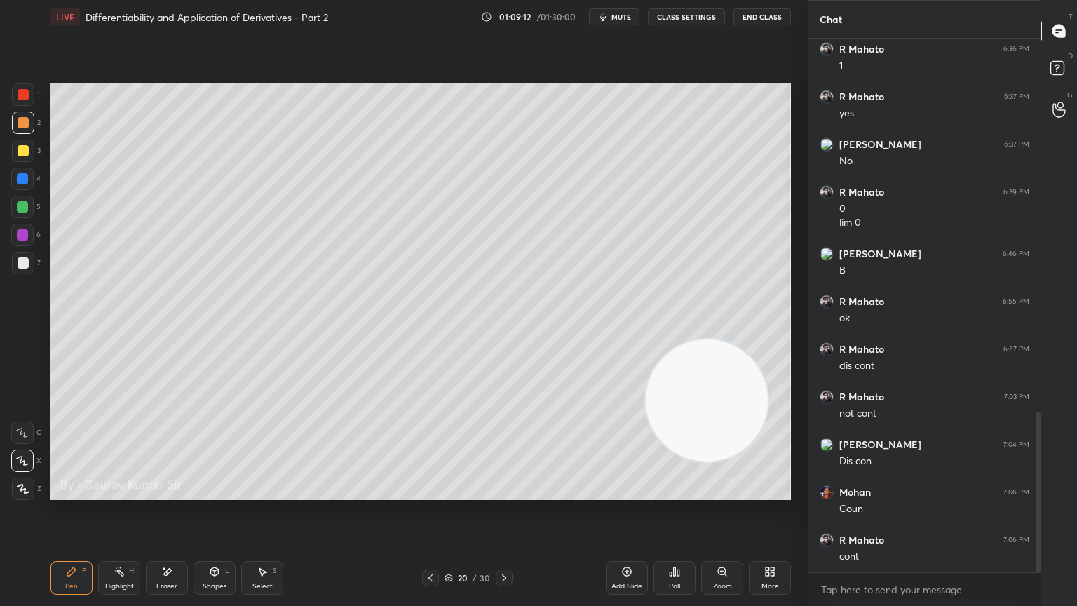
click at [28, 266] on div at bounding box center [23, 263] width 22 height 22
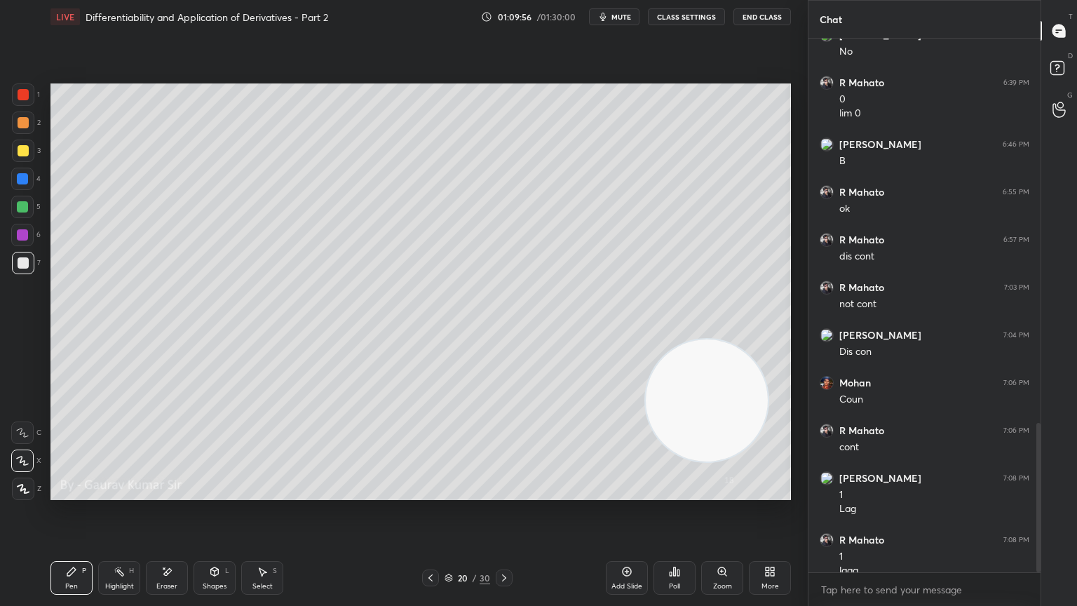
scroll to position [1368, 0]
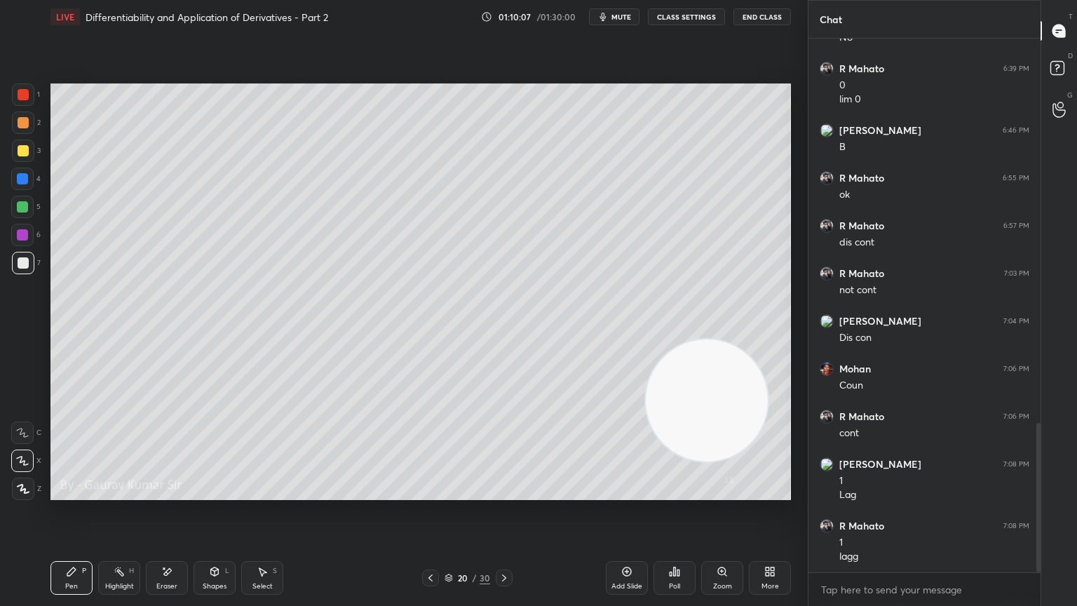
click at [503, 492] on icon at bounding box center [504, 577] width 4 height 7
click at [23, 137] on div "2" at bounding box center [26, 126] width 29 height 28
click at [27, 124] on div at bounding box center [23, 122] width 11 height 11
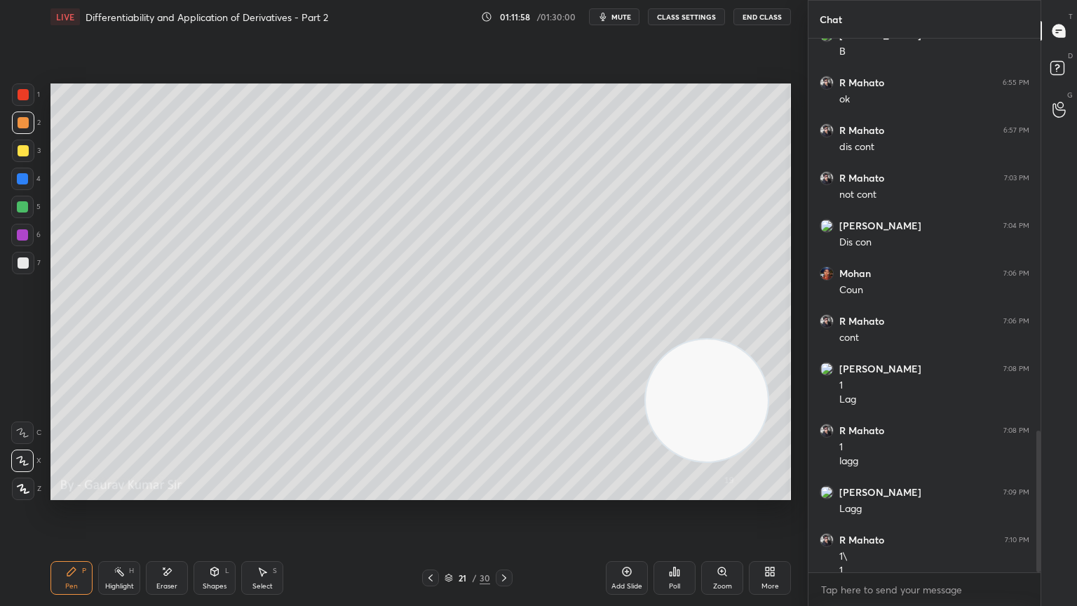
scroll to position [1478, 0]
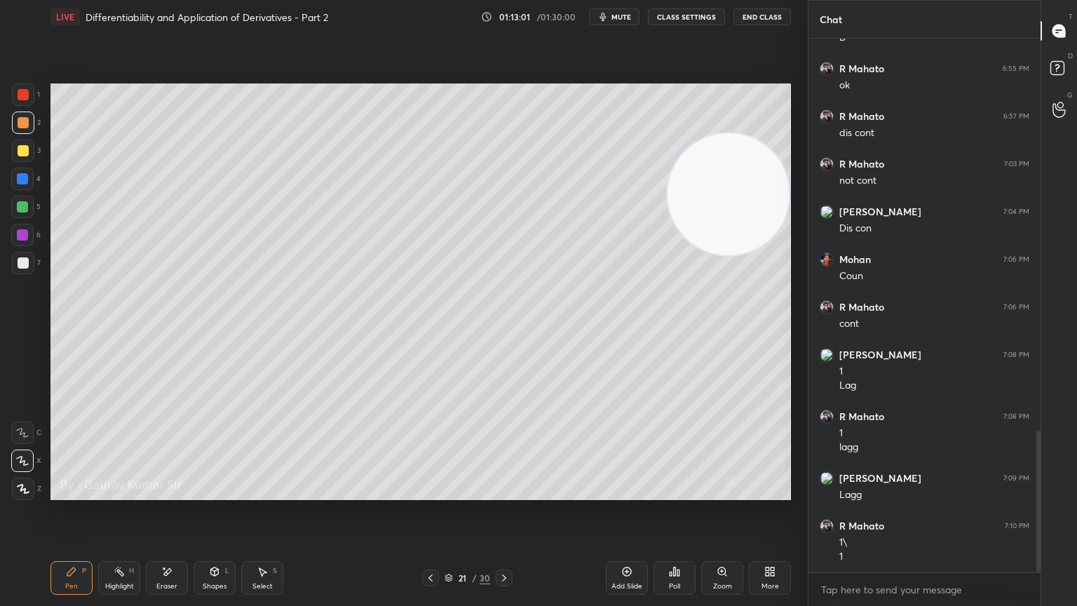
drag, startPoint x: 707, startPoint y: 410, endPoint x: 785, endPoint y: 189, distance: 233.6
click at [786, 189] on video at bounding box center [729, 194] width 122 height 122
drag, startPoint x: 500, startPoint y: 575, endPoint x: 508, endPoint y: 516, distance: 59.4
click at [502, 492] on icon at bounding box center [504, 577] width 11 height 11
click at [20, 241] on div at bounding box center [22, 235] width 22 height 22
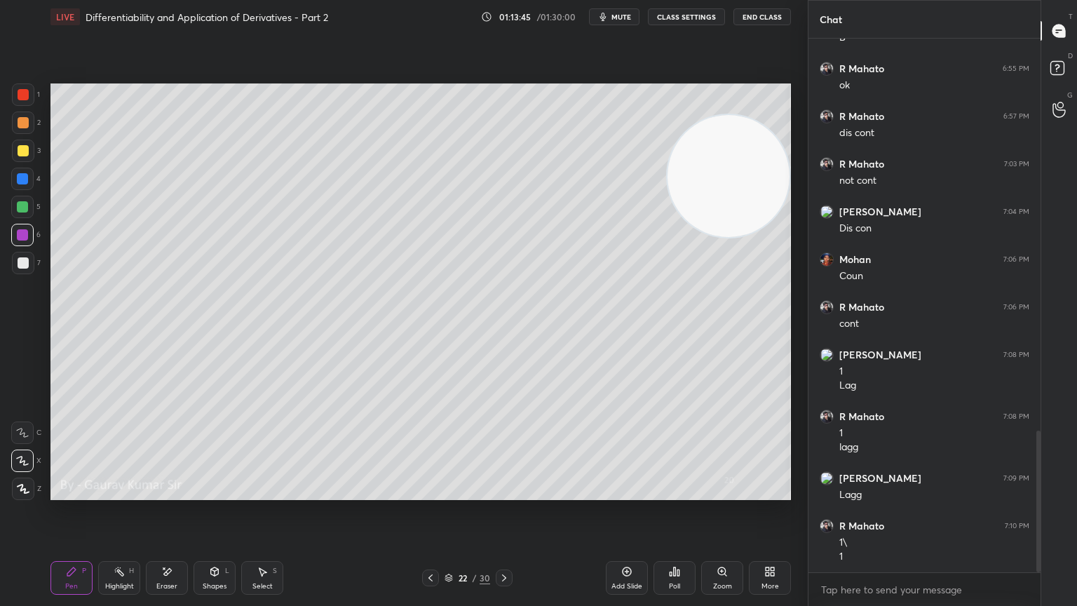
click at [18, 123] on div at bounding box center [23, 122] width 11 height 11
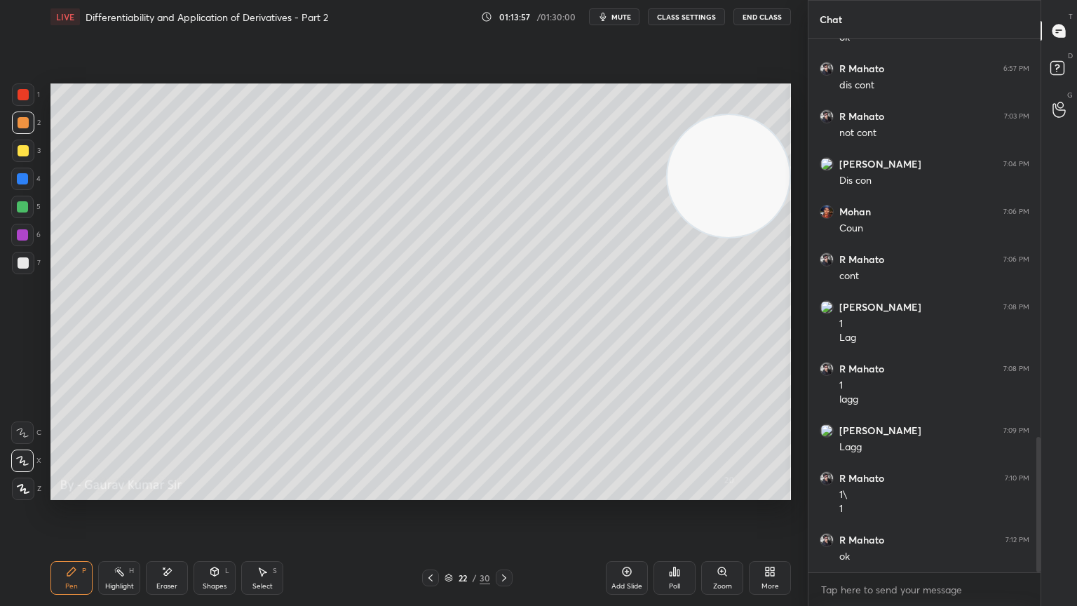
scroll to position [1573, 0]
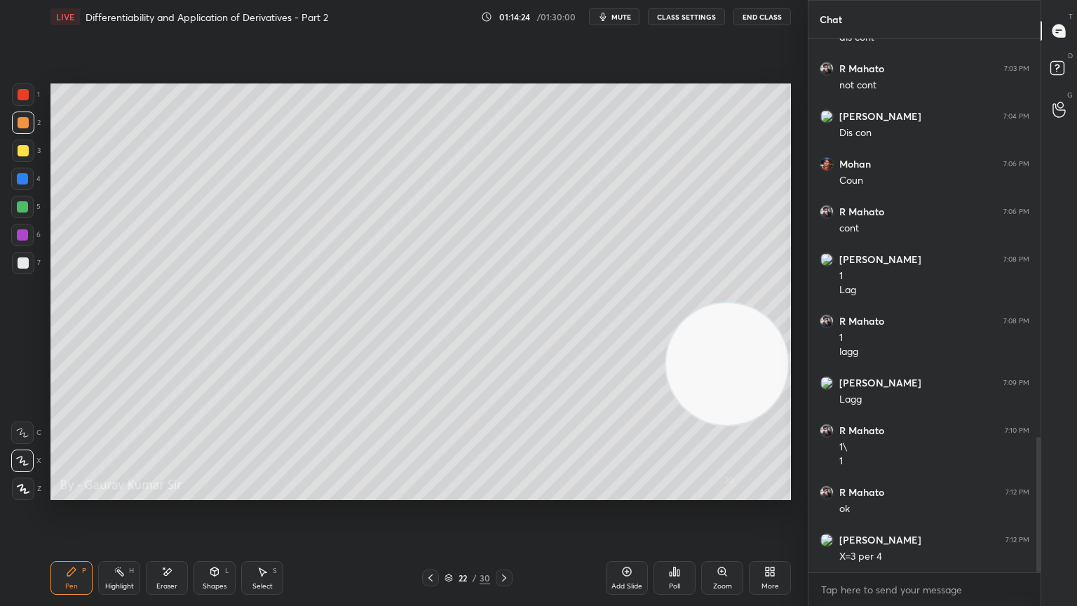
drag, startPoint x: 714, startPoint y: 303, endPoint x: 722, endPoint y: 361, distance: 58.1
click at [714, 390] on video at bounding box center [727, 364] width 122 height 122
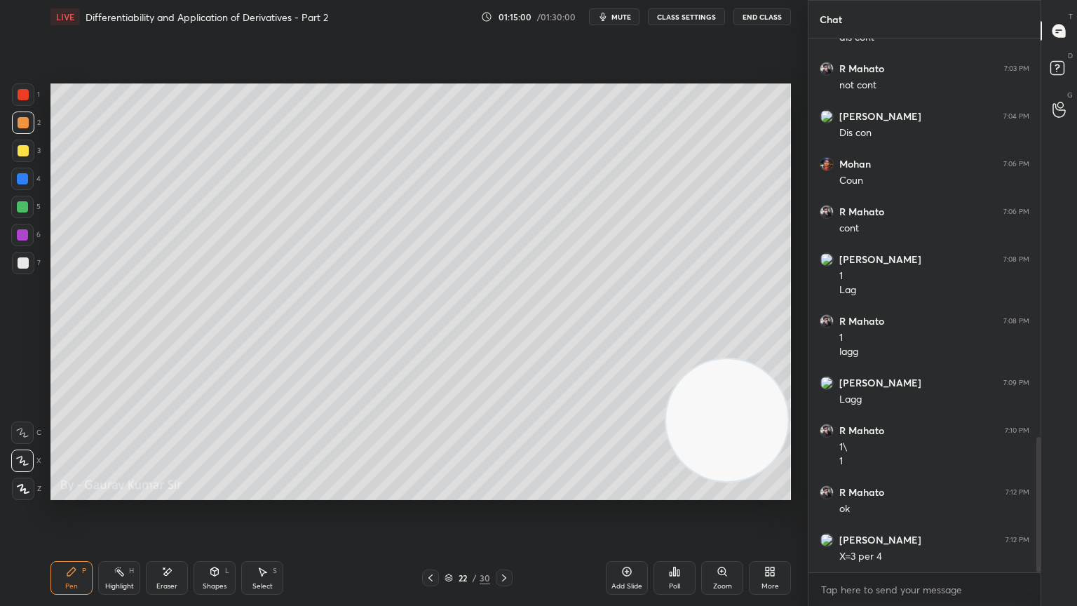
click at [426, 492] on div at bounding box center [430, 578] width 17 height 17
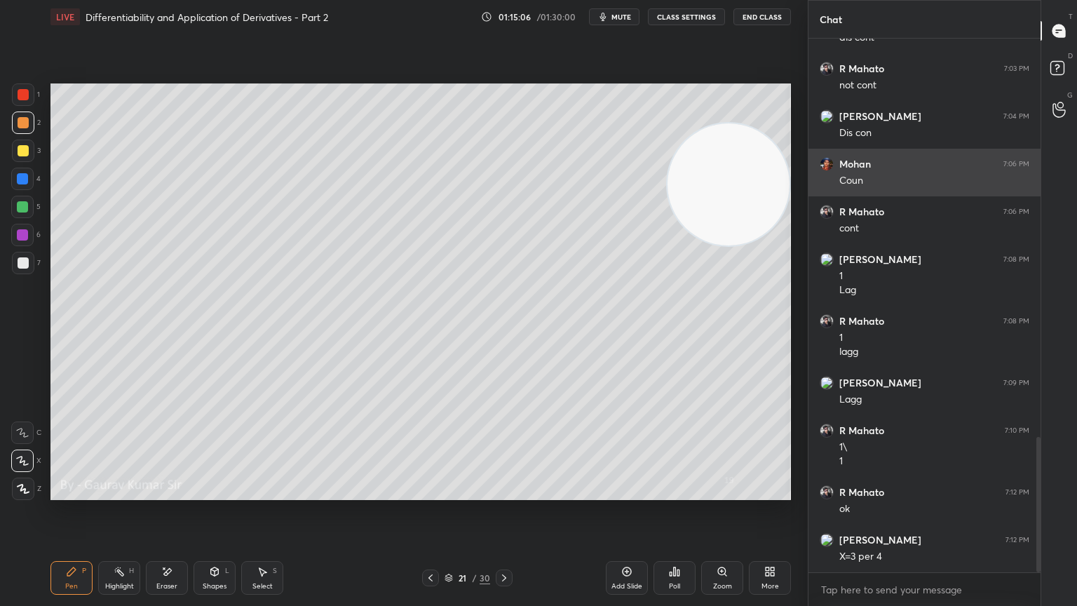
drag, startPoint x: 714, startPoint y: 424, endPoint x: 819, endPoint y: 152, distance: 291.5
click at [819, 148] on div "1 2 3 4 5 6 7 C X Z E E Erase all H H LIVE Differentiability and Application of…" at bounding box center [538, 303] width 1077 height 606
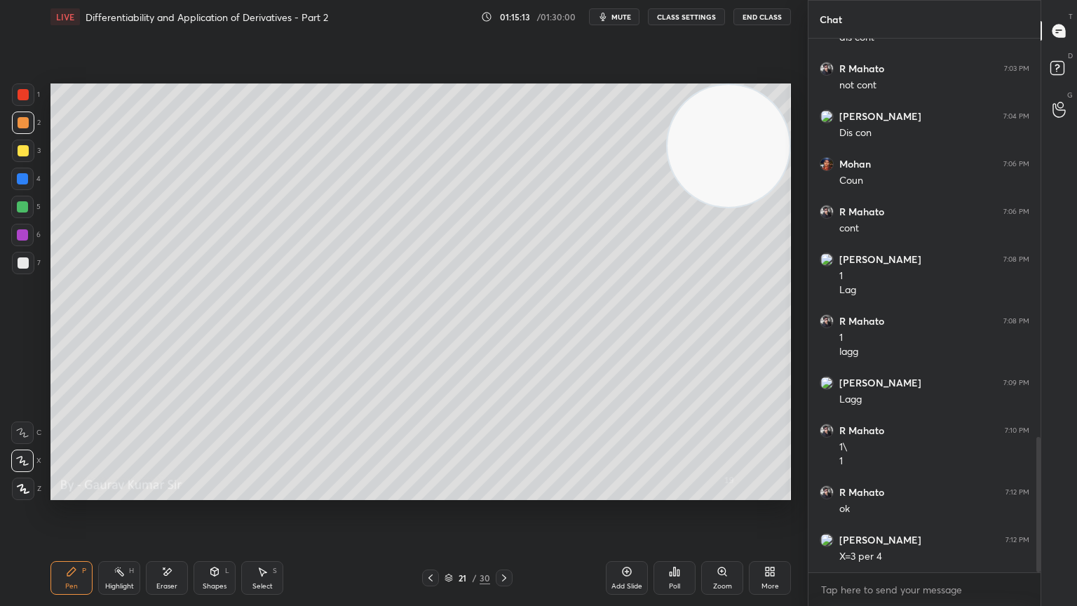
scroll to position [1621, 0]
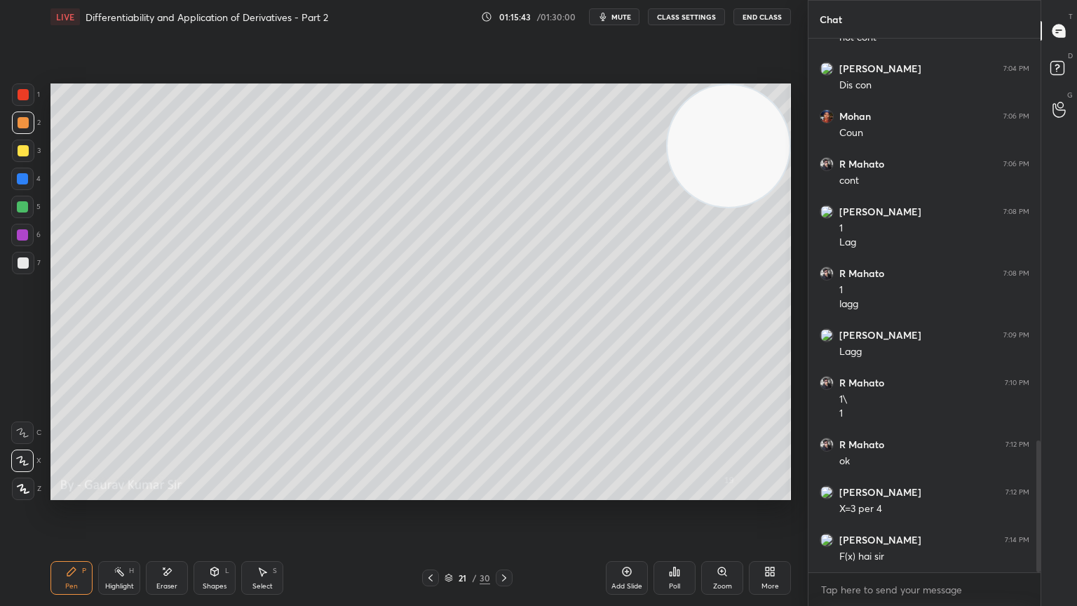
click at [506, 492] on icon at bounding box center [504, 577] width 11 height 11
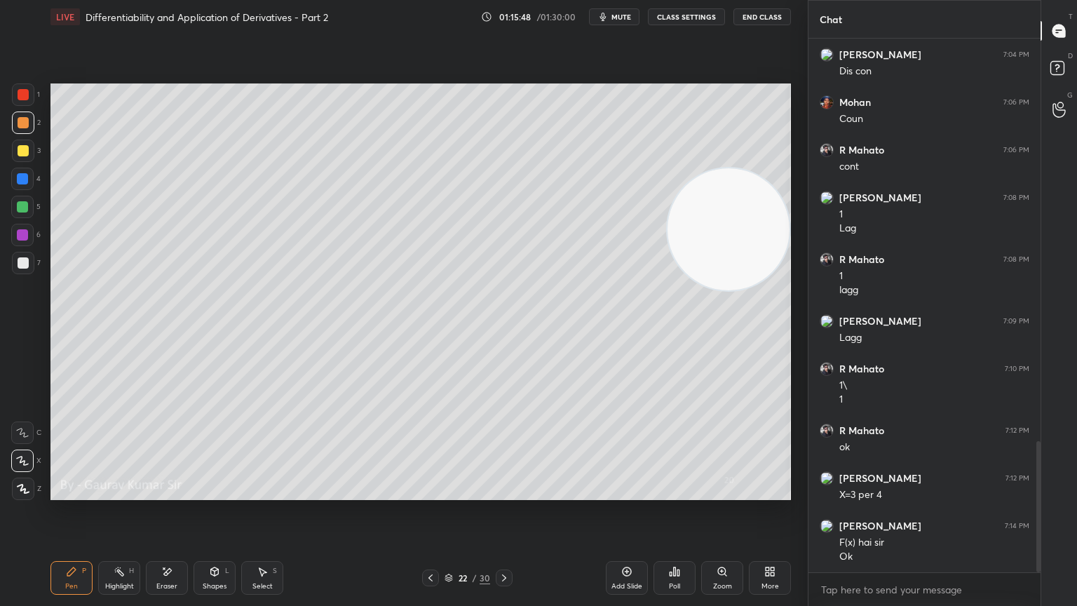
drag, startPoint x: 736, startPoint y: 205, endPoint x: 770, endPoint y: 272, distance: 75.3
click at [770, 278] on video at bounding box center [729, 229] width 122 height 122
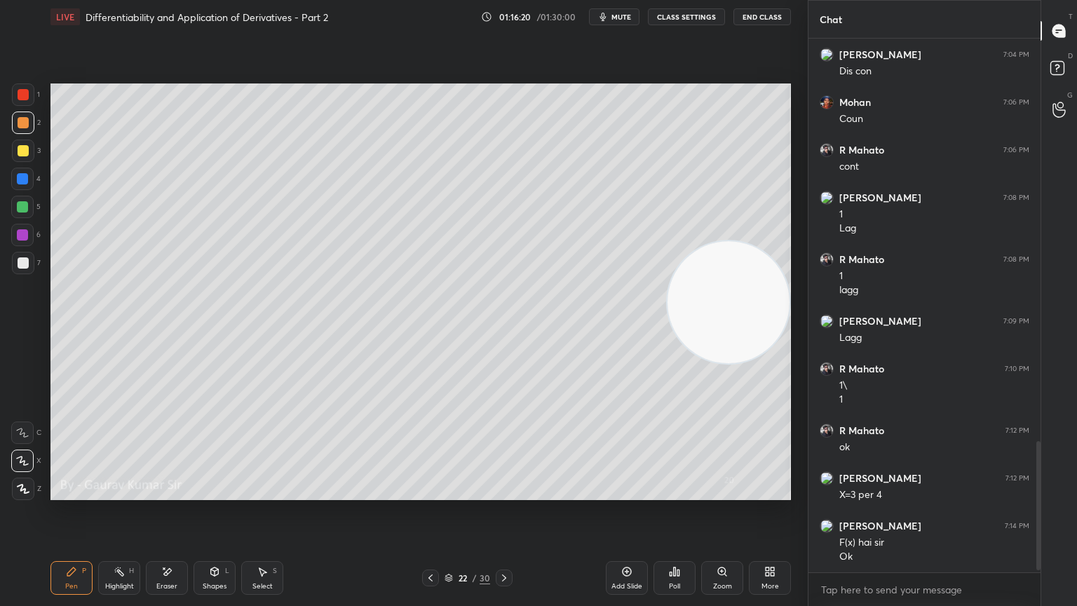
scroll to position [1683, 0]
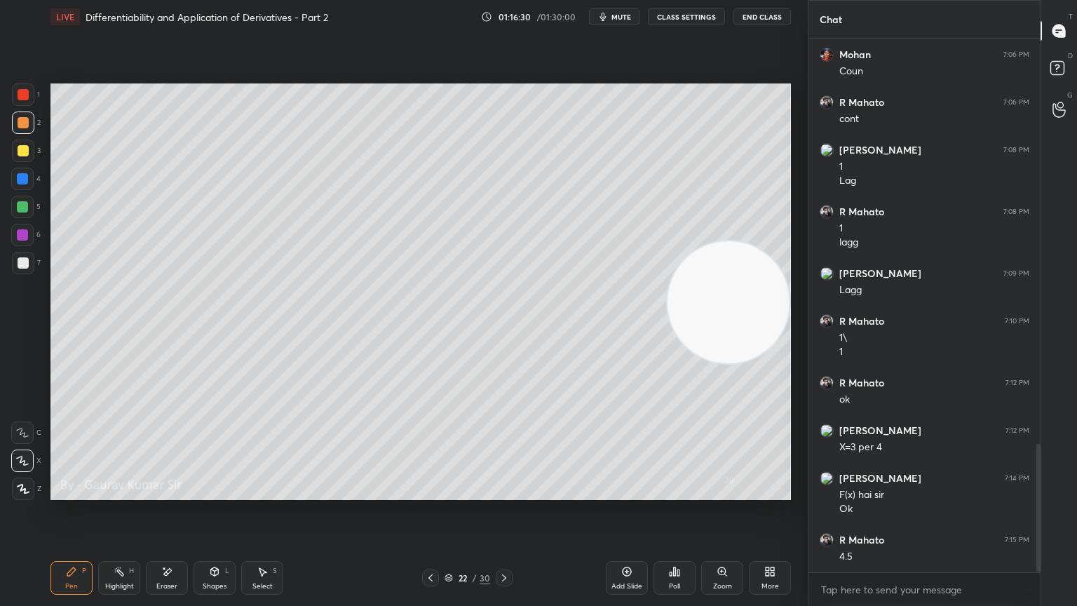
click at [22, 267] on div at bounding box center [23, 262] width 11 height 11
click at [22, 154] on div at bounding box center [23, 150] width 11 height 11
drag, startPoint x: 715, startPoint y: 284, endPoint x: 724, endPoint y: 366, distance: 82.5
click at [724, 370] on video at bounding box center [729, 321] width 122 height 122
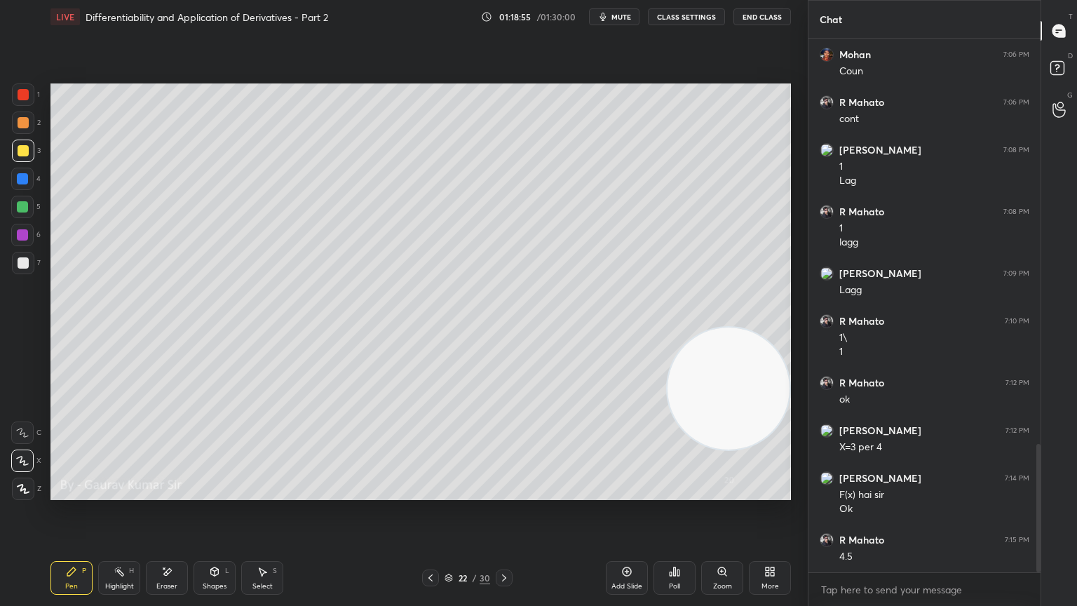
drag, startPoint x: 183, startPoint y: 574, endPoint x: 175, endPoint y: 564, distance: 12.9
click at [175, 492] on div "Eraser" at bounding box center [167, 578] width 42 height 34
click at [67, 492] on div "Pen P Highlight H Eraser Shapes L Select S 22 / 30 Add Slide Poll Zoom More" at bounding box center [421, 578] width 741 height 56
click at [69, 492] on icon at bounding box center [71, 571] width 11 height 11
click at [27, 262] on div at bounding box center [23, 262] width 11 height 11
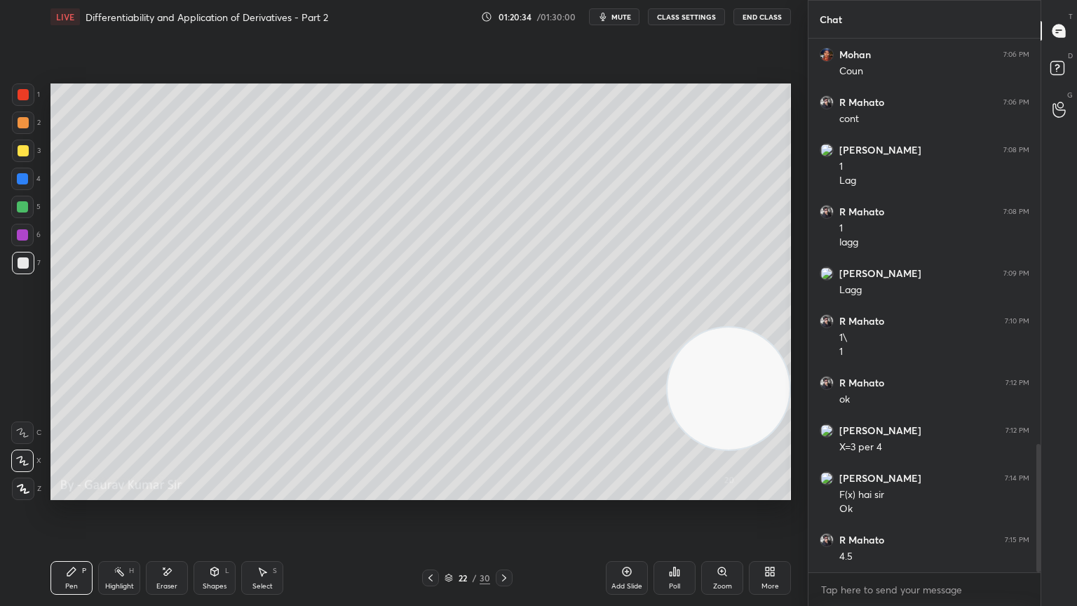
click at [174, 492] on div "Eraser" at bounding box center [167, 578] width 42 height 34
click at [79, 492] on div "Pen P" at bounding box center [72, 578] width 42 height 34
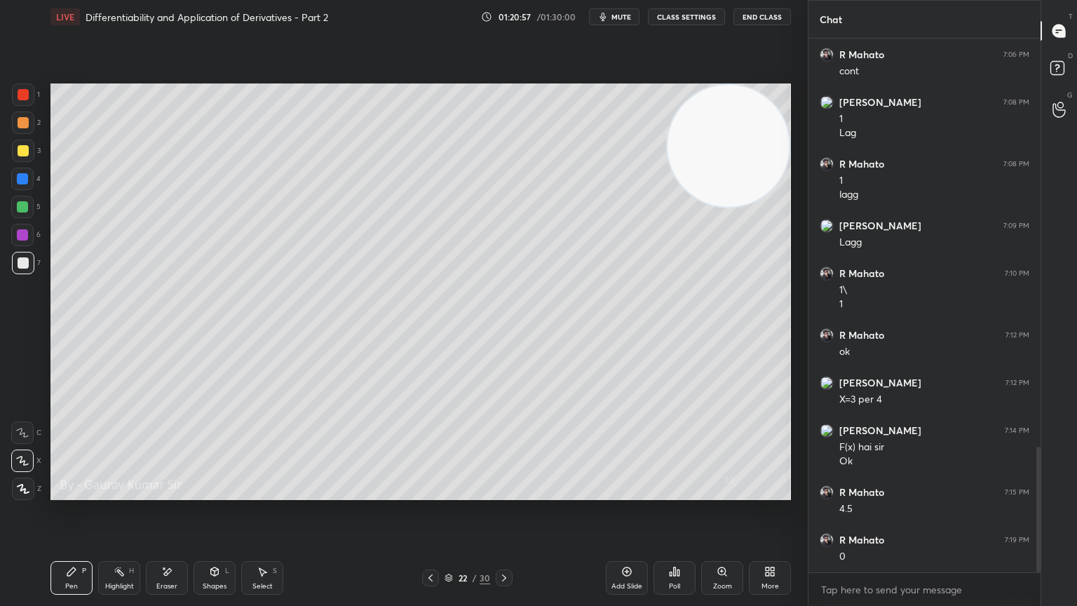
drag, startPoint x: 711, startPoint y: 388, endPoint x: 749, endPoint y: 144, distance: 247.0
click at [766, 150] on video at bounding box center [729, 146] width 122 height 122
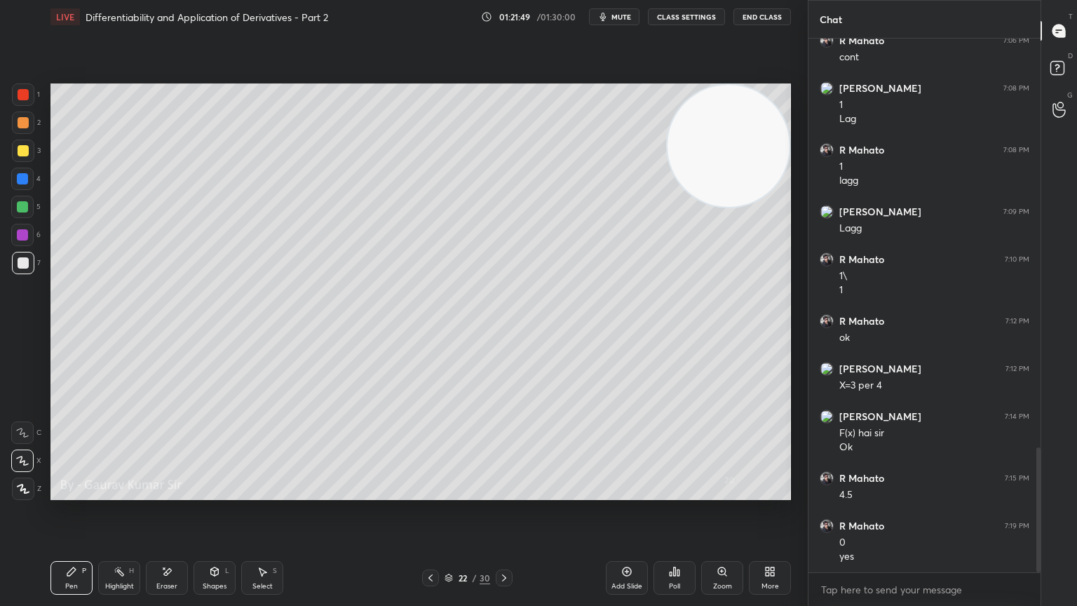
click at [504, 492] on icon at bounding box center [504, 577] width 11 height 11
click at [432, 492] on icon at bounding box center [430, 577] width 11 height 11
click at [511, 492] on div at bounding box center [504, 578] width 17 height 17
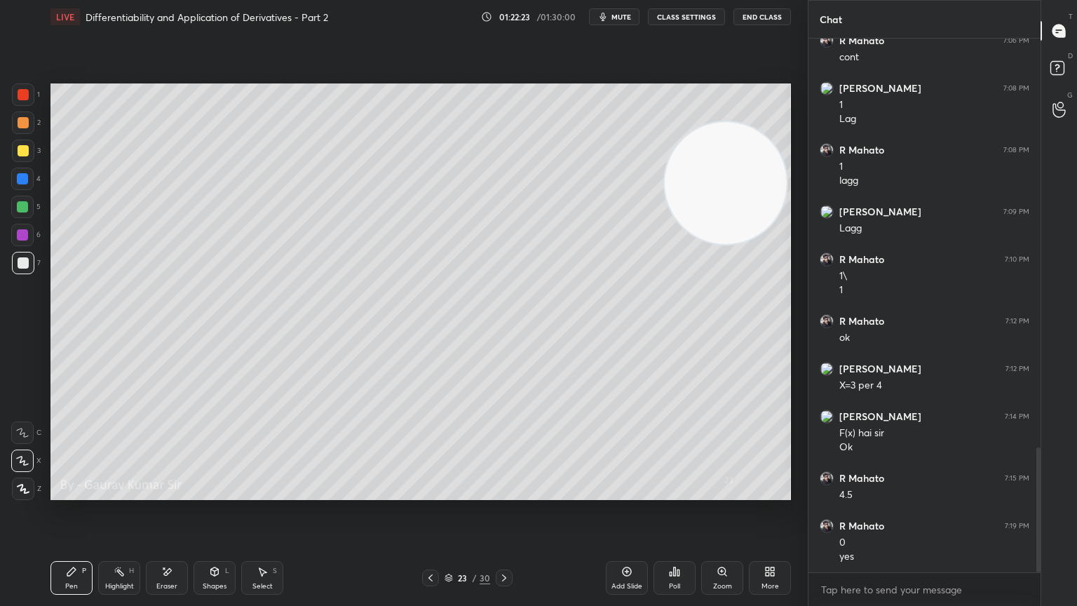
drag, startPoint x: 696, startPoint y: 140, endPoint x: 736, endPoint y: 508, distance: 369.8
click at [736, 492] on div "Setting up your live class Poll for secs No correct answer Start poll" at bounding box center [421, 292] width 752 height 516
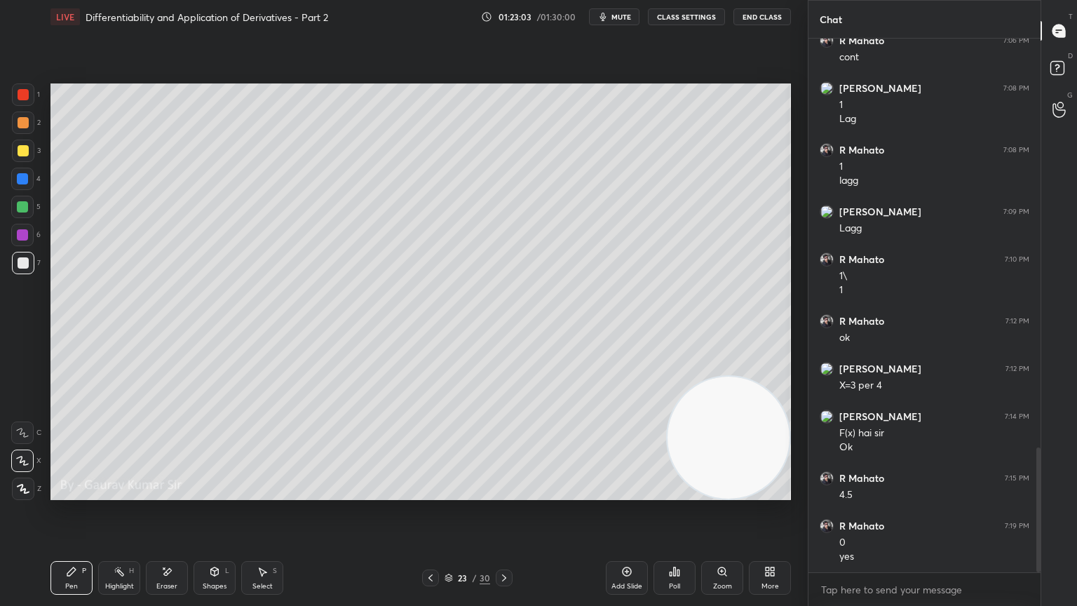
scroll to position [1792, 0]
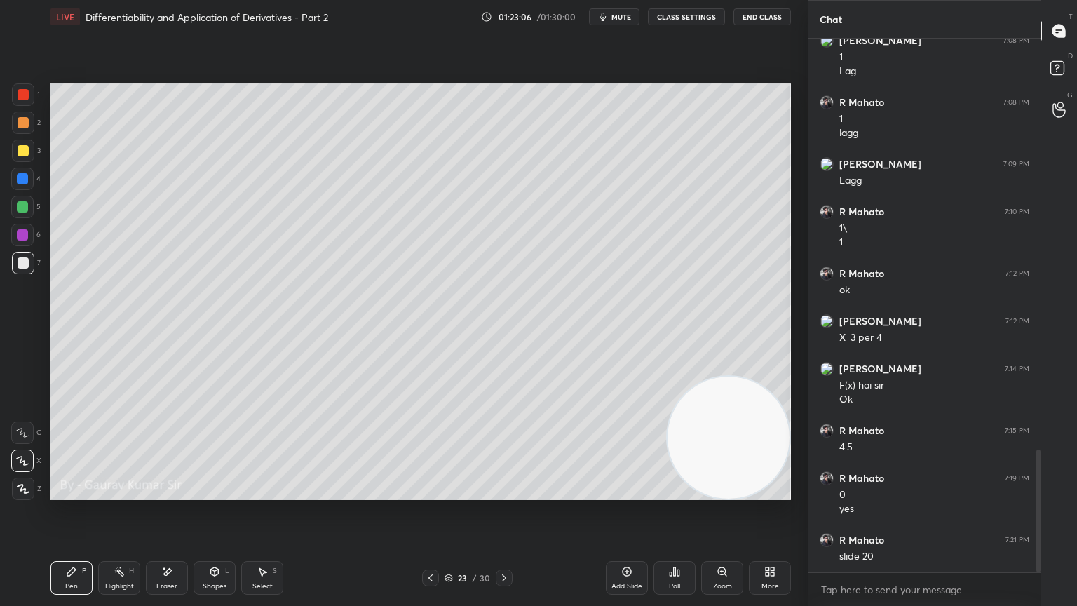
click at [430, 492] on icon at bounding box center [430, 577] width 11 height 11
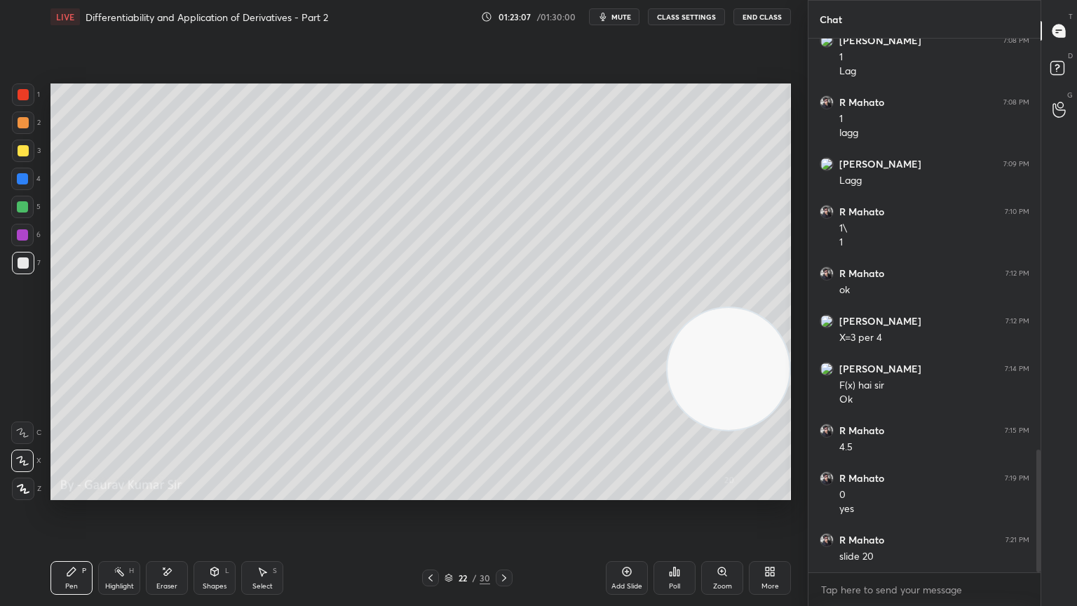
drag, startPoint x: 729, startPoint y: 376, endPoint x: 760, endPoint y: 199, distance: 179.4
click at [760, 308] on video at bounding box center [729, 369] width 122 height 122
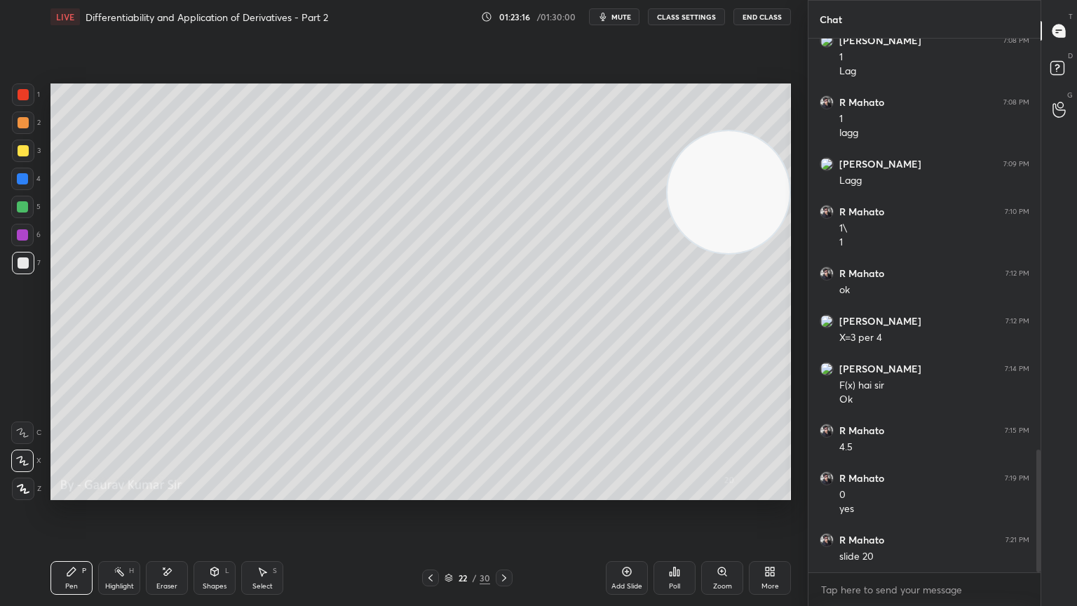
click at [166, 492] on div "Eraser" at bounding box center [166, 586] width 21 height 7
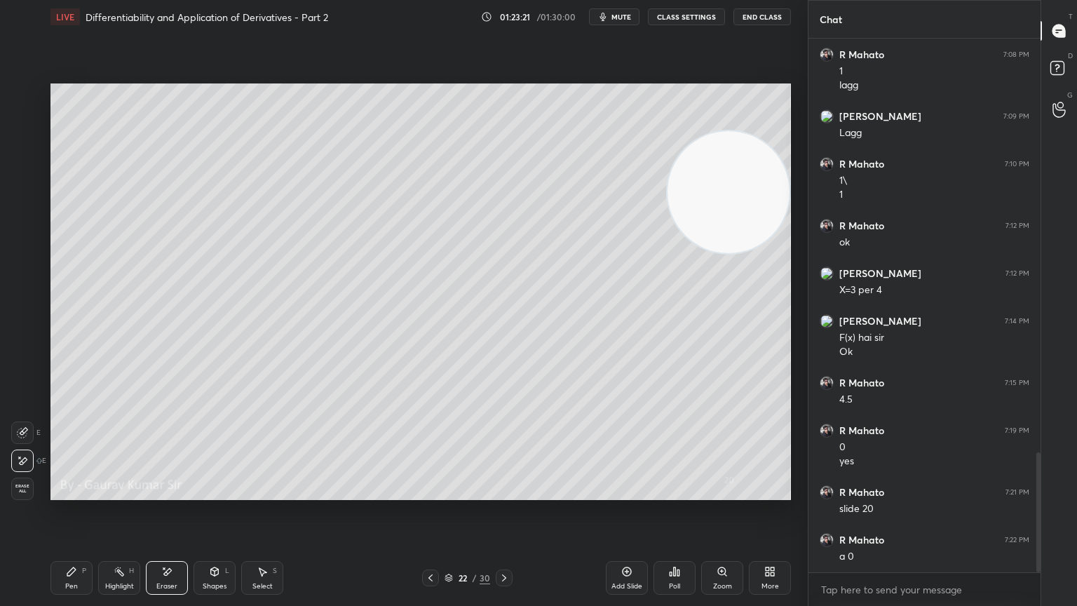
click at [56, 492] on div "Pen P" at bounding box center [72, 578] width 42 height 34
drag, startPoint x: 509, startPoint y: 577, endPoint x: 505, endPoint y: 561, distance: 16.5
click at [508, 492] on icon at bounding box center [504, 577] width 11 height 11
click at [175, 492] on div "Eraser" at bounding box center [167, 578] width 42 height 34
click at [575, 143] on div "Setting up your live class Poll for secs No correct answer Start poll" at bounding box center [421, 292] width 752 height 516
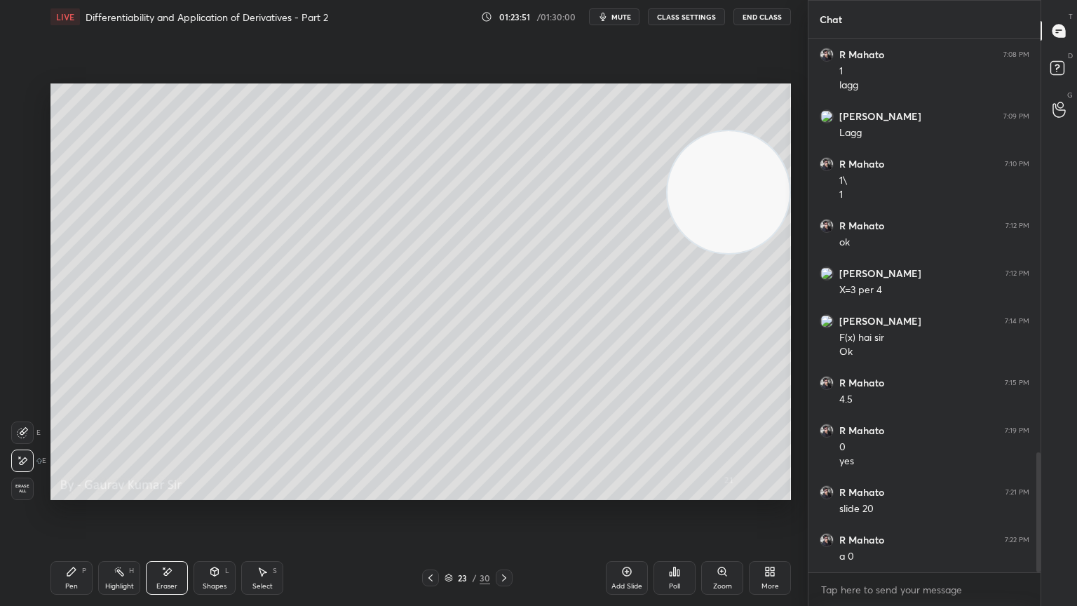
click at [65, 492] on div "Pen P" at bounding box center [72, 578] width 42 height 34
click at [425, 492] on icon at bounding box center [430, 577] width 11 height 11
drag, startPoint x: 503, startPoint y: 581, endPoint x: 499, endPoint y: 570, distance: 11.8
click at [502, 492] on icon at bounding box center [504, 577] width 11 height 11
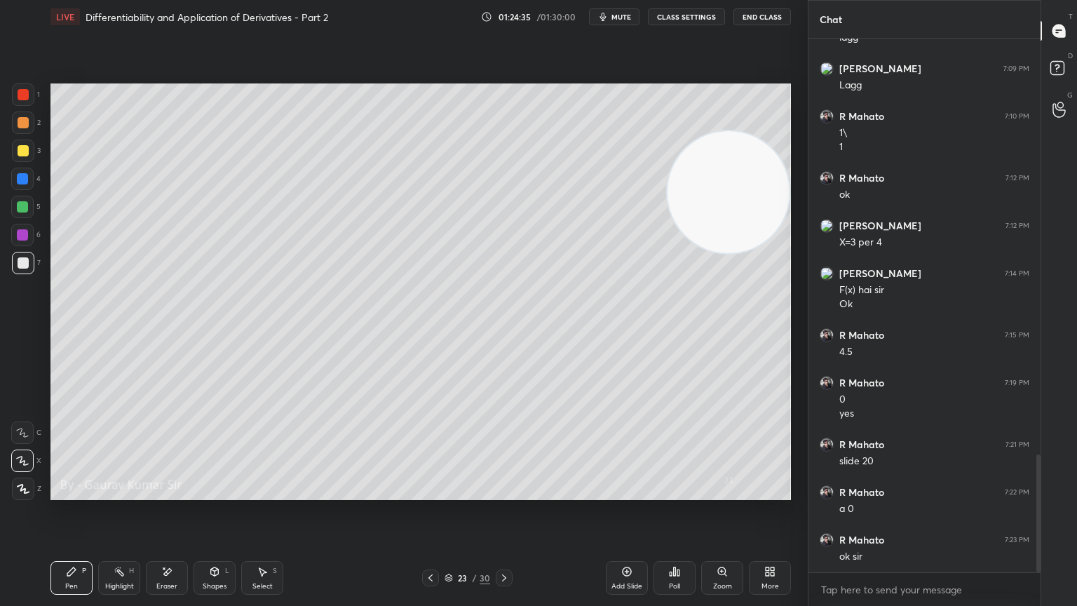
click at [506, 492] on div at bounding box center [504, 578] width 17 height 17
click at [20, 124] on div at bounding box center [23, 122] width 11 height 11
drag, startPoint x: 600, startPoint y: 312, endPoint x: 570, endPoint y: 379, distance: 73.8
click at [668, 253] on video at bounding box center [729, 192] width 122 height 122
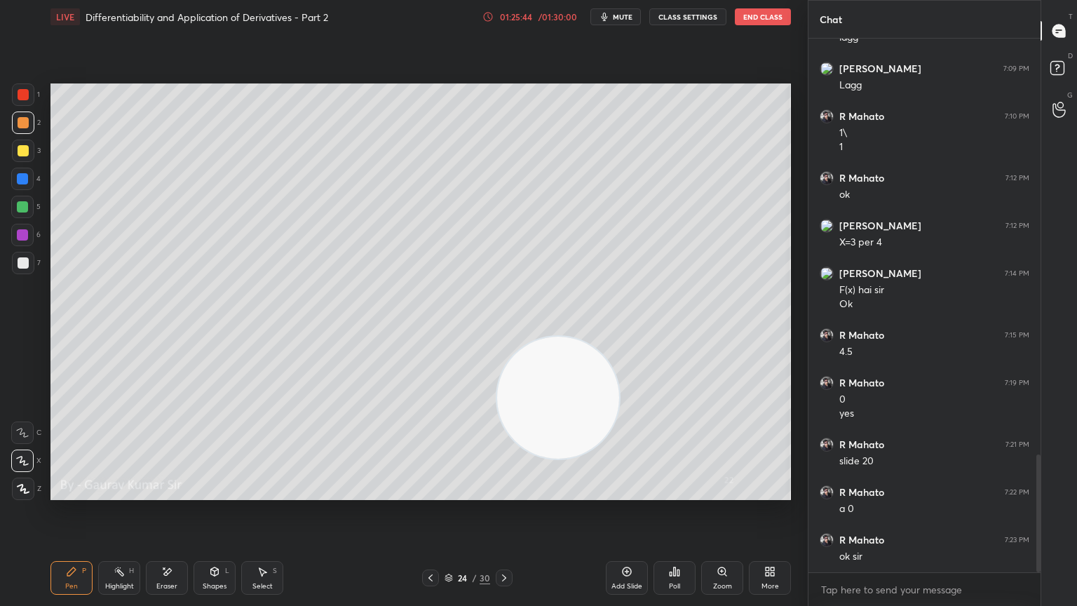
click at [25, 208] on div at bounding box center [22, 206] width 11 height 11
drag, startPoint x: 20, startPoint y: 241, endPoint x: 20, endPoint y: 233, distance: 8.4
click at [20, 239] on div at bounding box center [22, 235] width 22 height 22
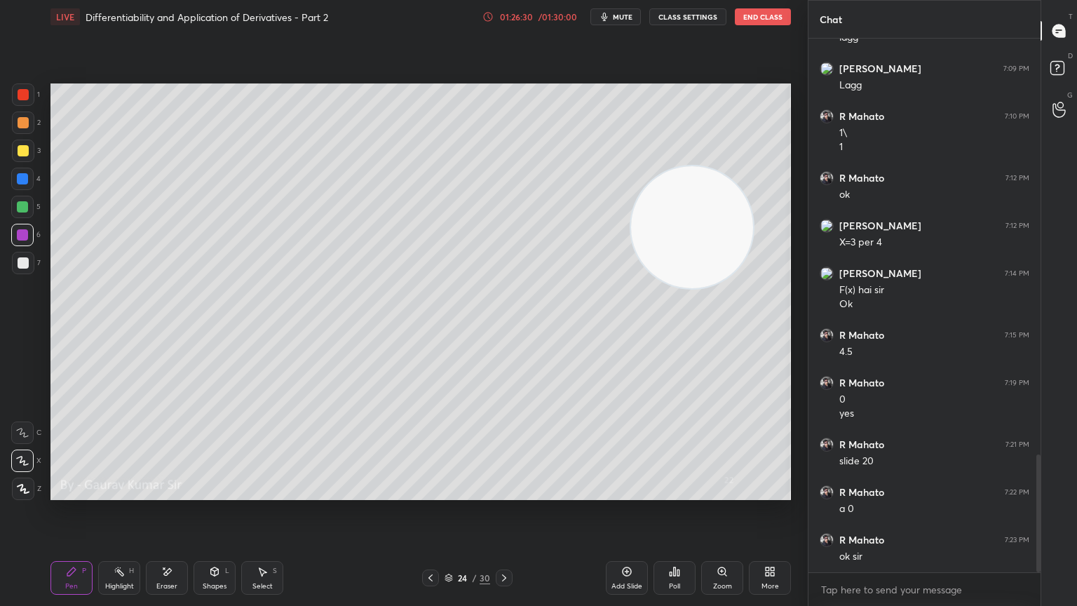
drag, startPoint x: 547, startPoint y: 420, endPoint x: 755, endPoint y: 192, distance: 308.3
click at [753, 187] on video at bounding box center [692, 227] width 122 height 122
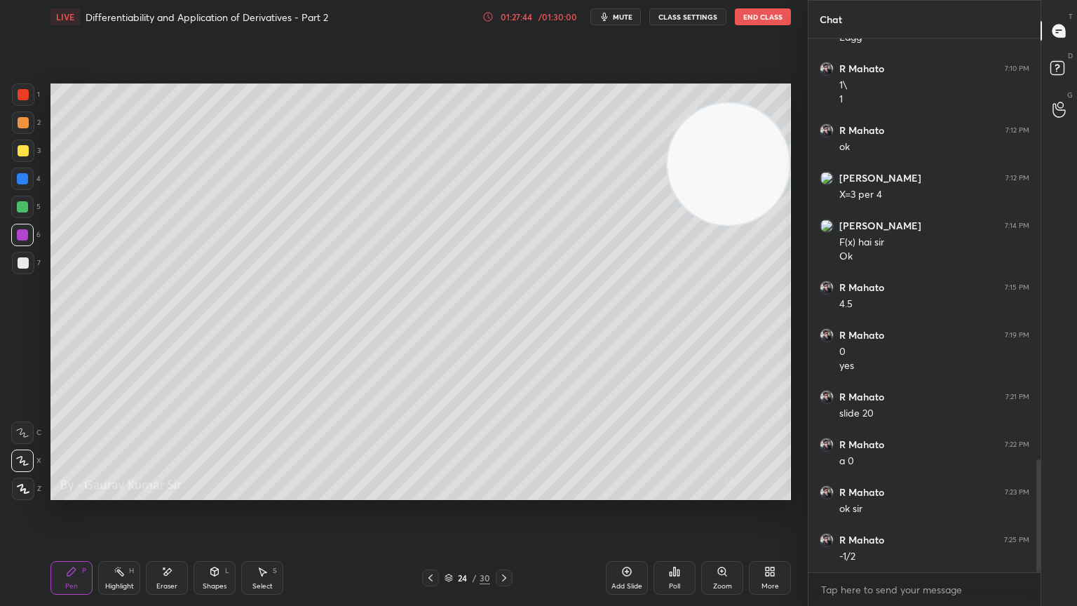
scroll to position [1983, 0]
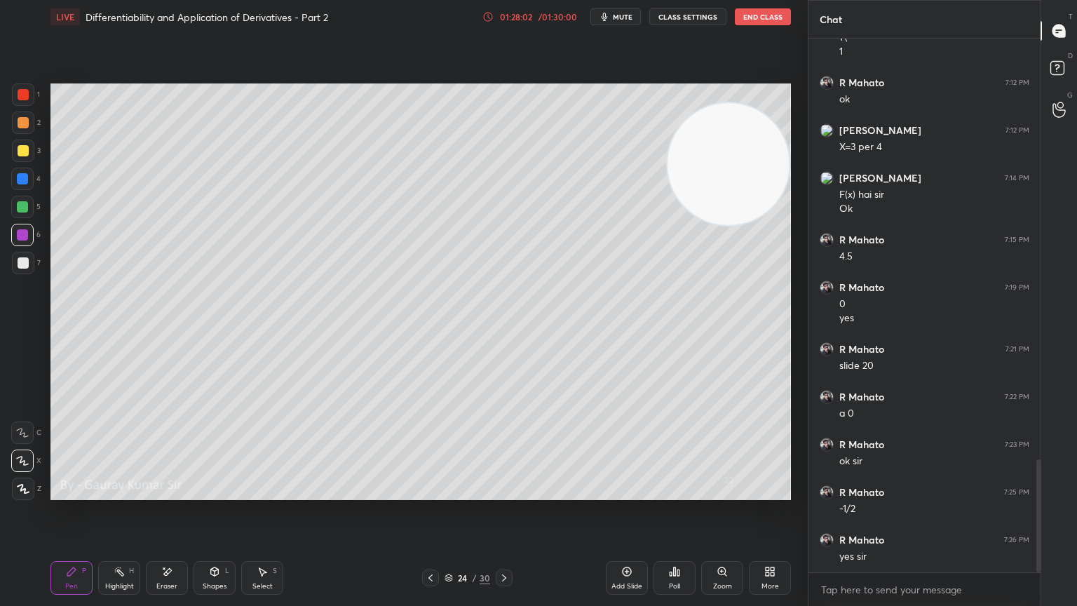
click at [508, 492] on icon at bounding box center [504, 577] width 11 height 11
drag, startPoint x: 426, startPoint y: 579, endPoint x: 459, endPoint y: 528, distance: 60.5
click at [426, 492] on icon at bounding box center [430, 577] width 11 height 11
click at [503, 492] on icon at bounding box center [504, 577] width 11 height 11
drag, startPoint x: 429, startPoint y: 574, endPoint x: 436, endPoint y: 567, distance: 10.0
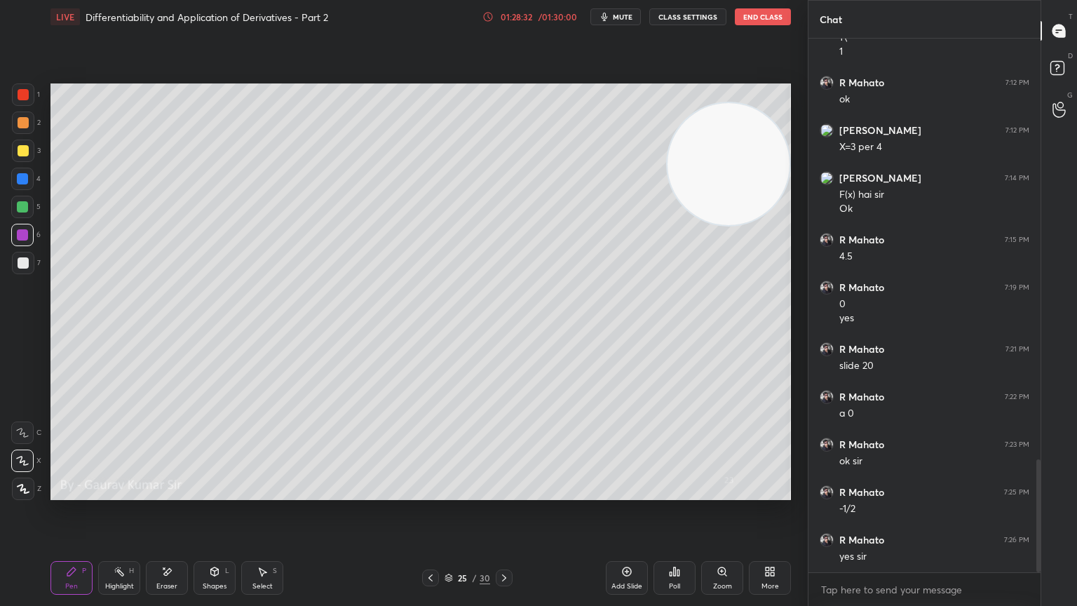
click at [432, 492] on icon at bounding box center [430, 577] width 11 height 11
drag, startPoint x: 507, startPoint y: 577, endPoint x: 507, endPoint y: 570, distance: 7.7
click at [507, 492] on icon at bounding box center [504, 577] width 11 height 11
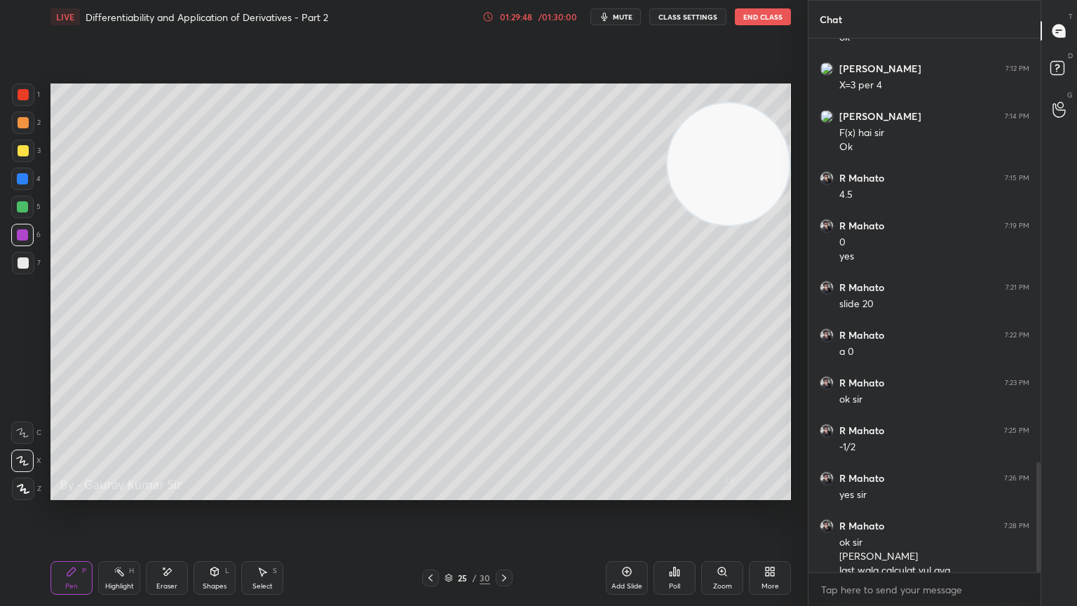
scroll to position [2059, 0]
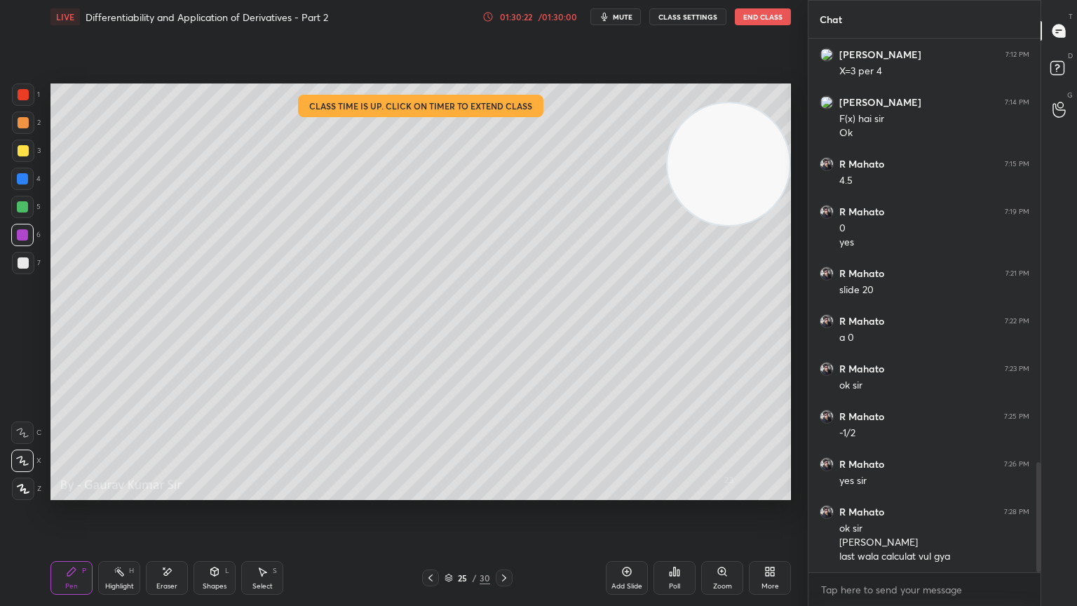
click at [756, 13] on button "End Class" at bounding box center [763, 16] width 56 height 17
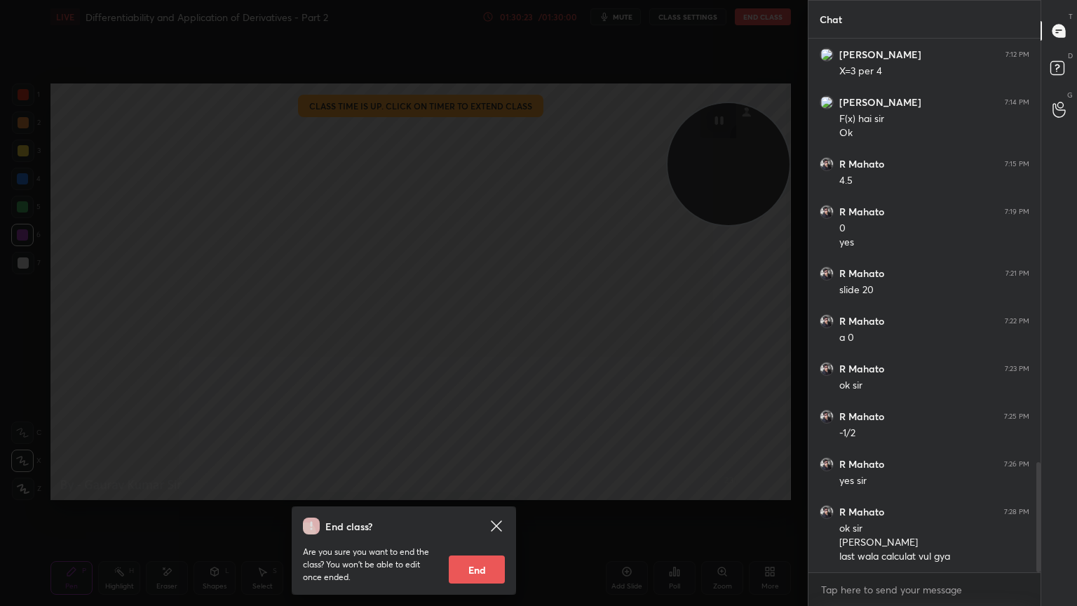
click at [477, 492] on button "End" at bounding box center [477, 570] width 56 height 28
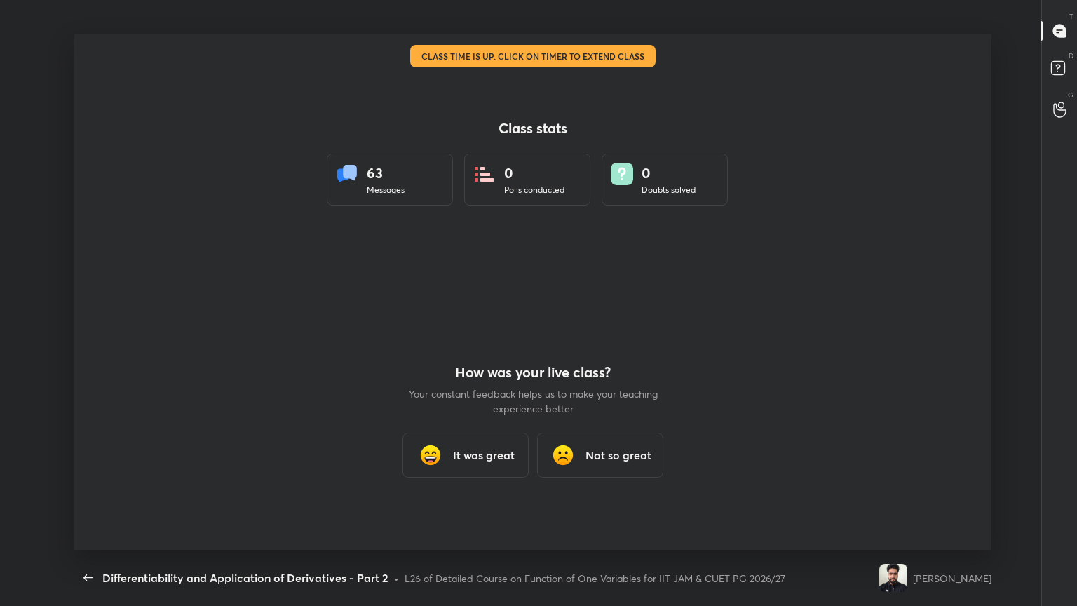
scroll to position [0, 0]
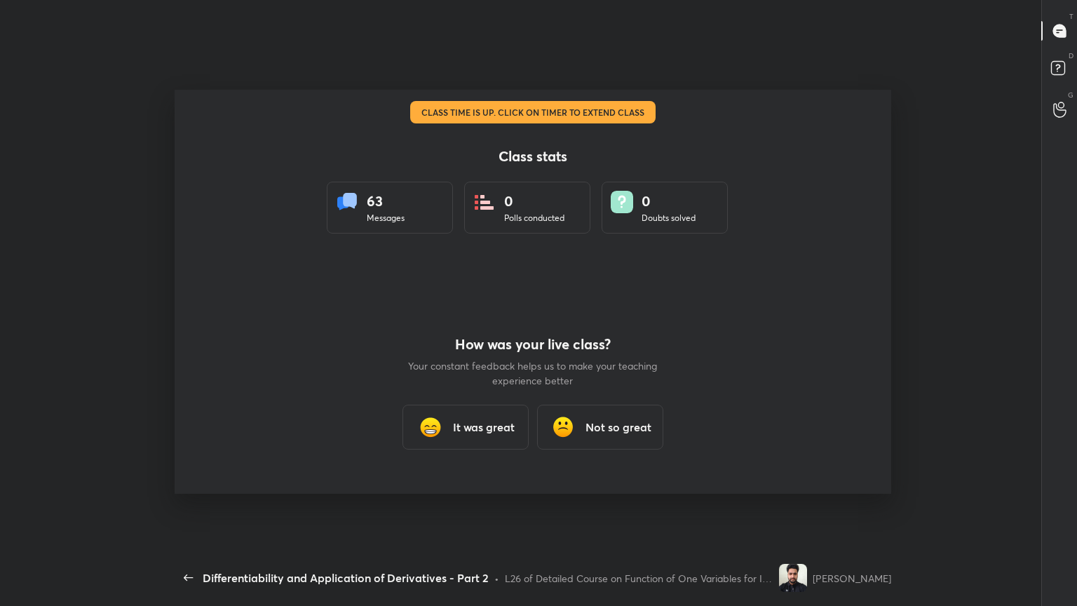
type textarea "x"
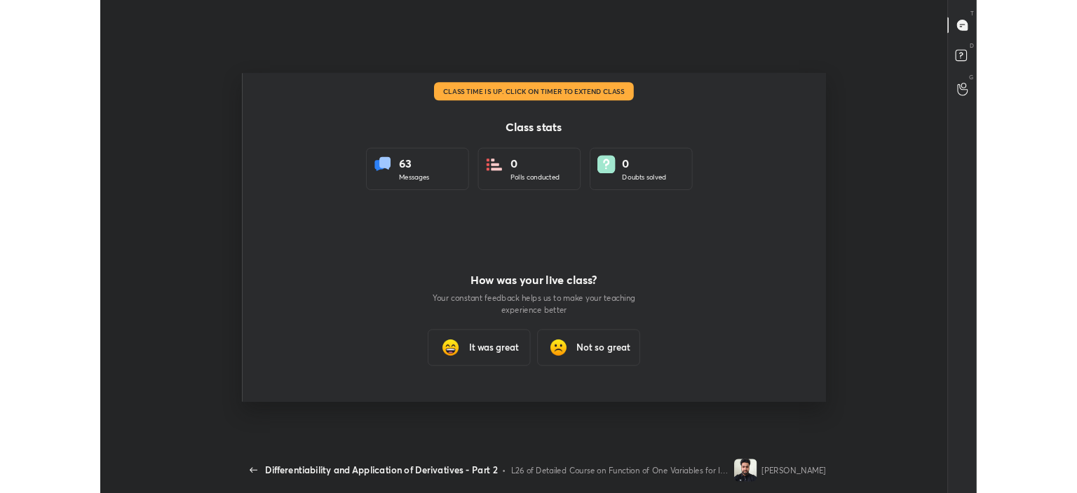
scroll to position [69739, 69077]
